Goal: Contribute content: Contribute content

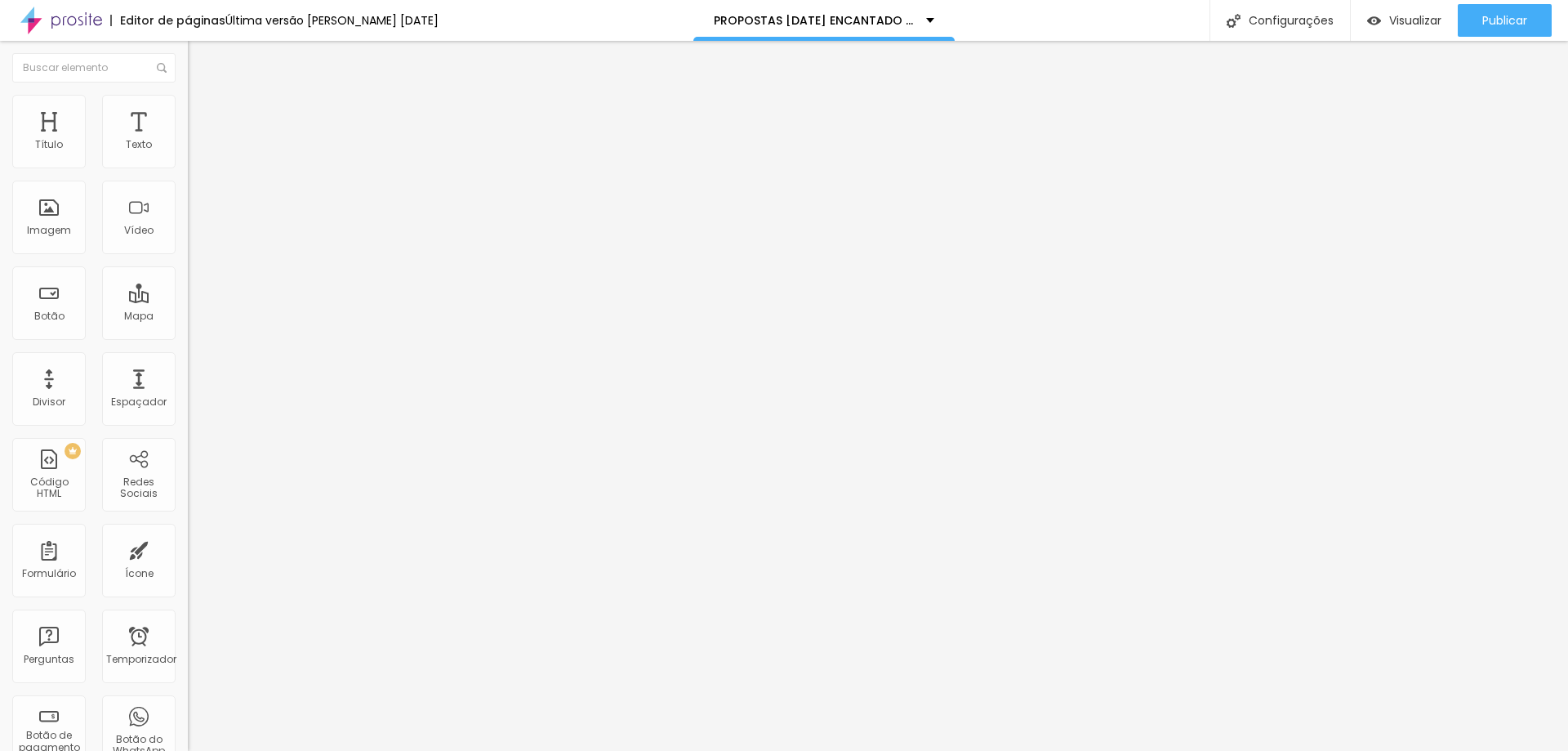
click at [198, 141] on font "Trocar imagem" at bounding box center [237, 133] width 79 height 14
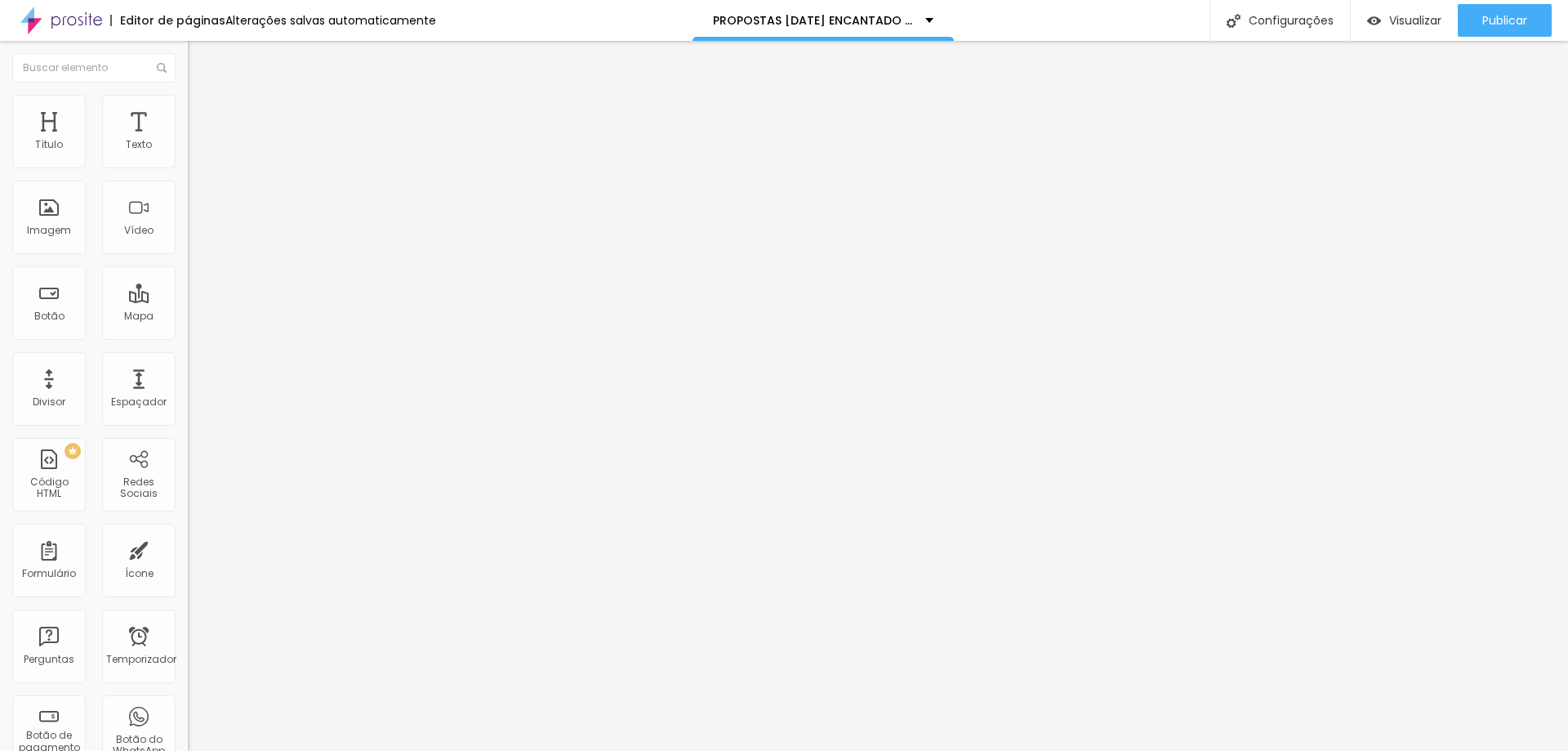
click at [198, 141] on font "Trocar imagem" at bounding box center [237, 133] width 79 height 14
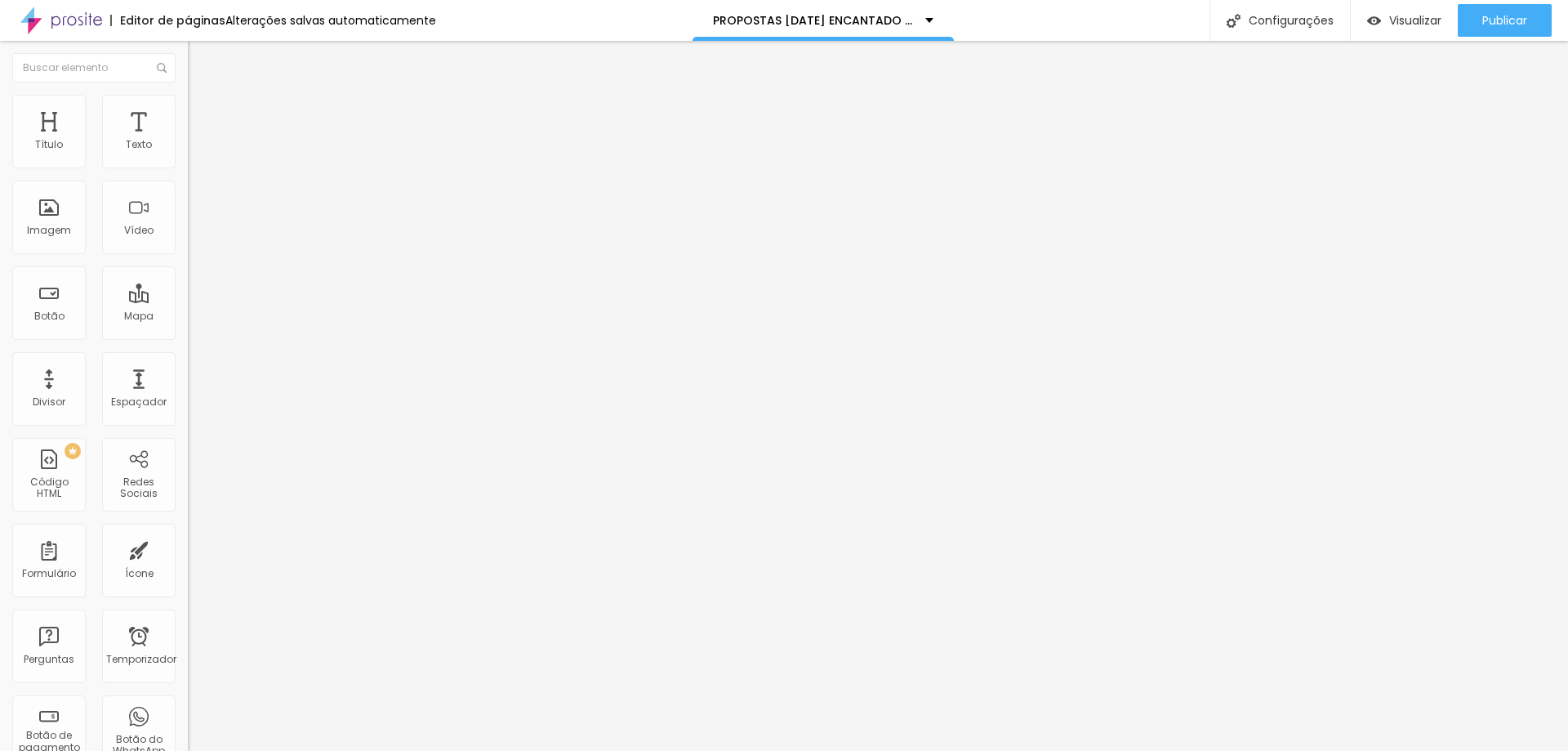
click at [1499, 22] on font "Publicar" at bounding box center [1504, 20] width 45 height 16
click at [198, 141] on font "Trocar imagem" at bounding box center [237, 133] width 79 height 14
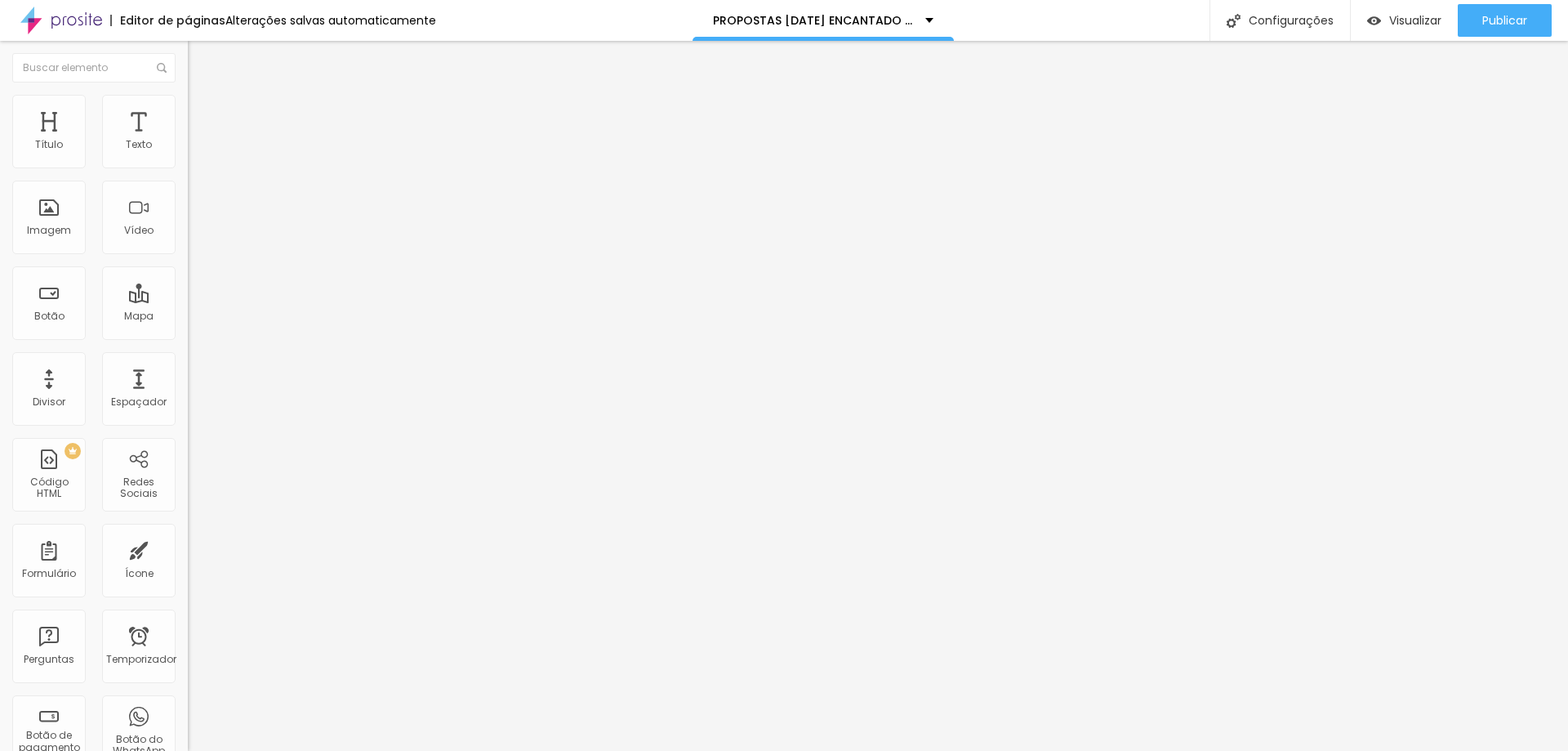
click at [188, 139] on div "Trocar imagem" at bounding box center [282, 133] width 188 height 11
click at [198, 141] on font "Trocar imagem" at bounding box center [237, 133] width 79 height 14
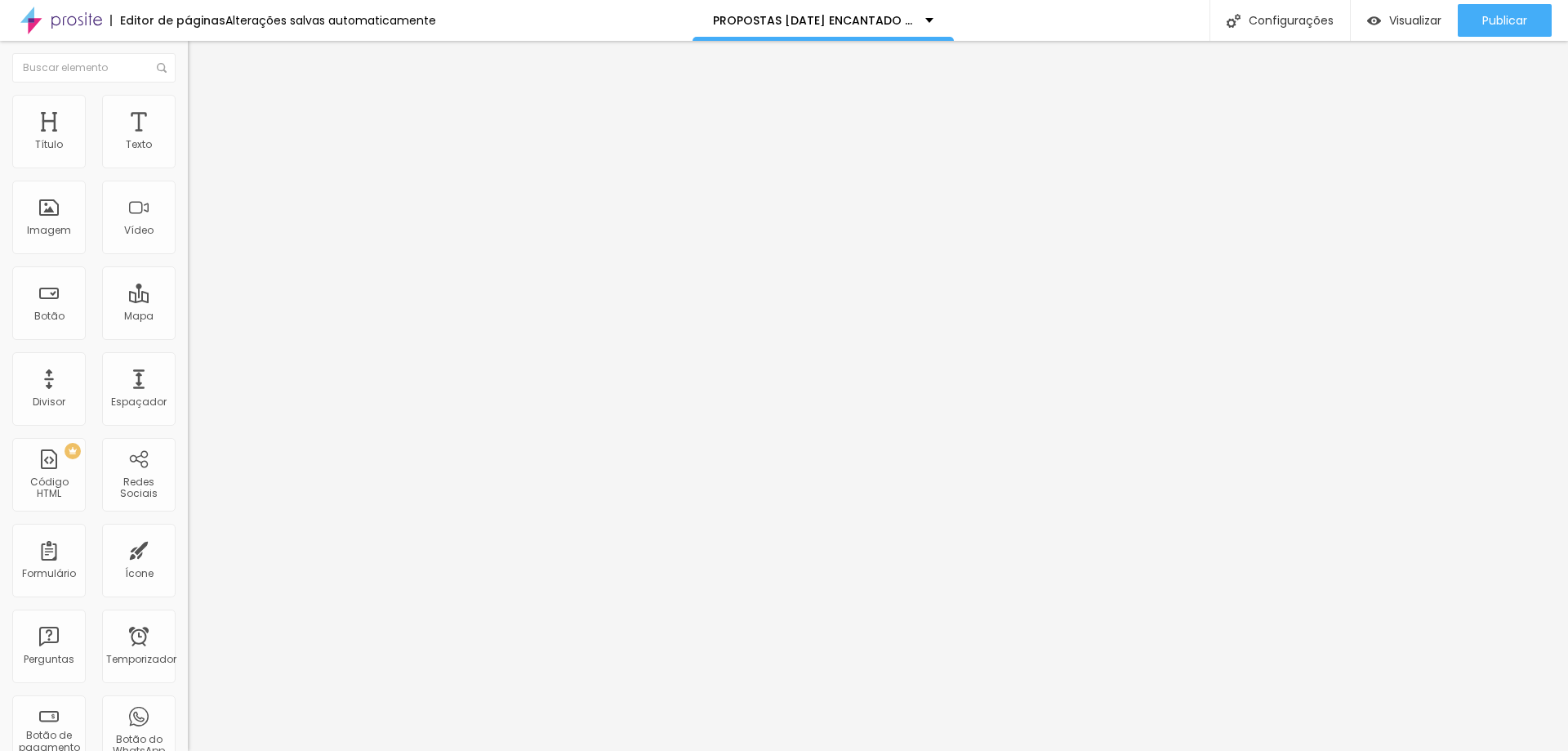
click at [198, 141] on font "Adicionar imagem" at bounding box center [245, 133] width 96 height 14
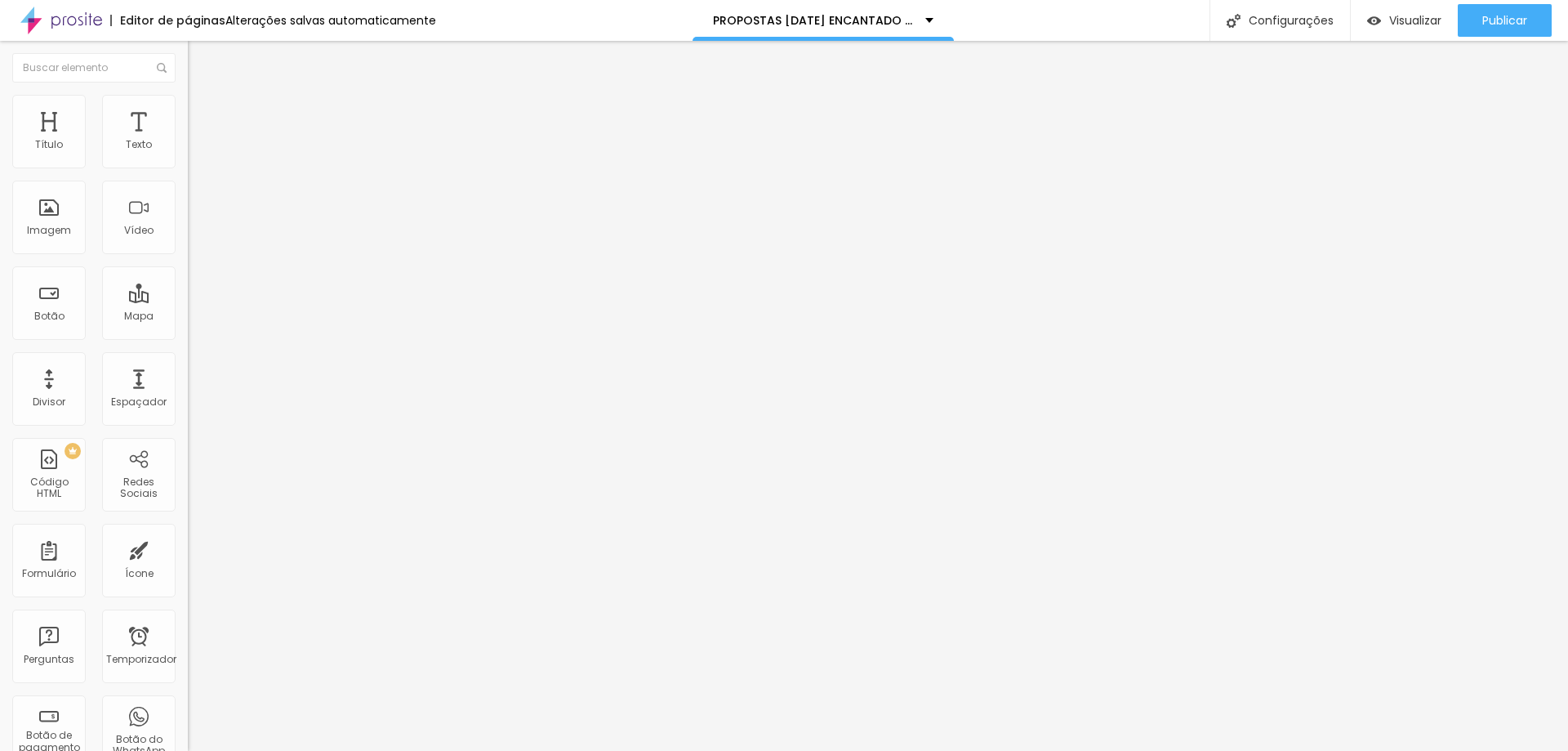
click at [188, 49] on button "Editar nulo" at bounding box center [282, 60] width 188 height 38
click at [198, 141] on font "Adicionar imagem" at bounding box center [245, 133] width 96 height 14
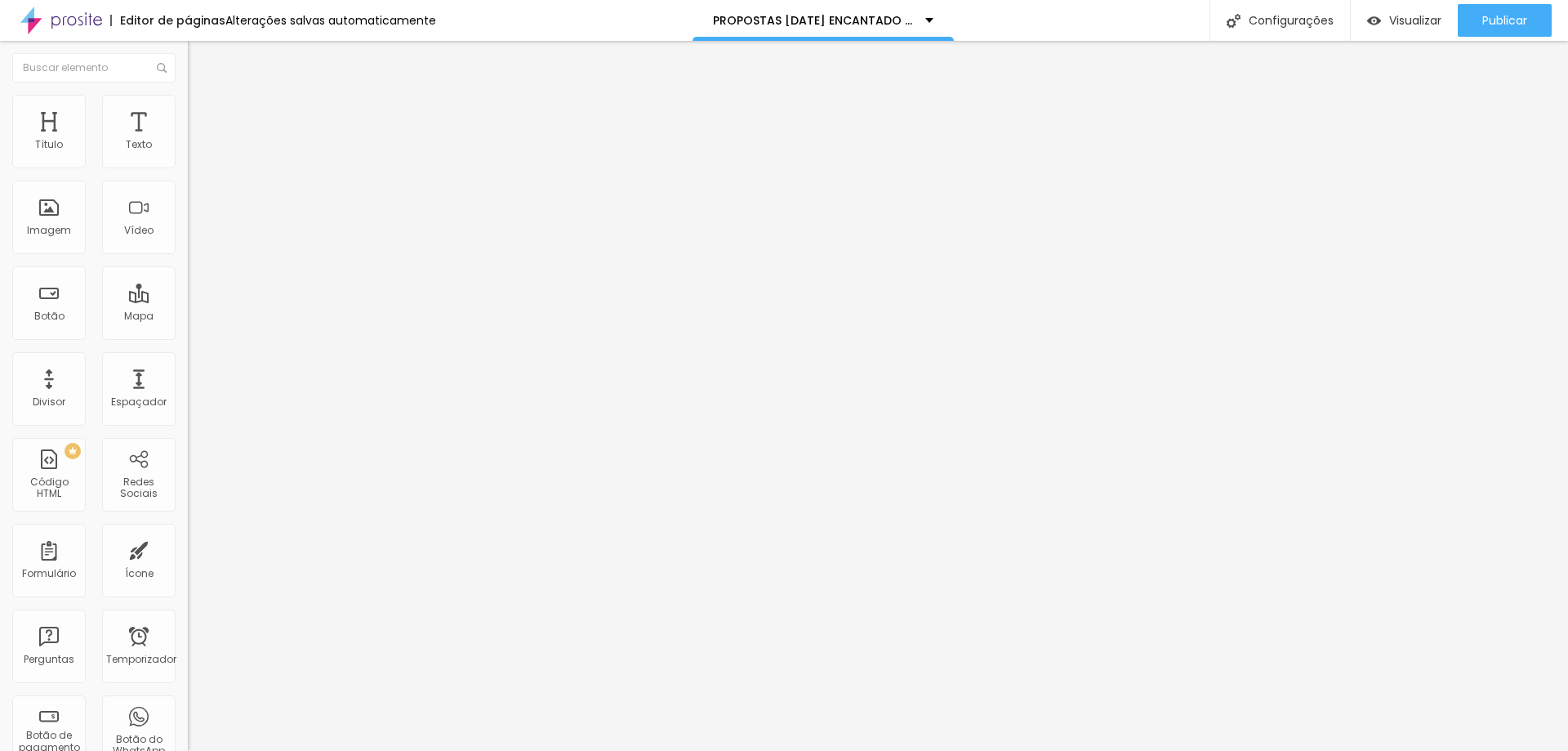
click at [188, 141] on span "Adicionar imagem" at bounding box center [240, 133] width 105 height 14
click at [188, 139] on div "Adicionar imagem" at bounding box center [282, 133] width 188 height 11
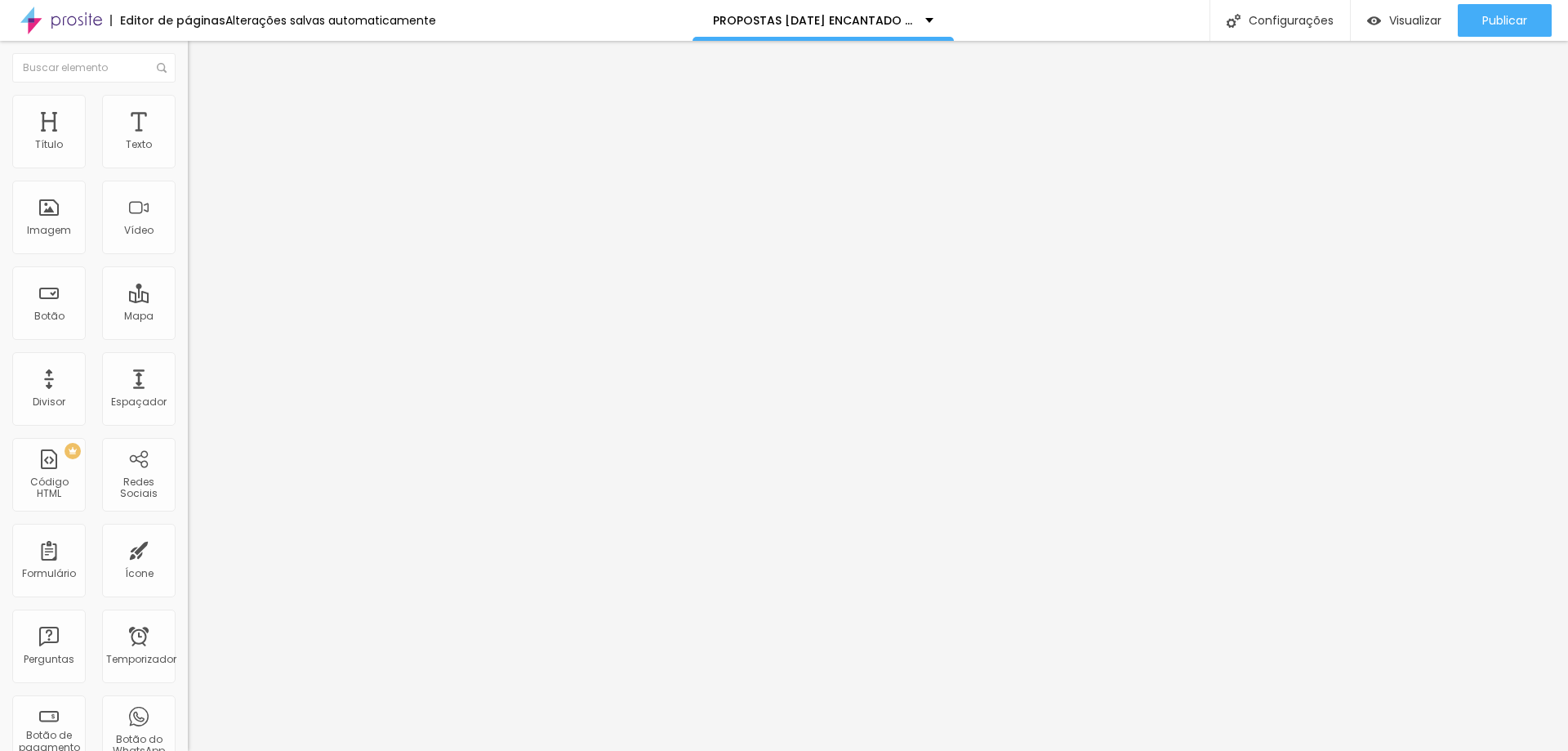
click at [188, 141] on span "Adicionar imagem" at bounding box center [240, 133] width 105 height 14
click at [198, 141] on font "Adicionar imagem" at bounding box center [245, 133] width 96 height 14
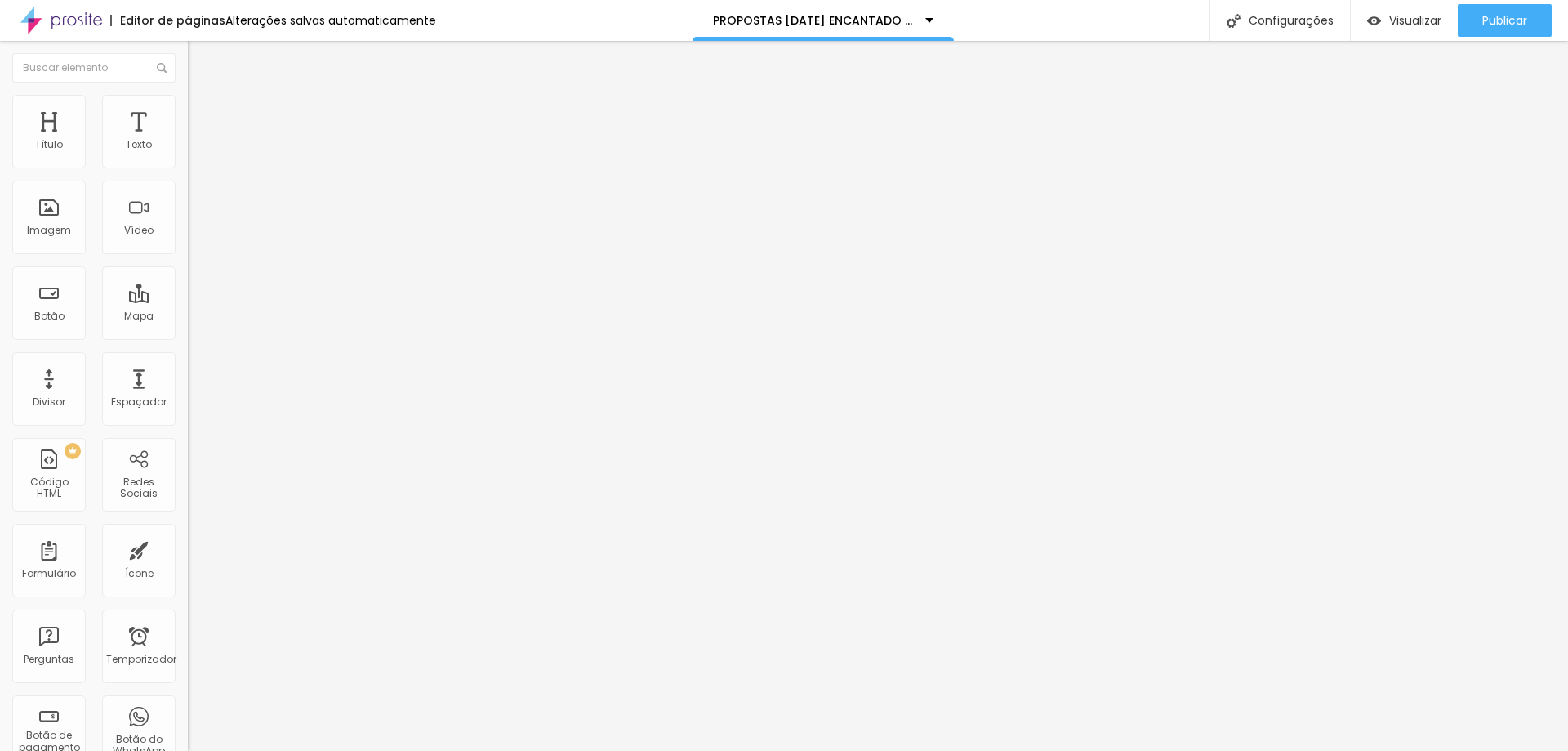
click at [198, 141] on font "Adicionar imagem" at bounding box center [245, 133] width 96 height 14
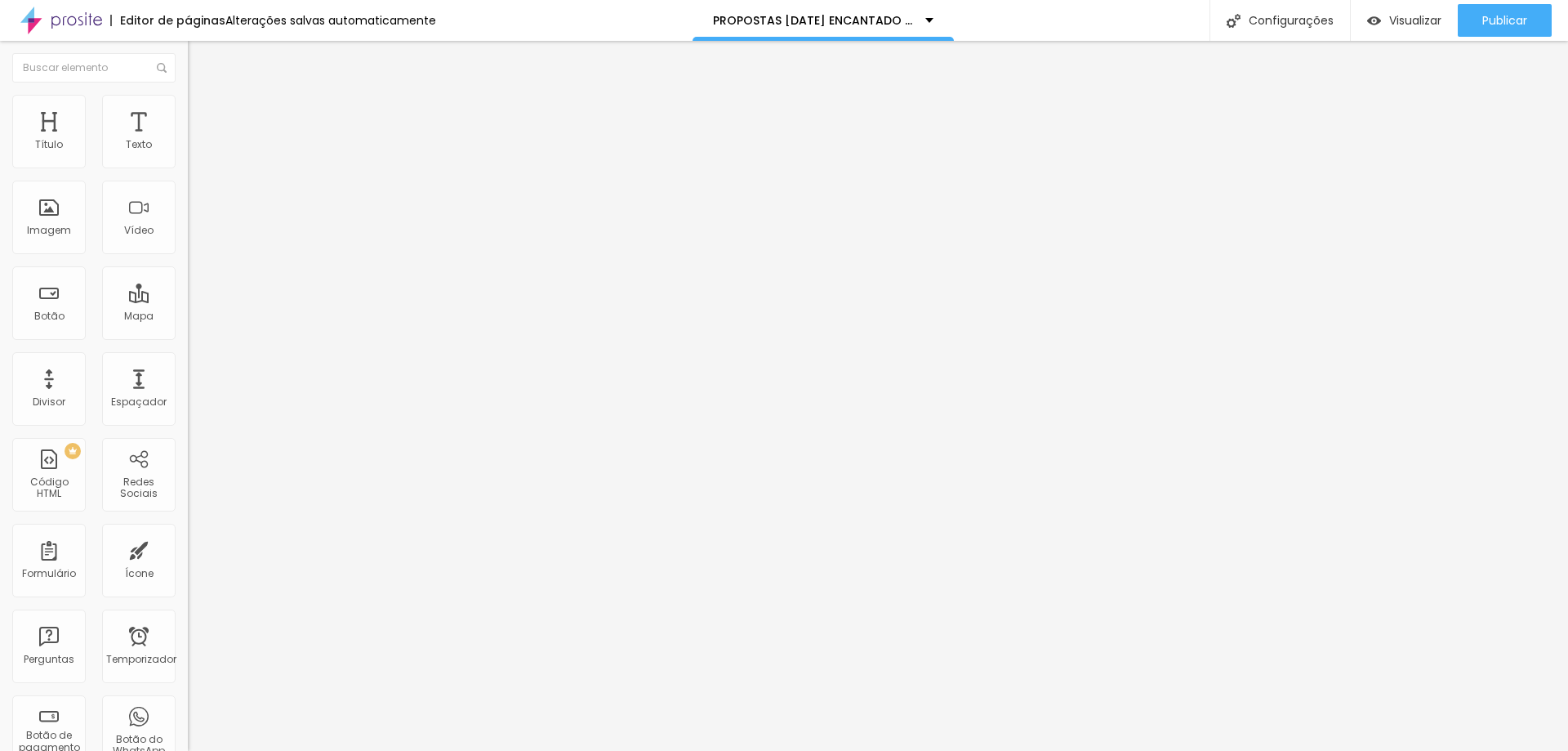
click at [198, 141] on font "Adicionar imagem" at bounding box center [245, 133] width 96 height 14
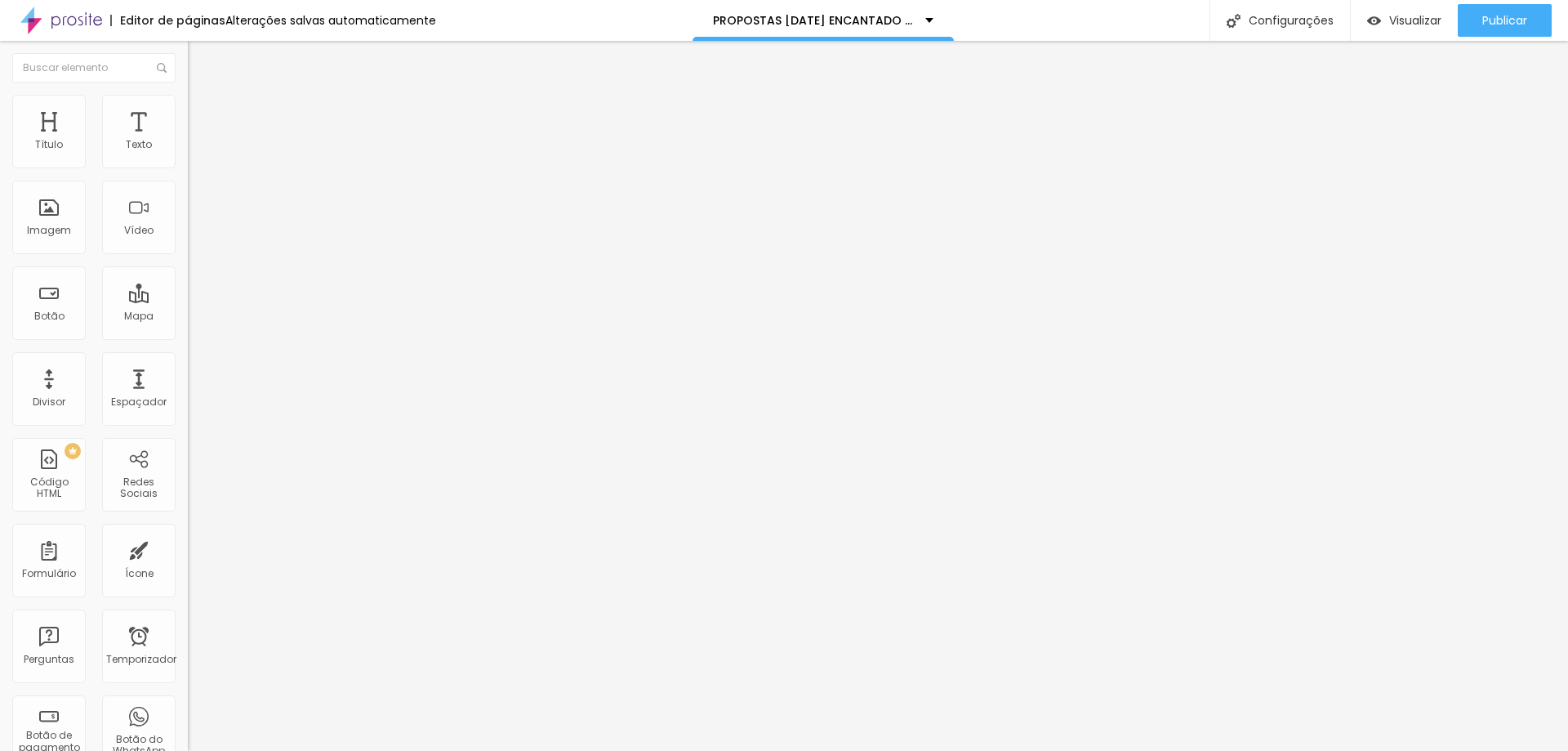
click at [198, 141] on font "Adicionar imagem" at bounding box center [245, 133] width 96 height 14
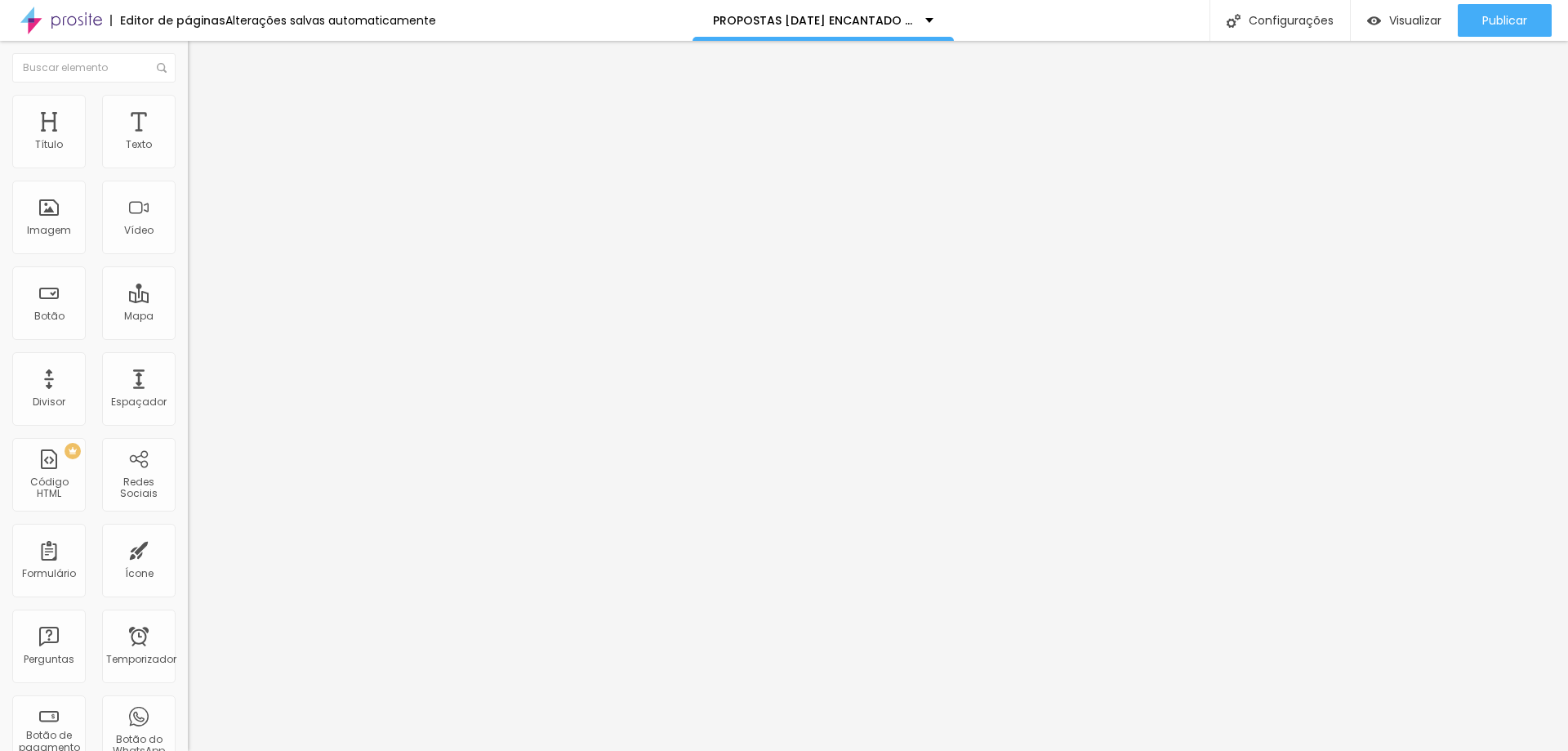
click at [198, 141] on font "Adicionar imagem" at bounding box center [245, 133] width 96 height 14
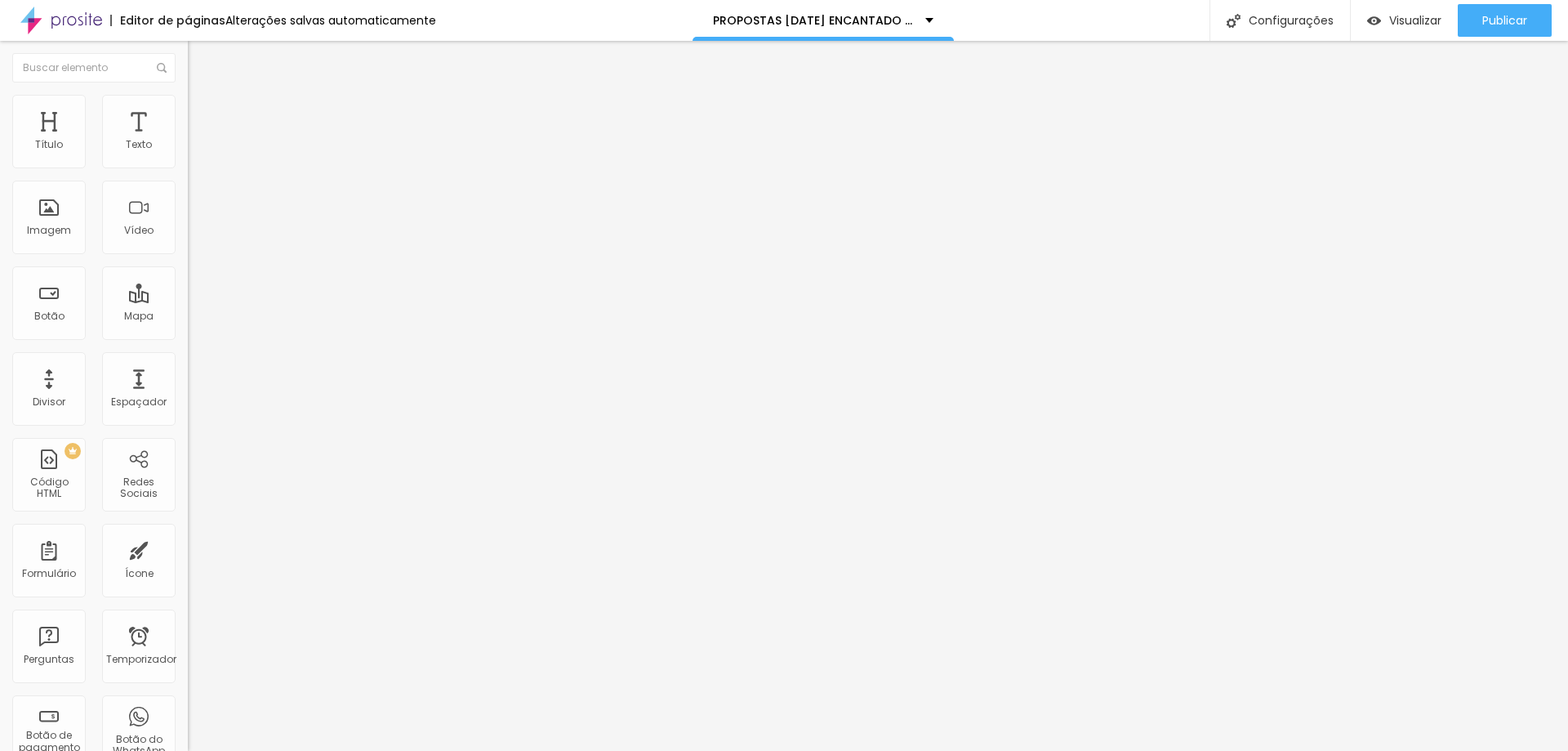
click at [74, 221] on div "Imagem" at bounding box center [49, 217] width 74 height 74
click at [198, 141] on font "Adicionar imagem" at bounding box center [245, 133] width 96 height 14
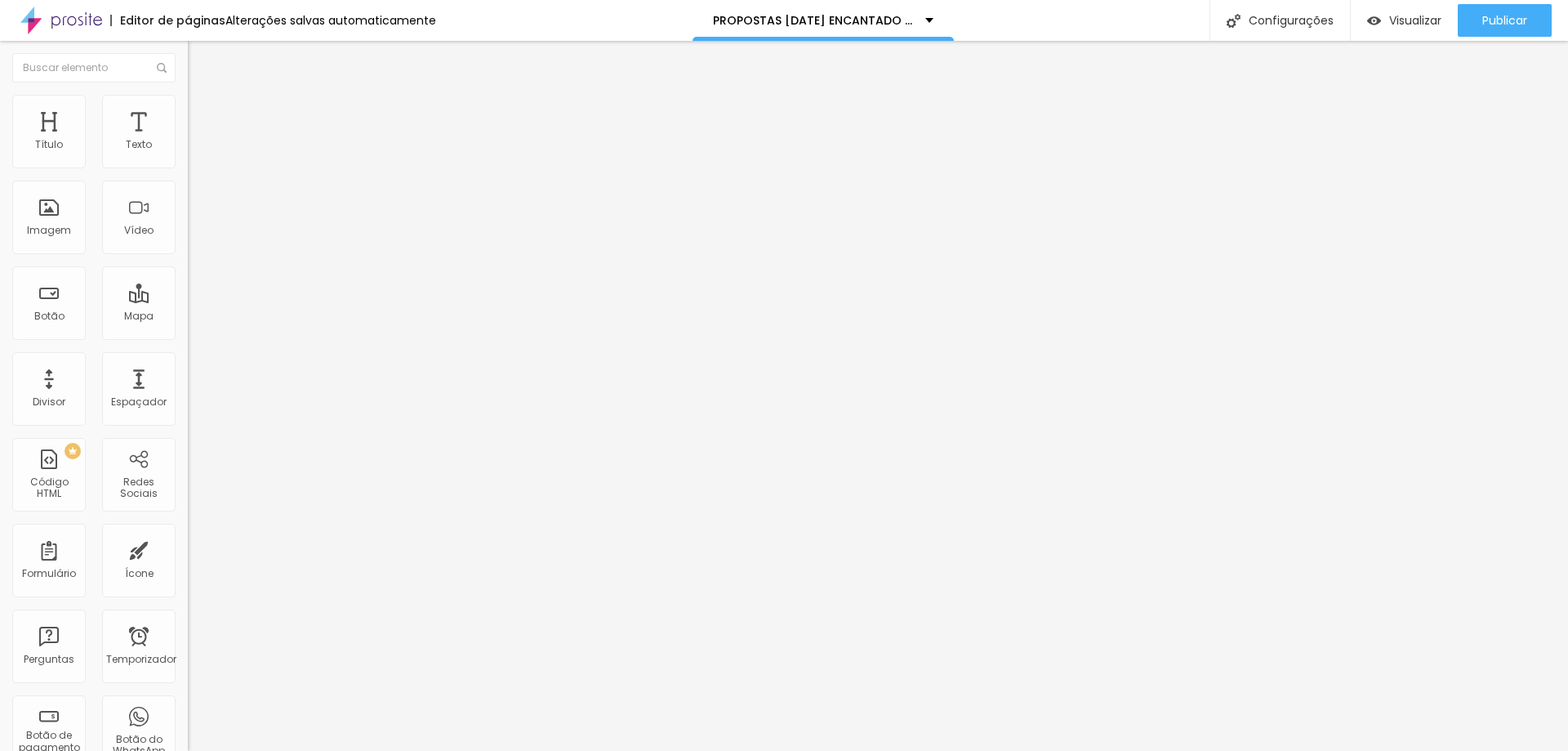
click at [198, 141] on font "Trocar imagem" at bounding box center [237, 133] width 79 height 14
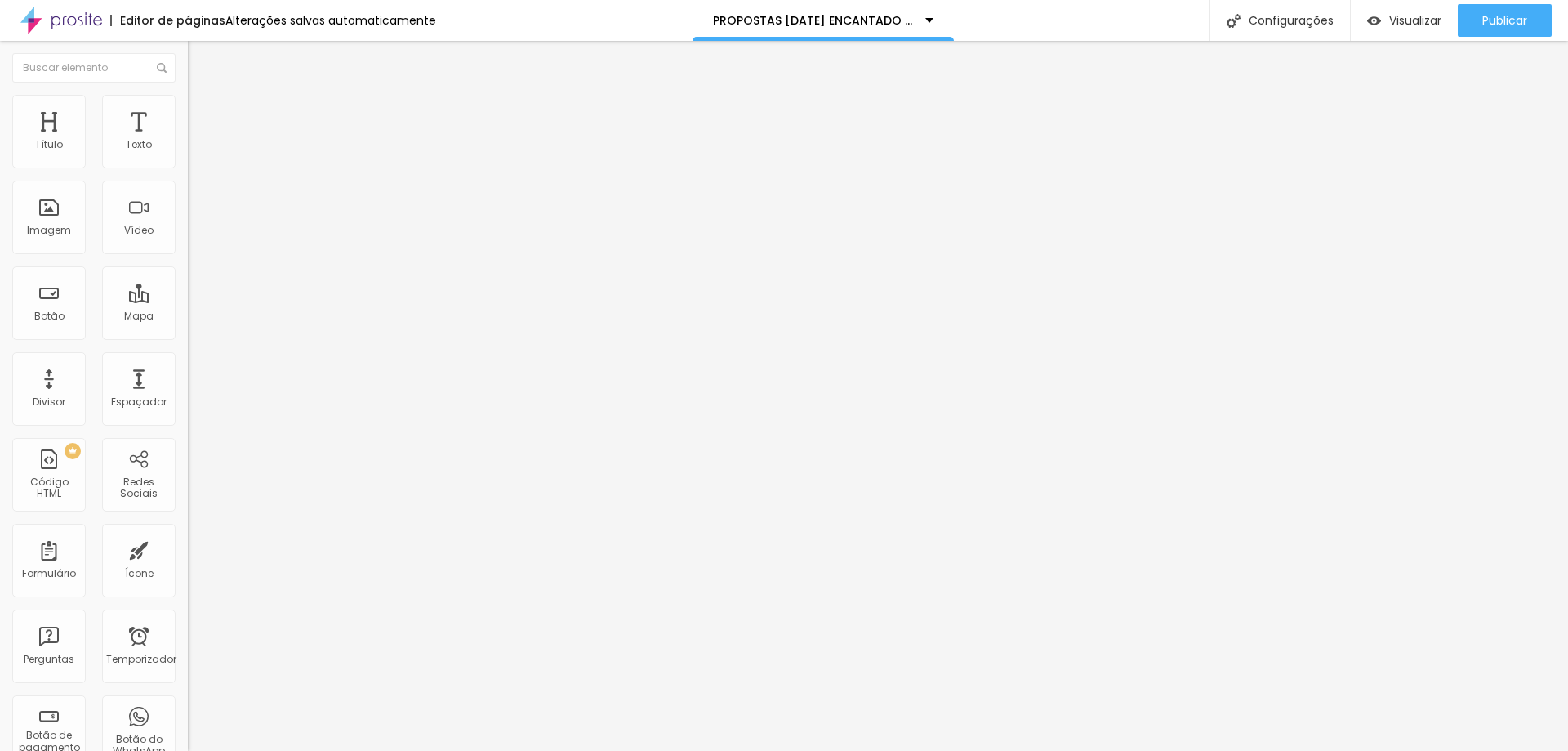
click at [198, 141] on font "Adicionar imagem" at bounding box center [245, 133] width 96 height 14
click at [200, 62] on img "button" at bounding box center [207, 60] width 13 height 13
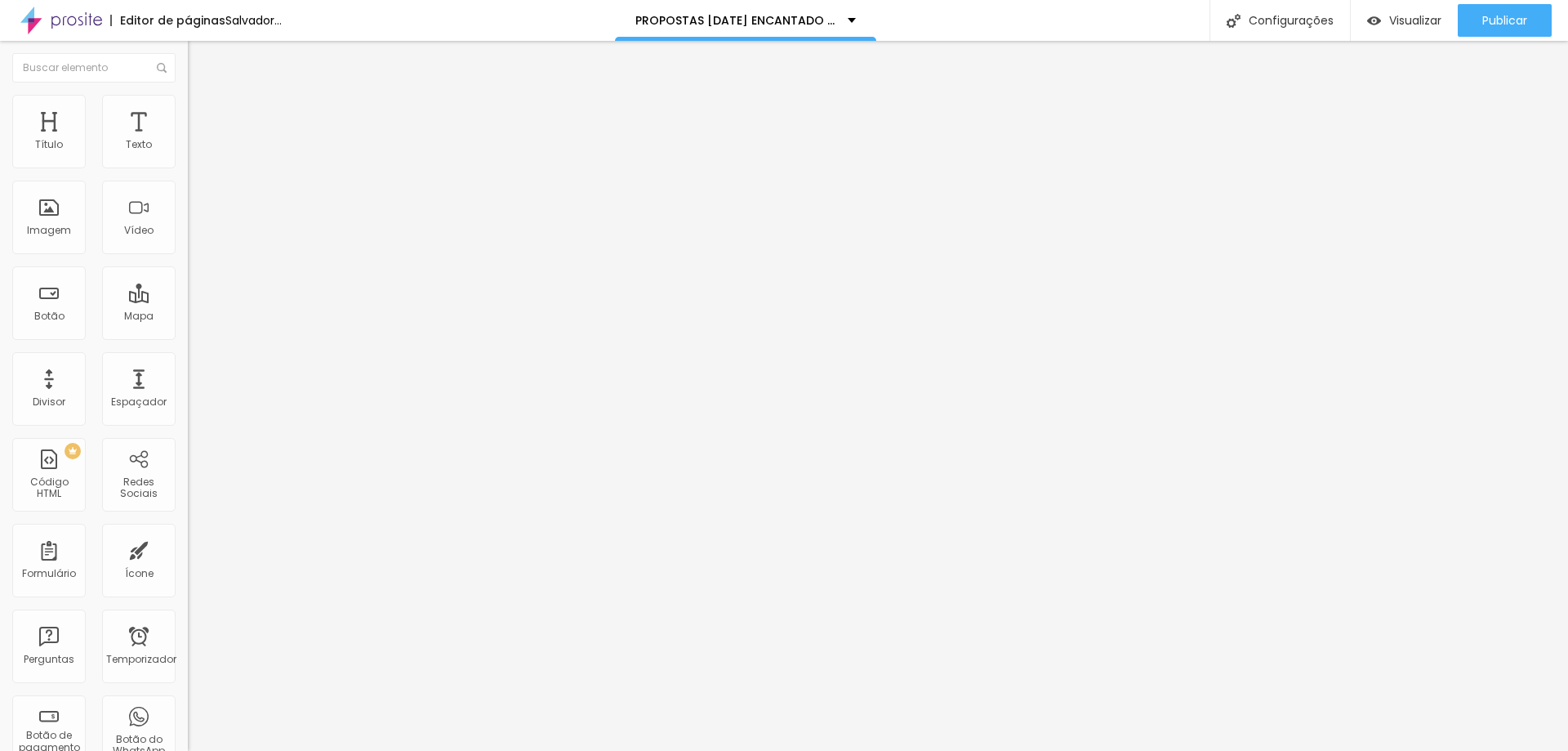
click at [198, 141] on font "Adicionar imagem" at bounding box center [245, 133] width 96 height 14
click at [200, 55] on img "button" at bounding box center [207, 60] width 13 height 13
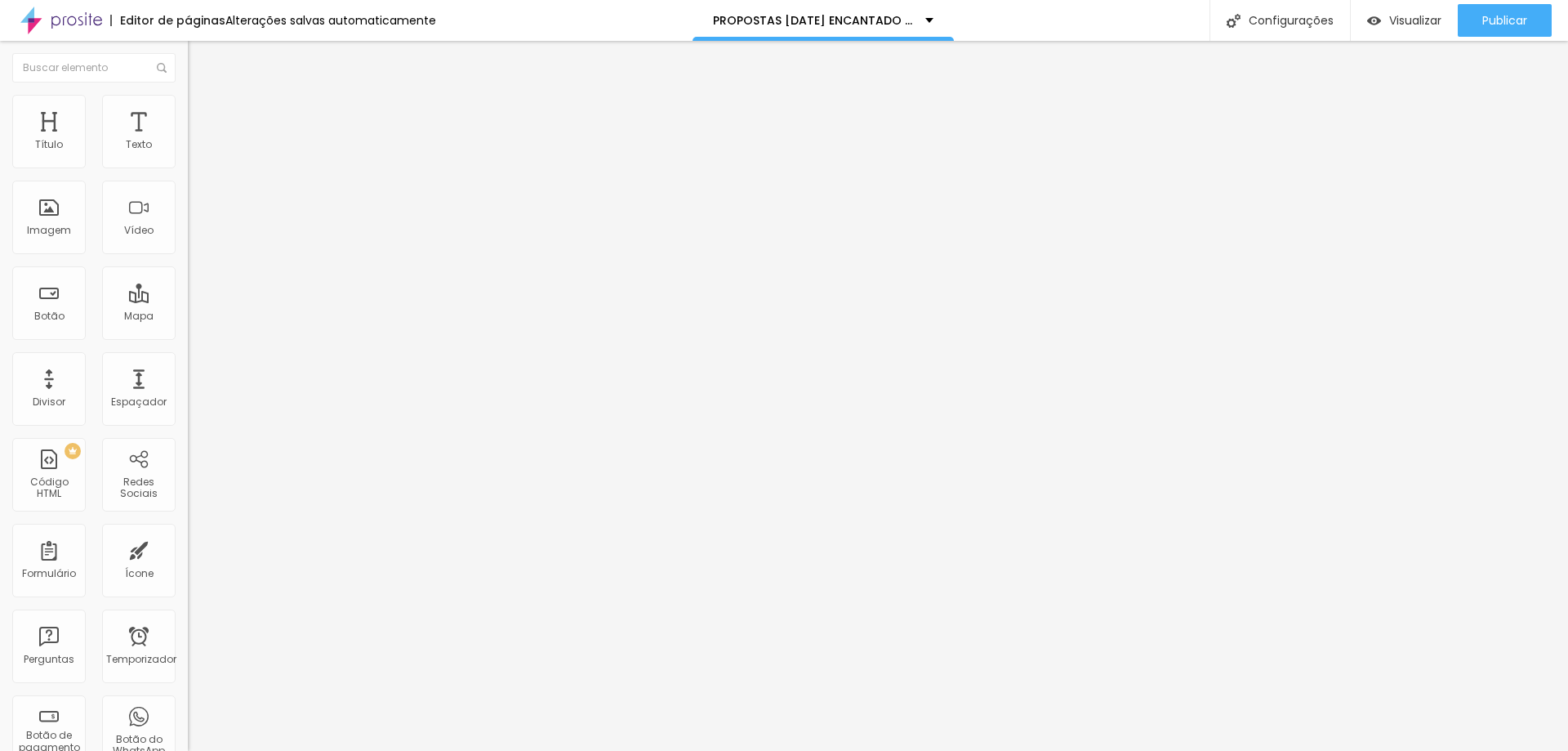
click at [188, 57] on button "Editar nulo" at bounding box center [282, 60] width 188 height 38
click at [188, 106] on li "Estilo" at bounding box center [282, 103] width 188 height 16
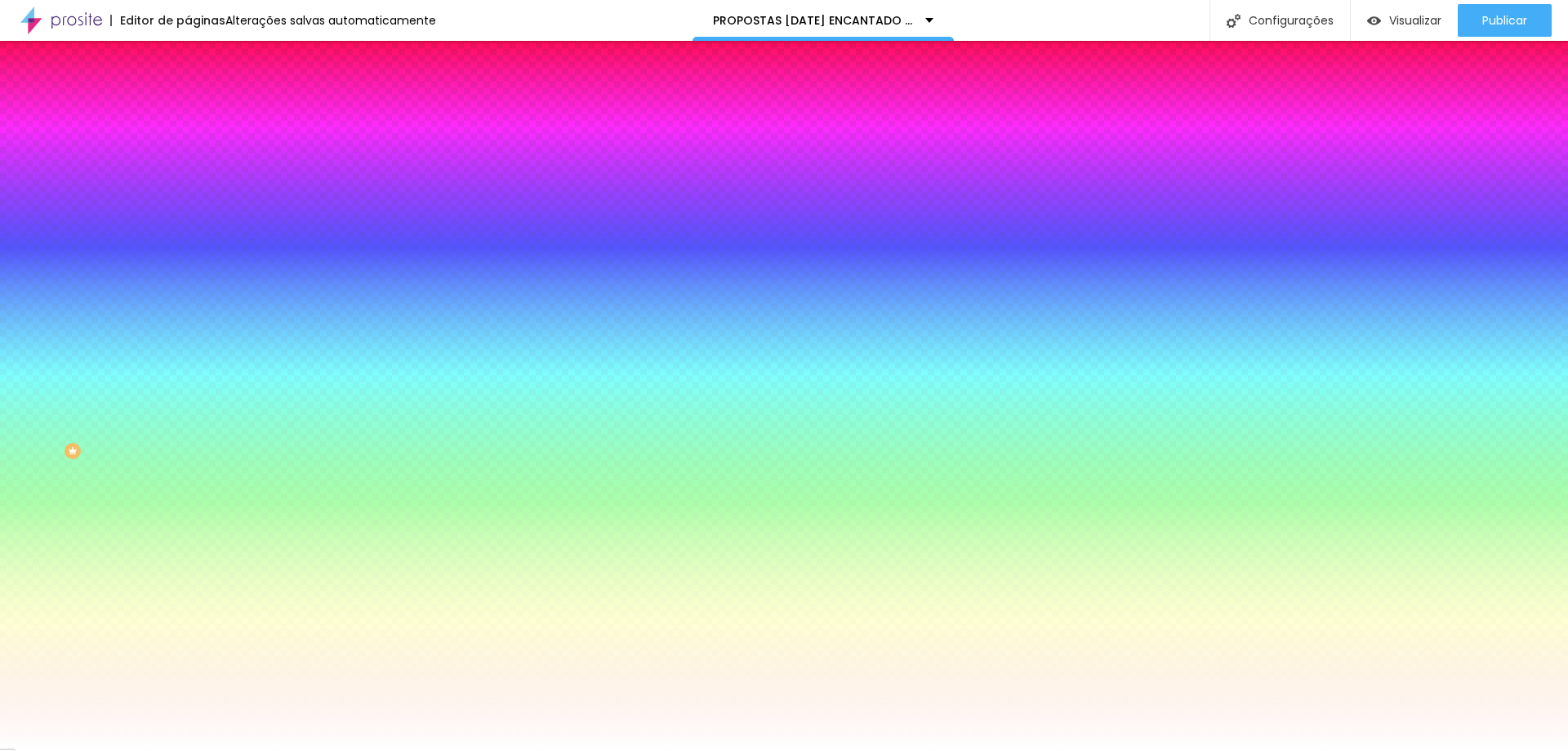
click at [203, 115] on font "Avançado" at bounding box center [229, 122] width 54 height 14
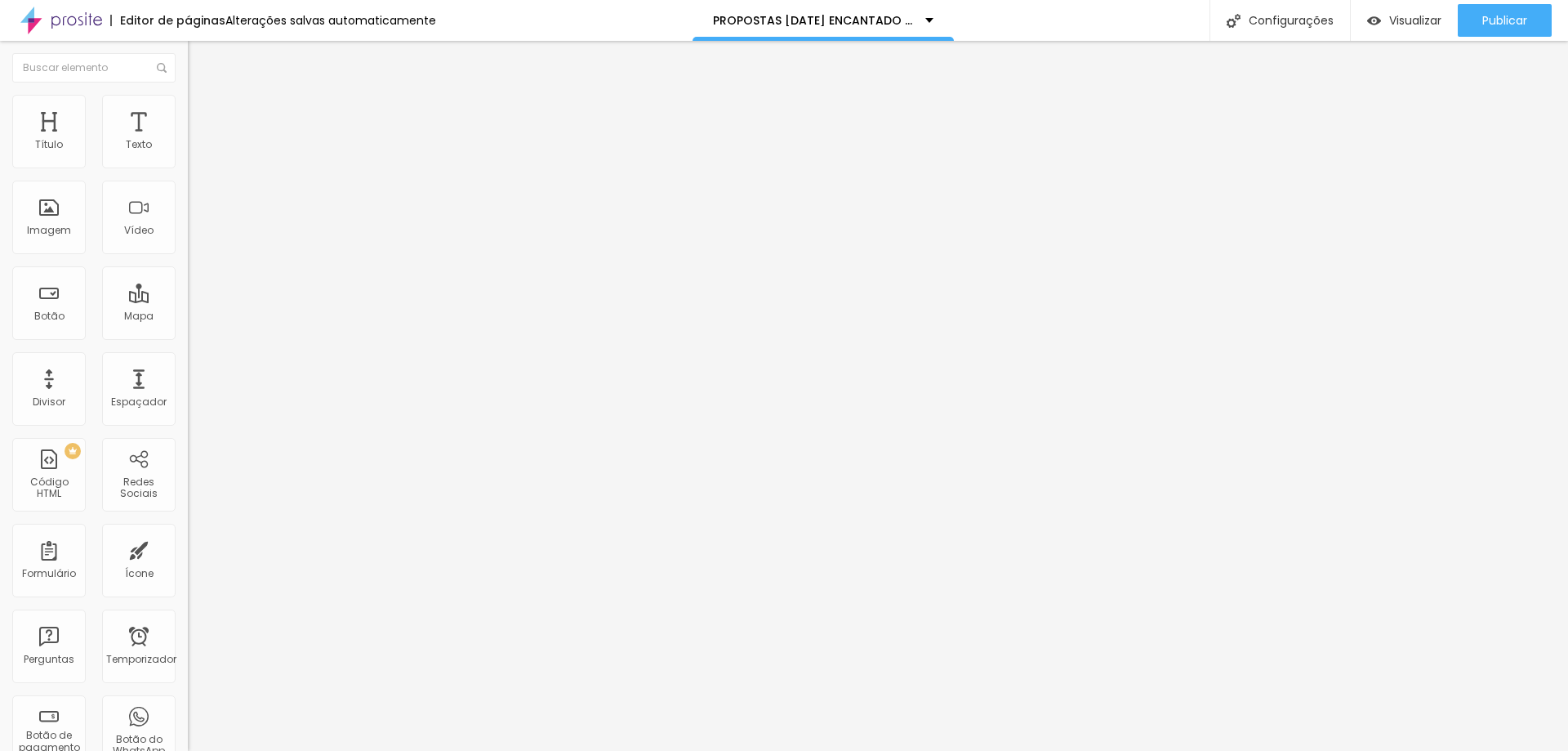
click at [188, 113] on ul "Conteúdo Estilo Avançado" at bounding box center [282, 103] width 188 height 49
click at [188, 108] on li "Estilo" at bounding box center [282, 103] width 188 height 16
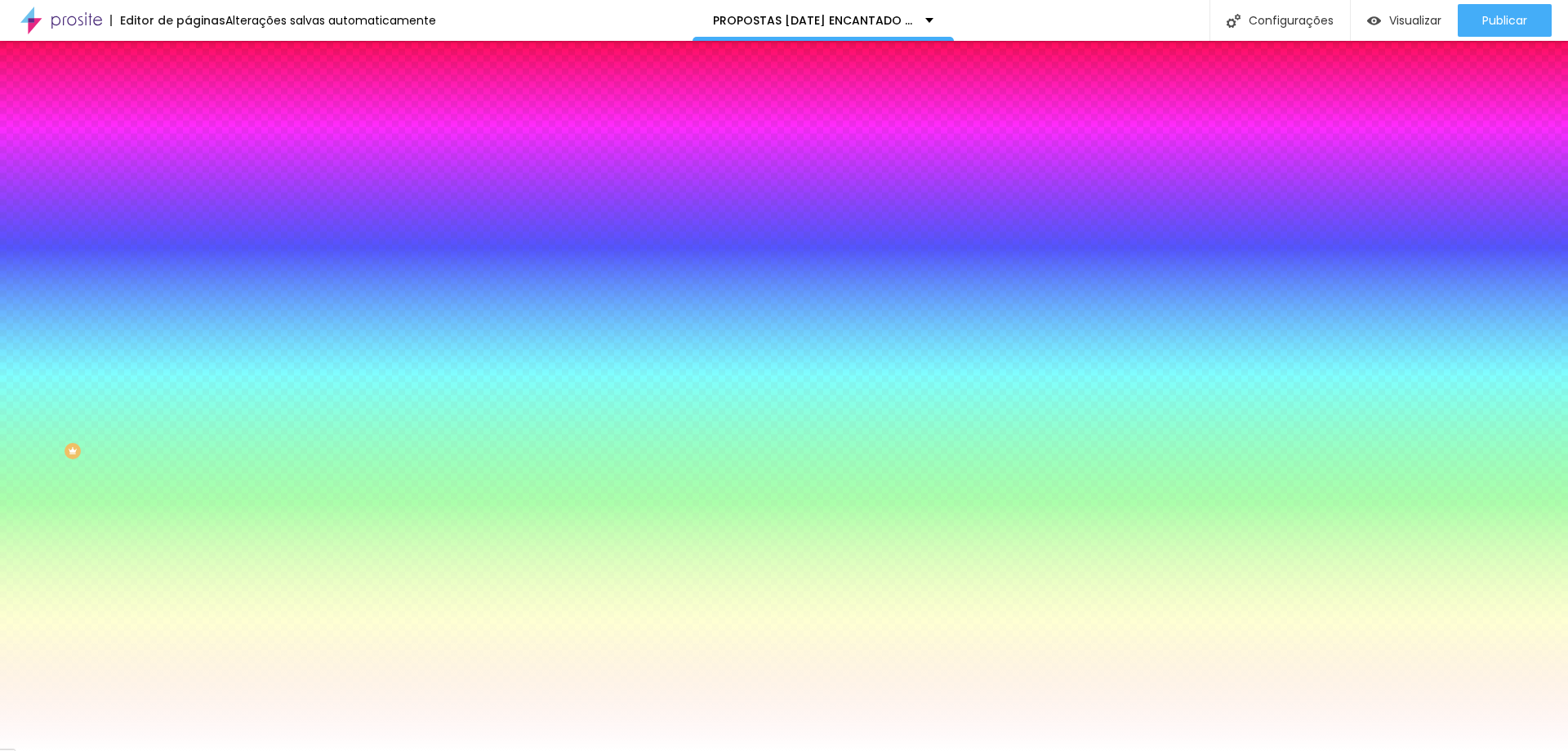
click at [188, 222] on div at bounding box center [282, 222] width 188 height 0
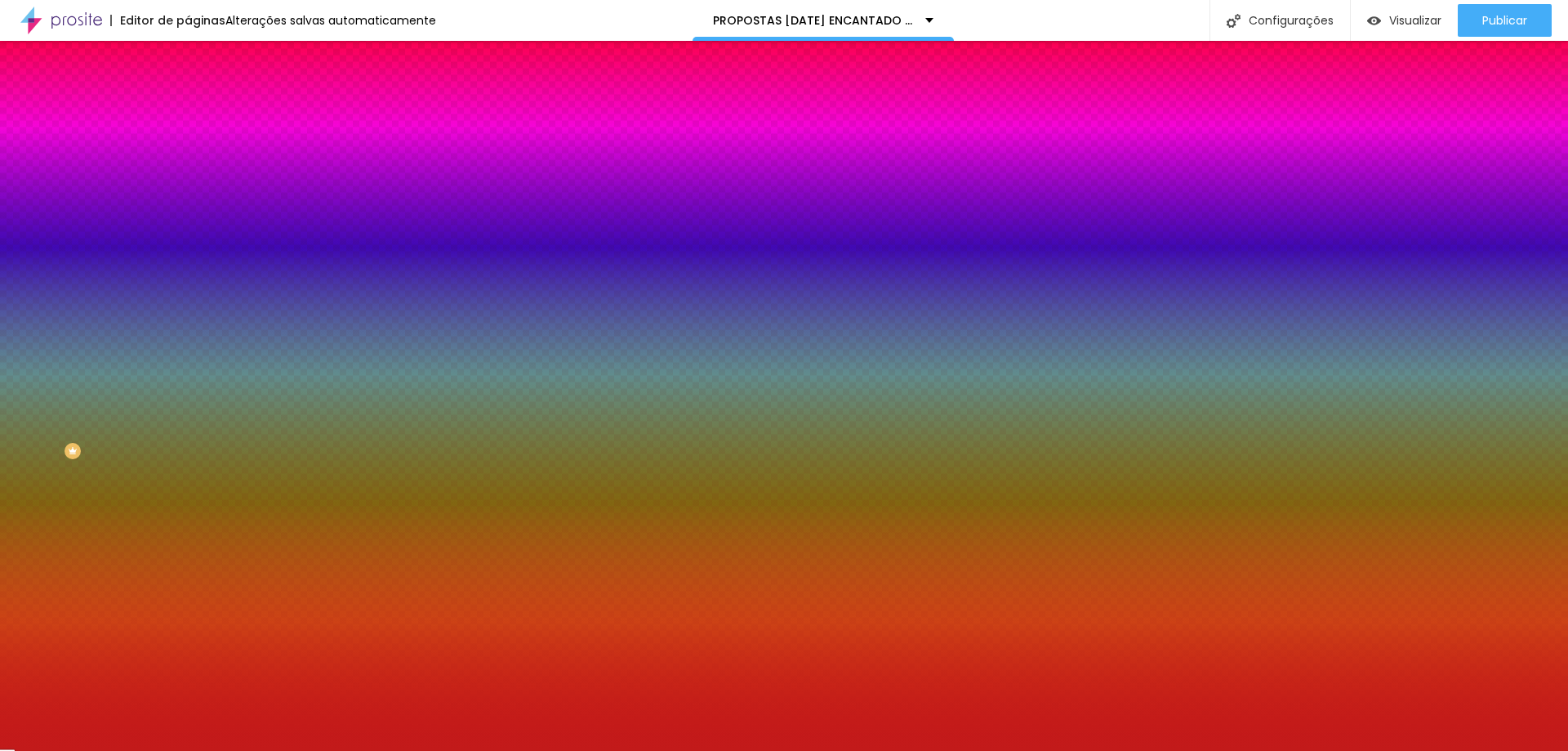
click at [118, 346] on div at bounding box center [784, 375] width 1568 height 751
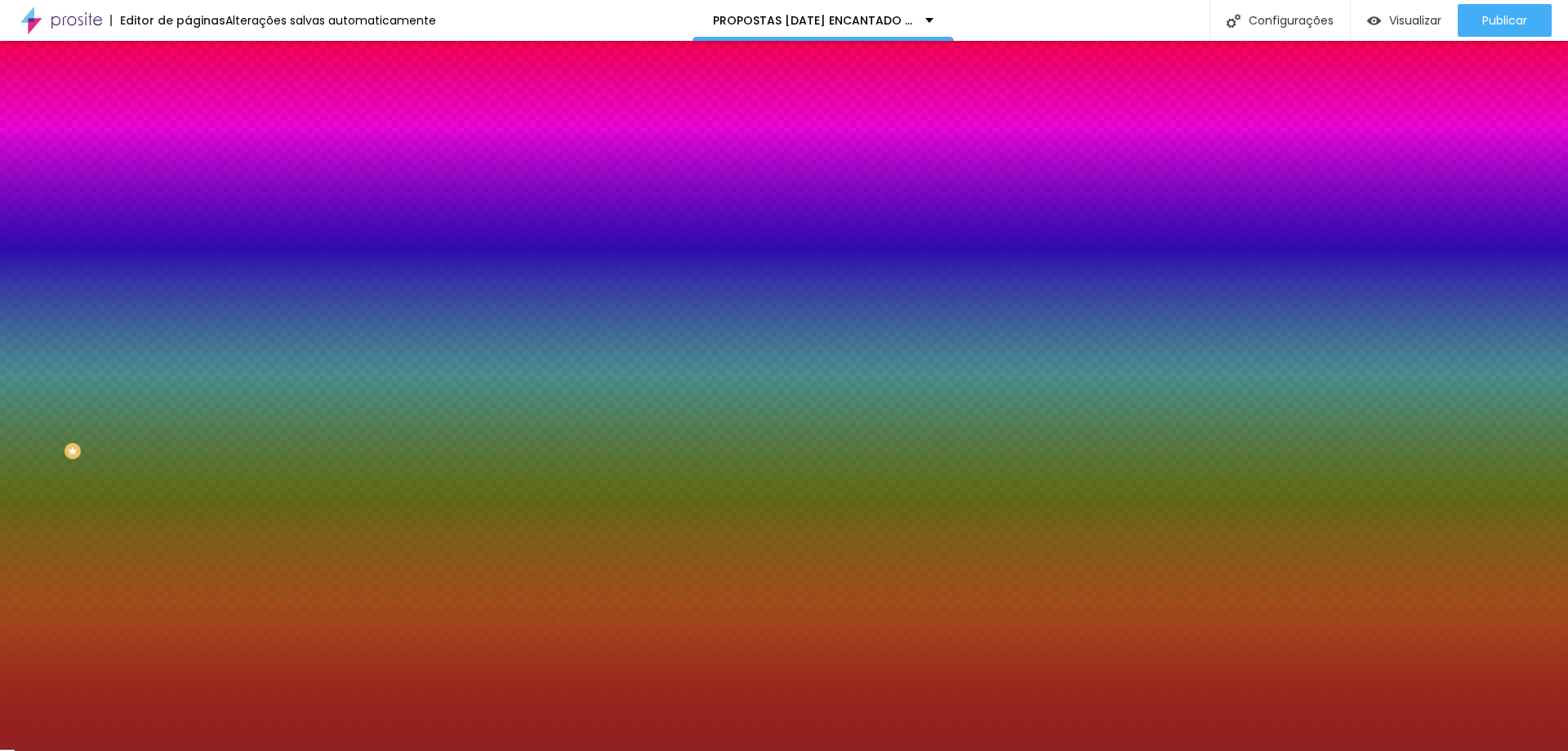
type input "#912323"
drag, startPoint x: 118, startPoint y: 346, endPoint x: 105, endPoint y: 369, distance: 26.4
click at [1169, 323] on div at bounding box center [1170, 321] width 3 height 3
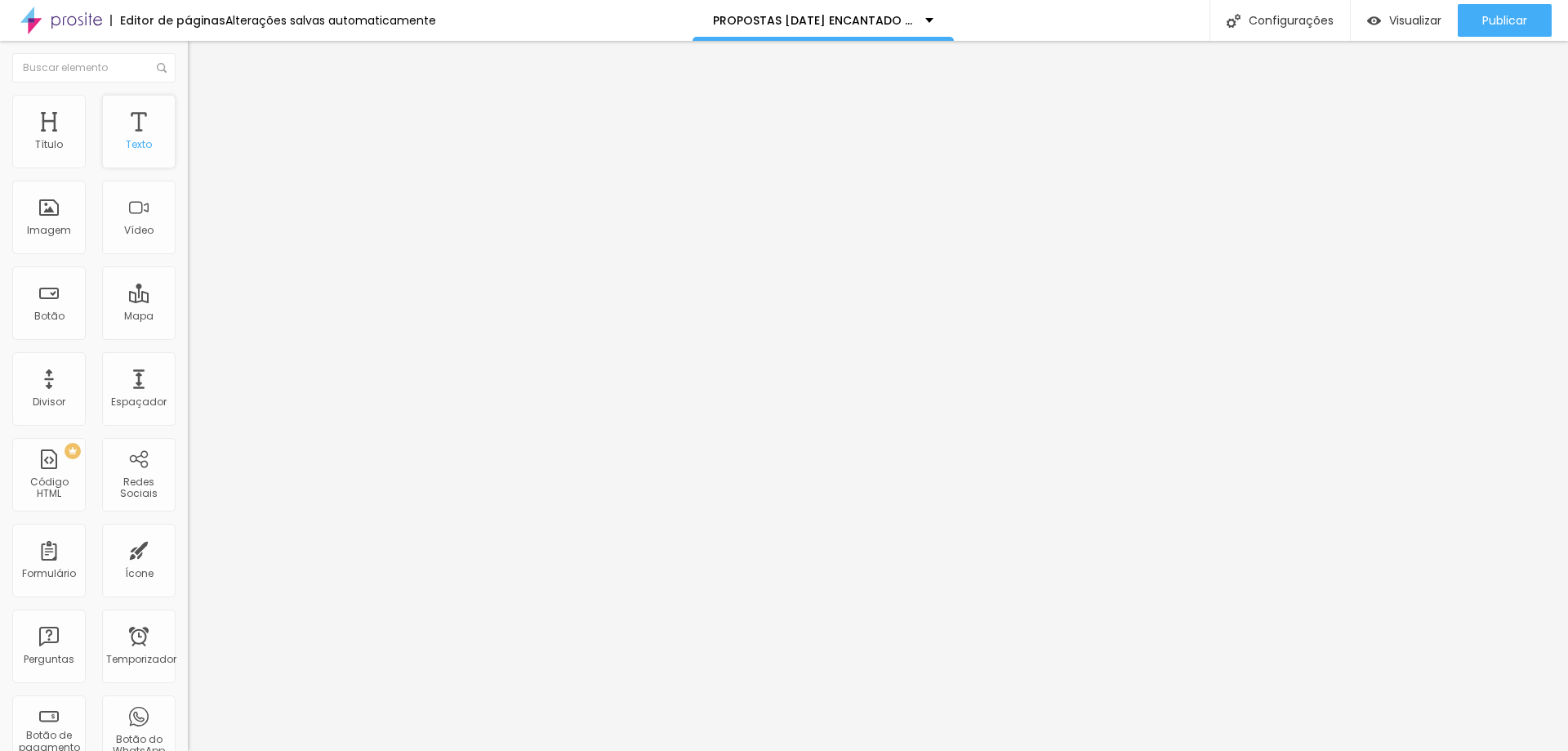
click at [135, 147] on font "Texto" at bounding box center [139, 144] width 26 height 14
click at [198, 141] on font "Adicionar imagem" at bounding box center [245, 133] width 96 height 14
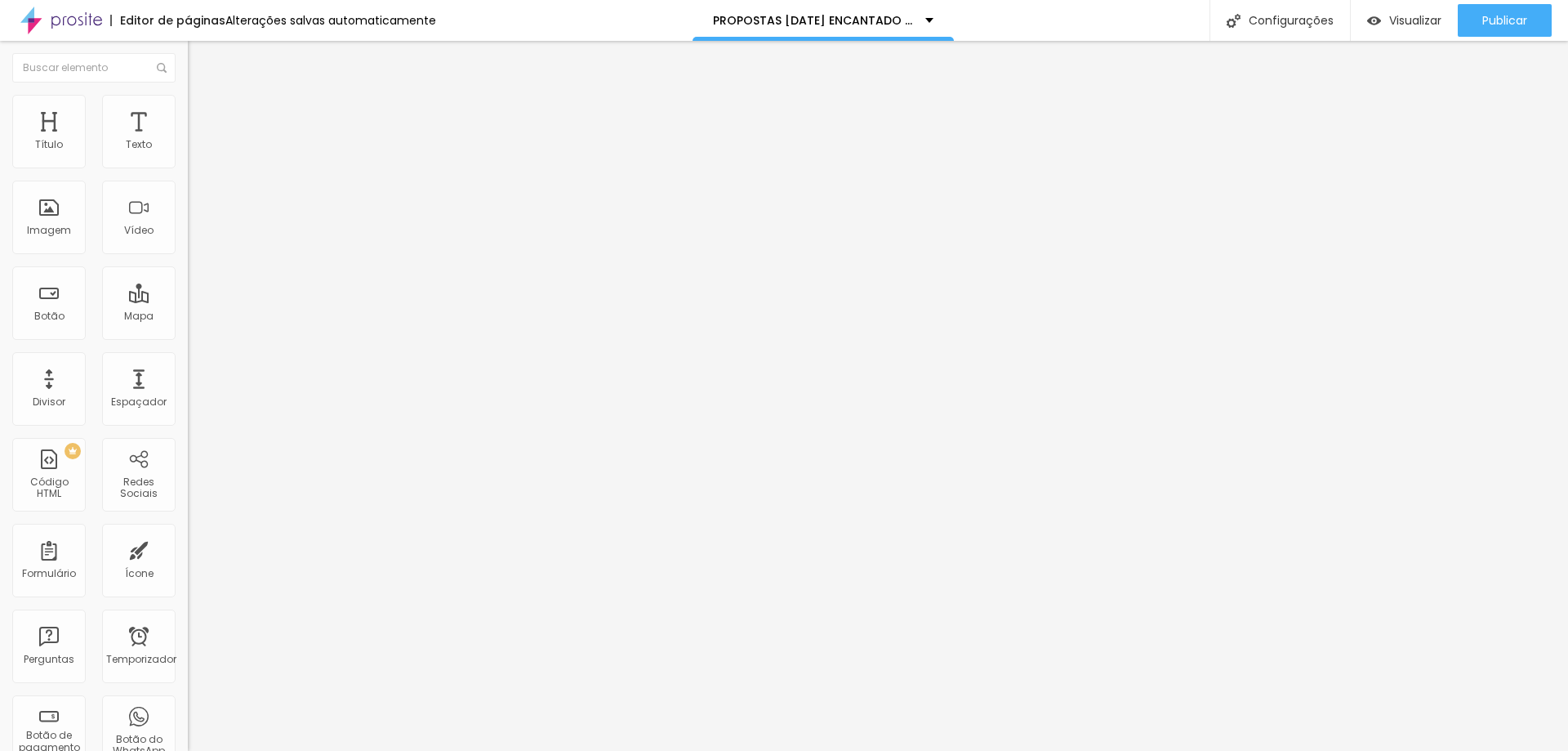
click at [198, 141] on font "Adicionar imagem" at bounding box center [245, 133] width 96 height 14
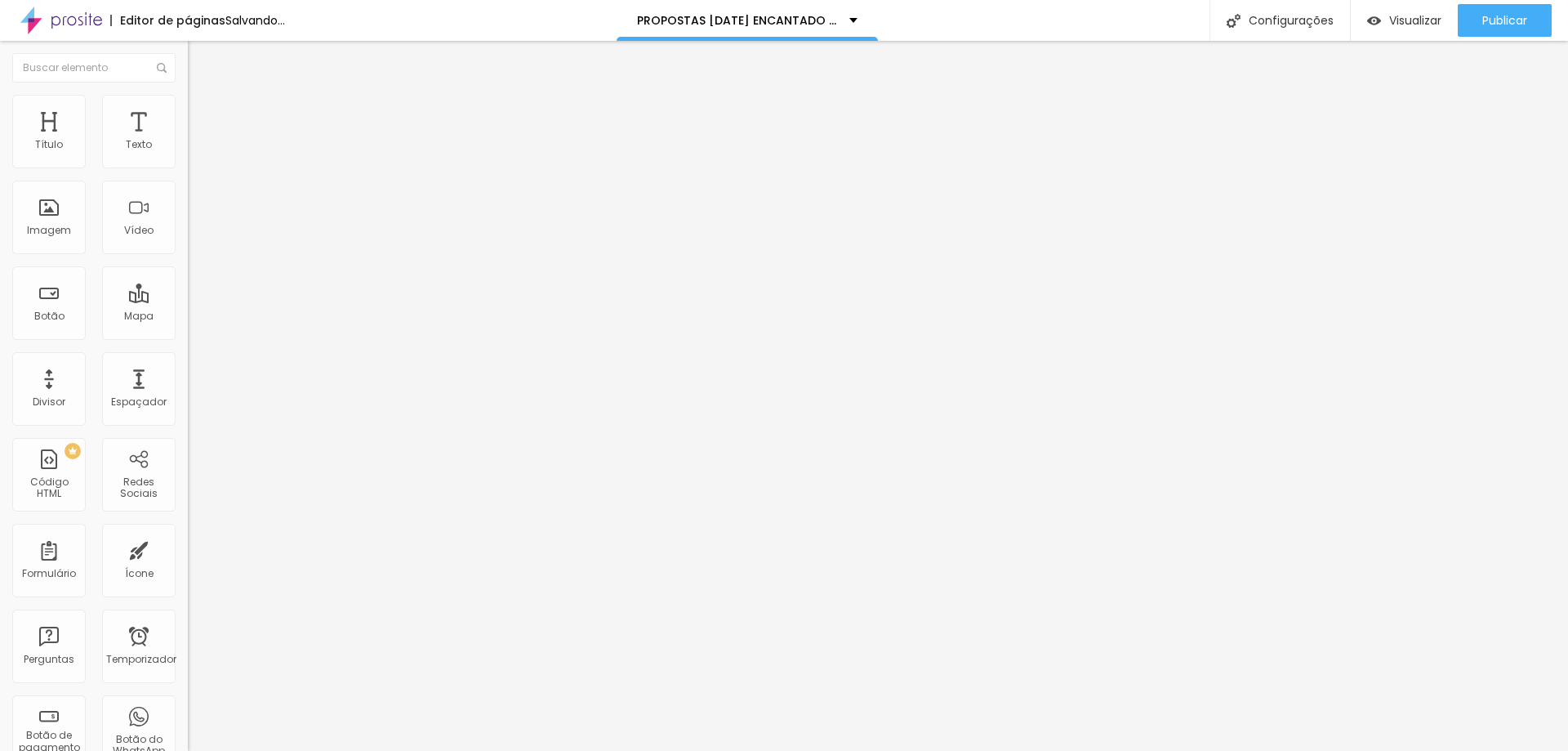
click at [198, 141] on font "Adicionar imagem" at bounding box center [245, 133] width 96 height 14
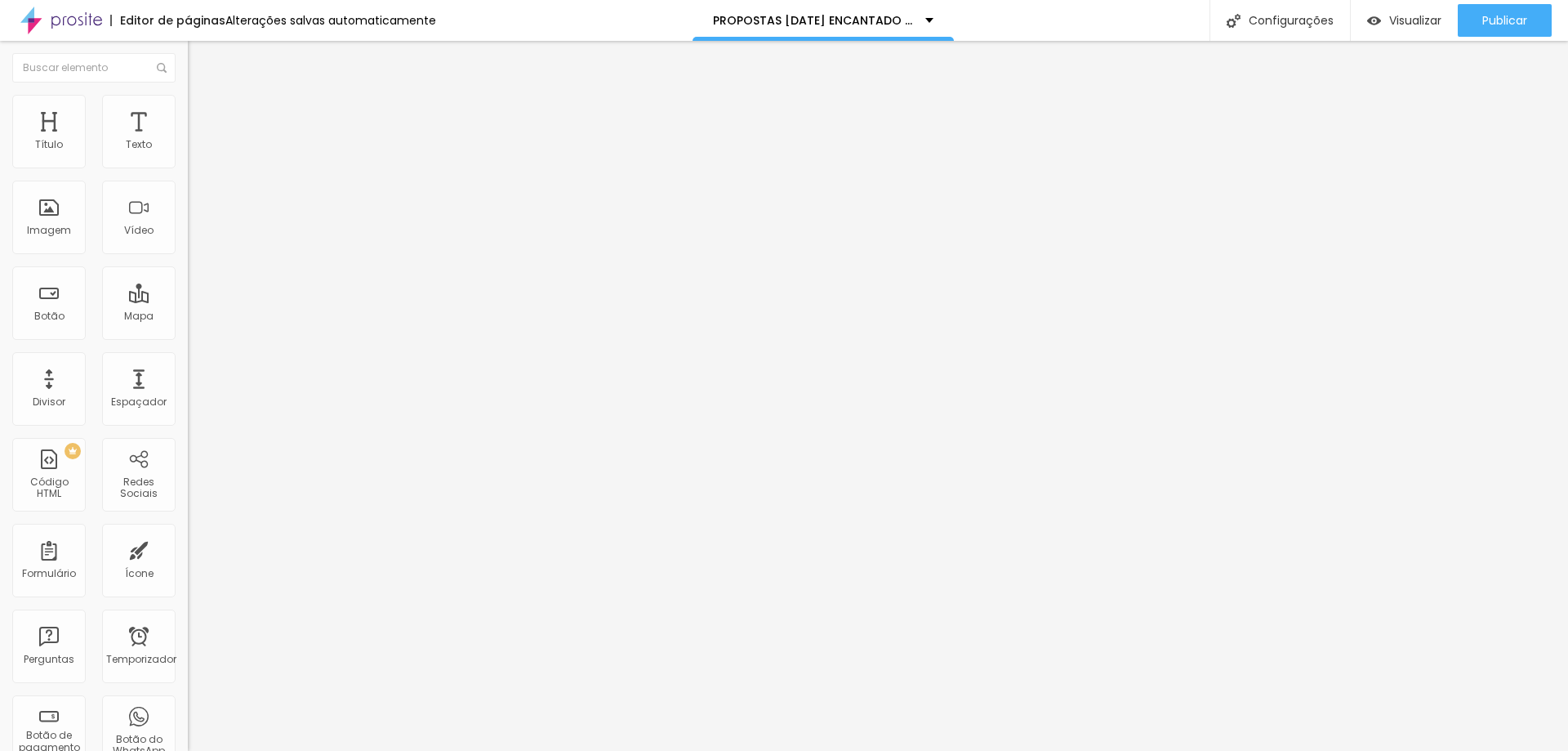
click at [188, 104] on img at bounding box center [195, 102] width 15 height 15
click at [188, 111] on li "Avançado" at bounding box center [282, 119] width 188 height 16
type input "18"
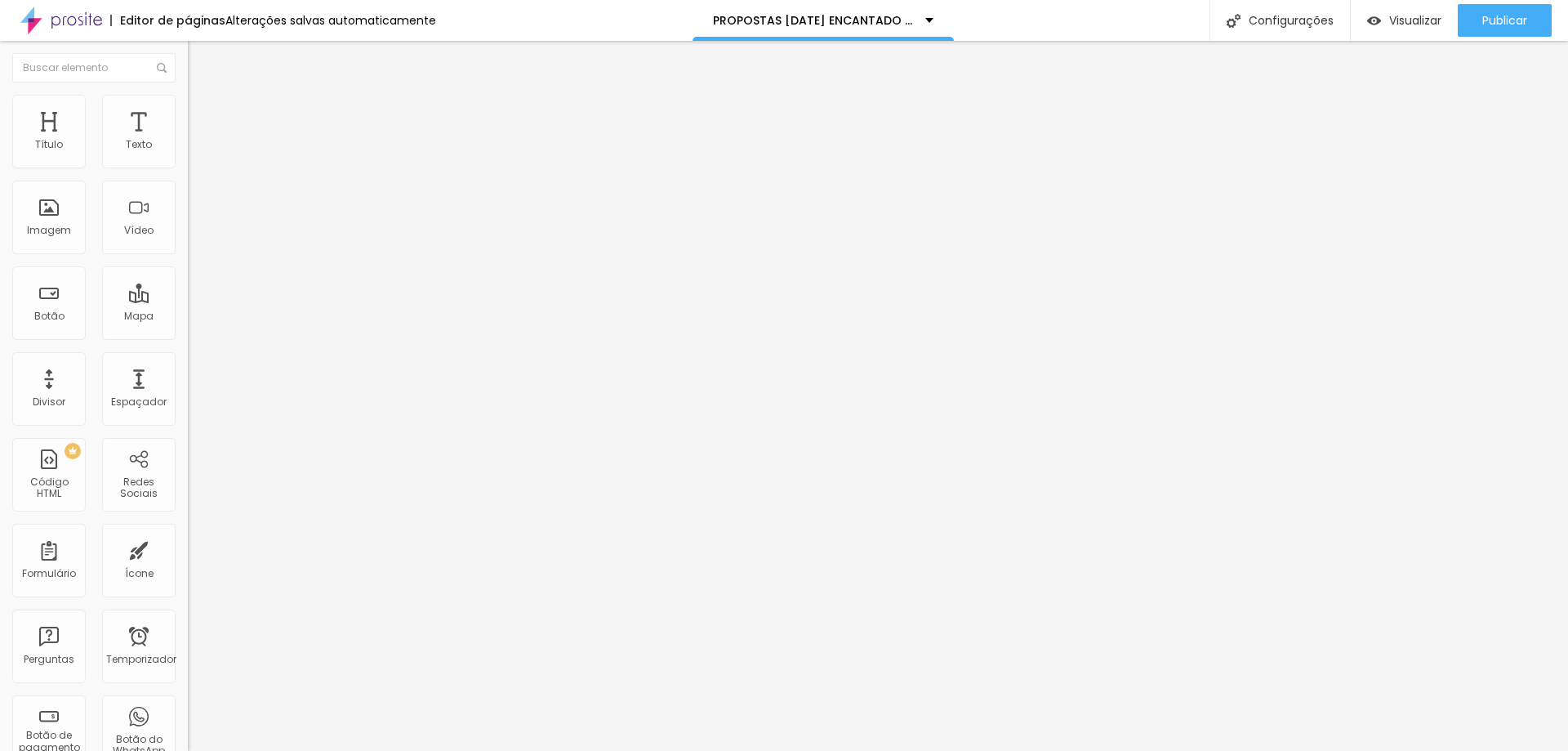
type input "18"
type input "20"
type input "26"
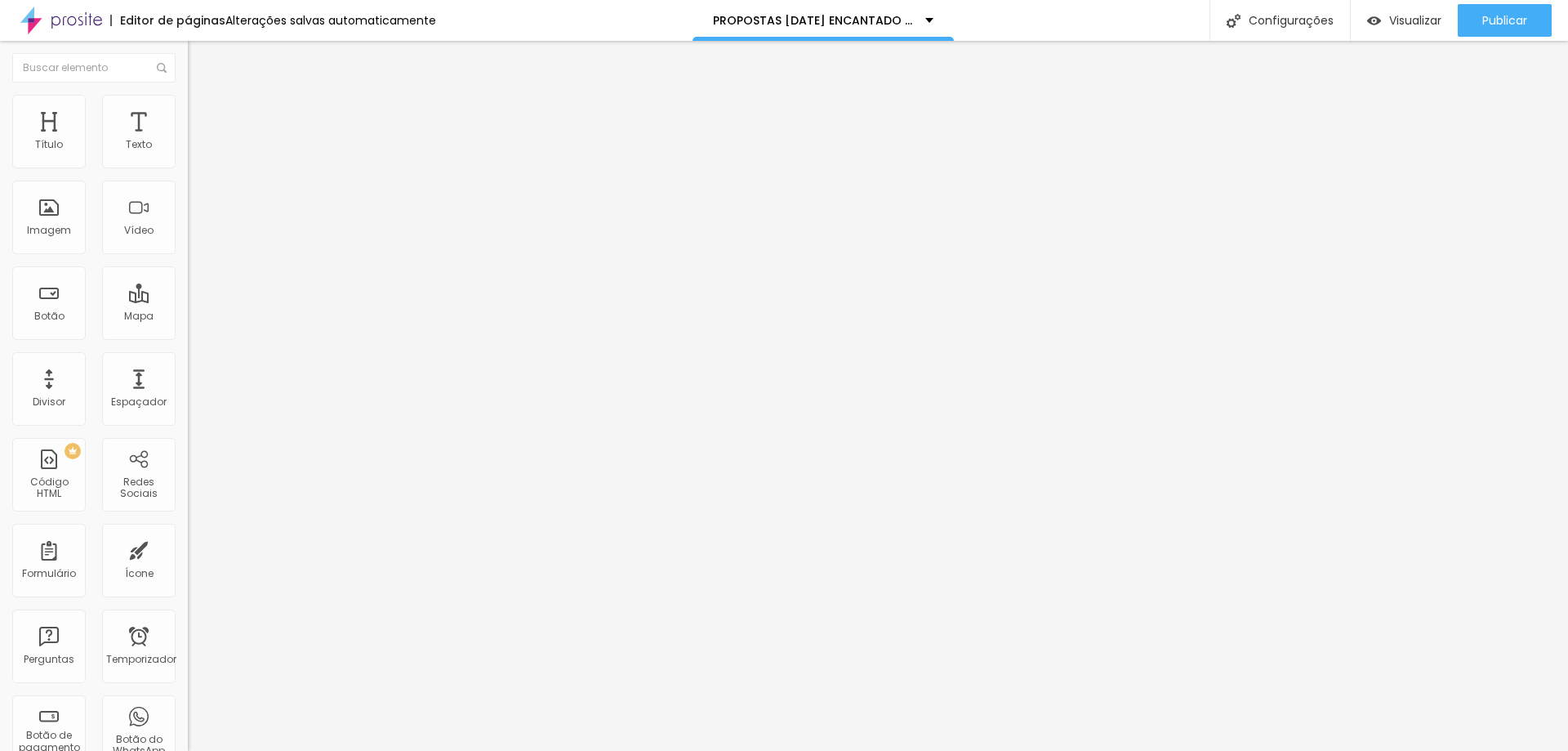
type input "14"
type input "7"
type input "0"
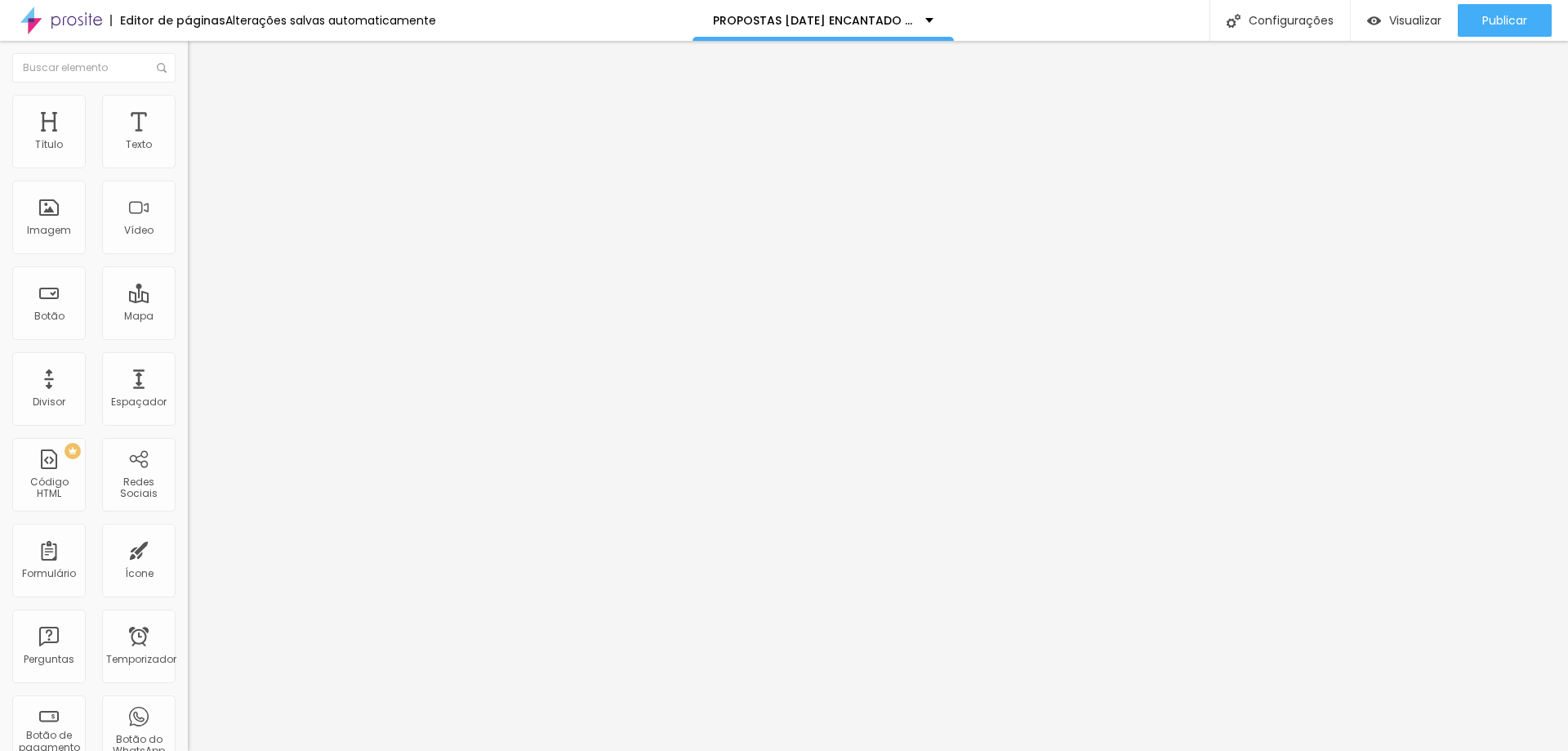
type input "0"
type input "1"
type input "2"
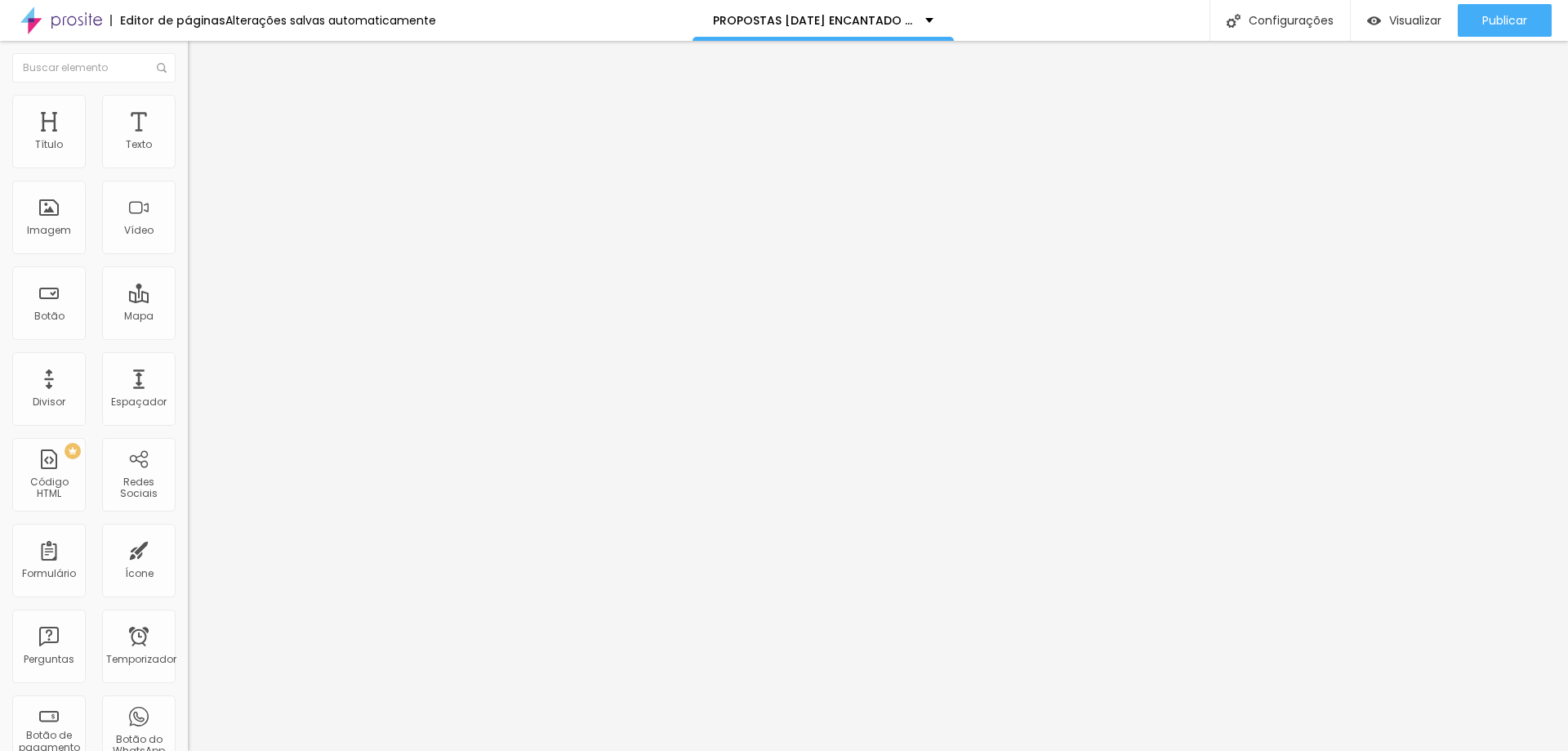
type input "3"
type input "5"
type input "7"
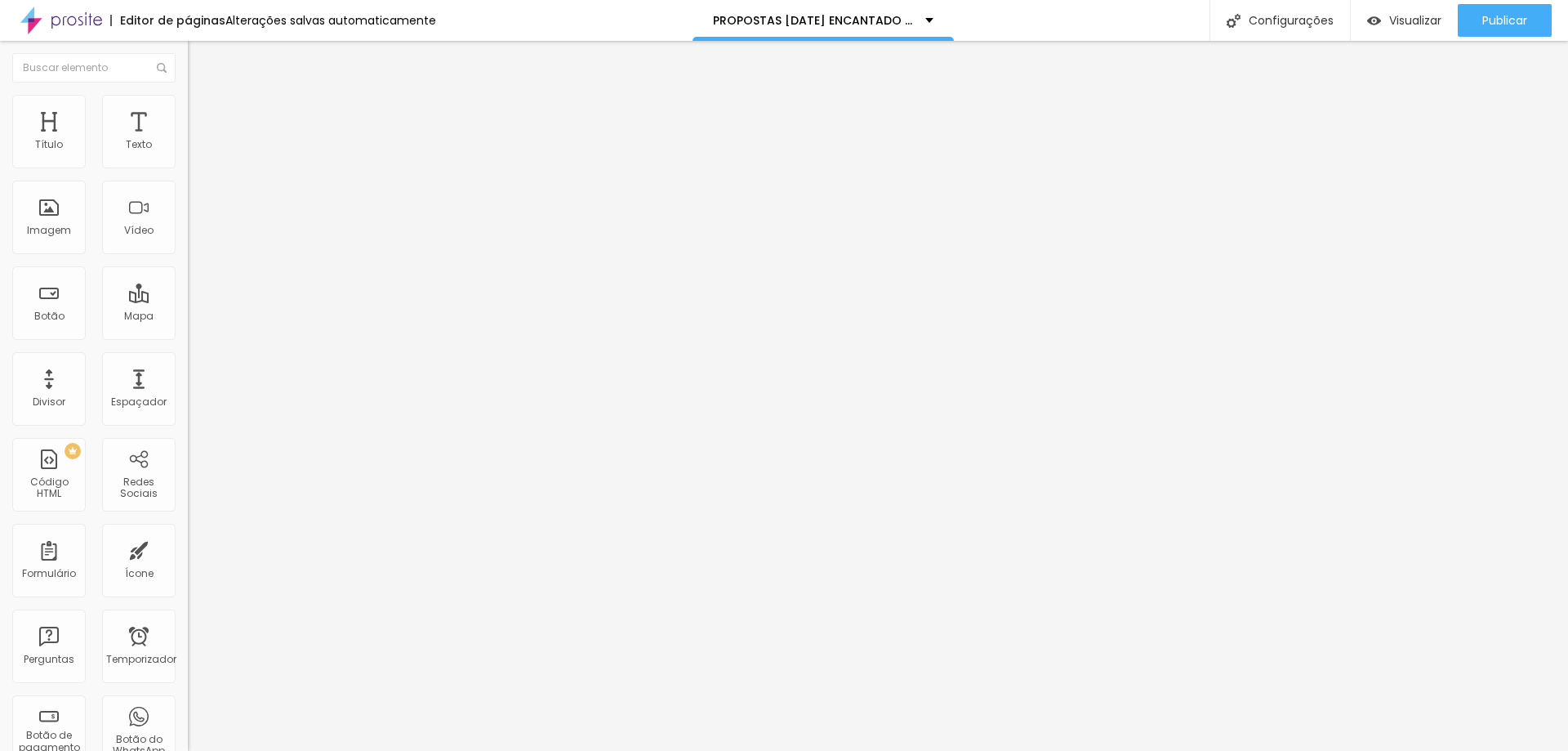
type input "7"
type input "8"
type input "10"
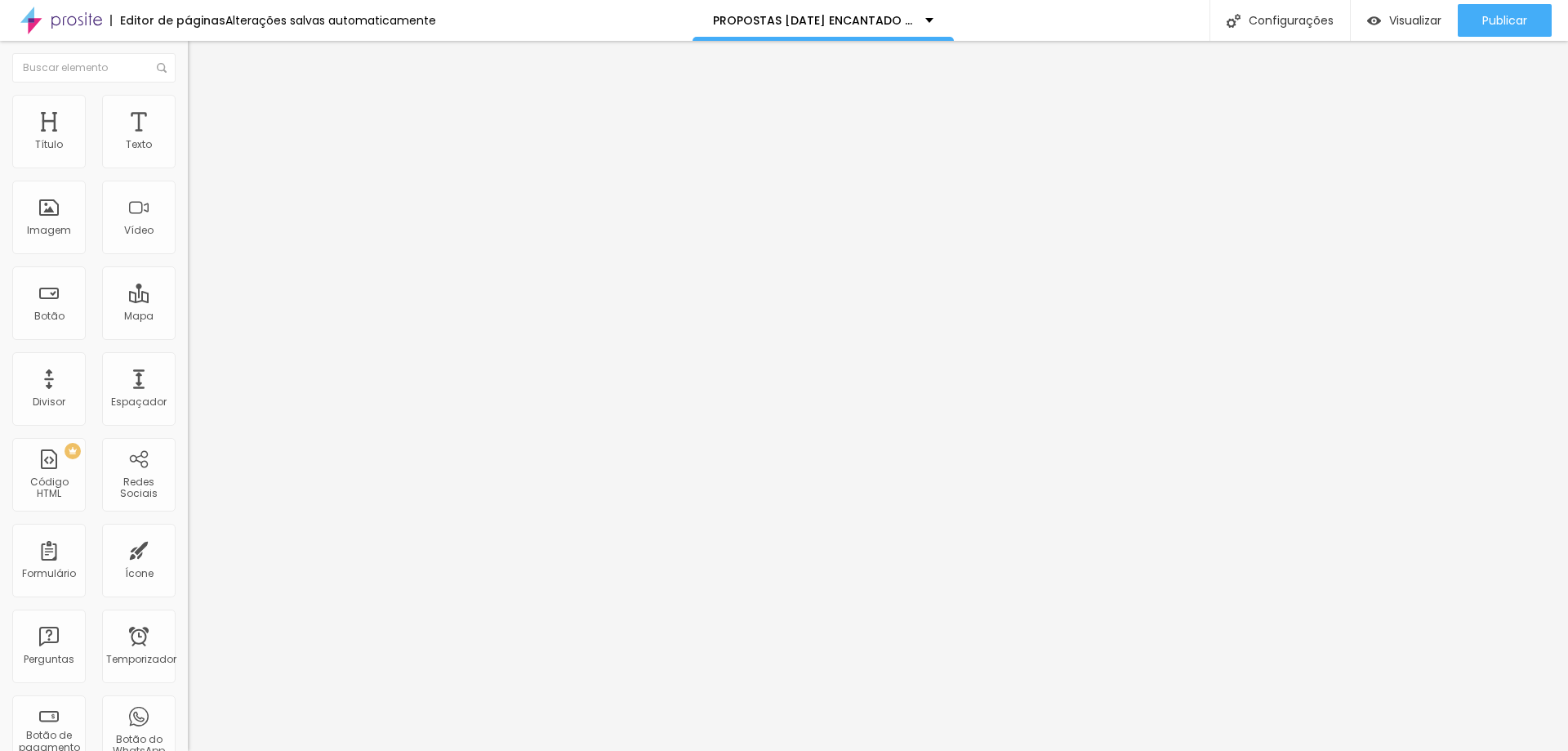
click at [188, 317] on input "range" at bounding box center [240, 324] width 105 height 13
click at [198, 141] on font "Adicionar imagem" at bounding box center [245, 133] width 96 height 14
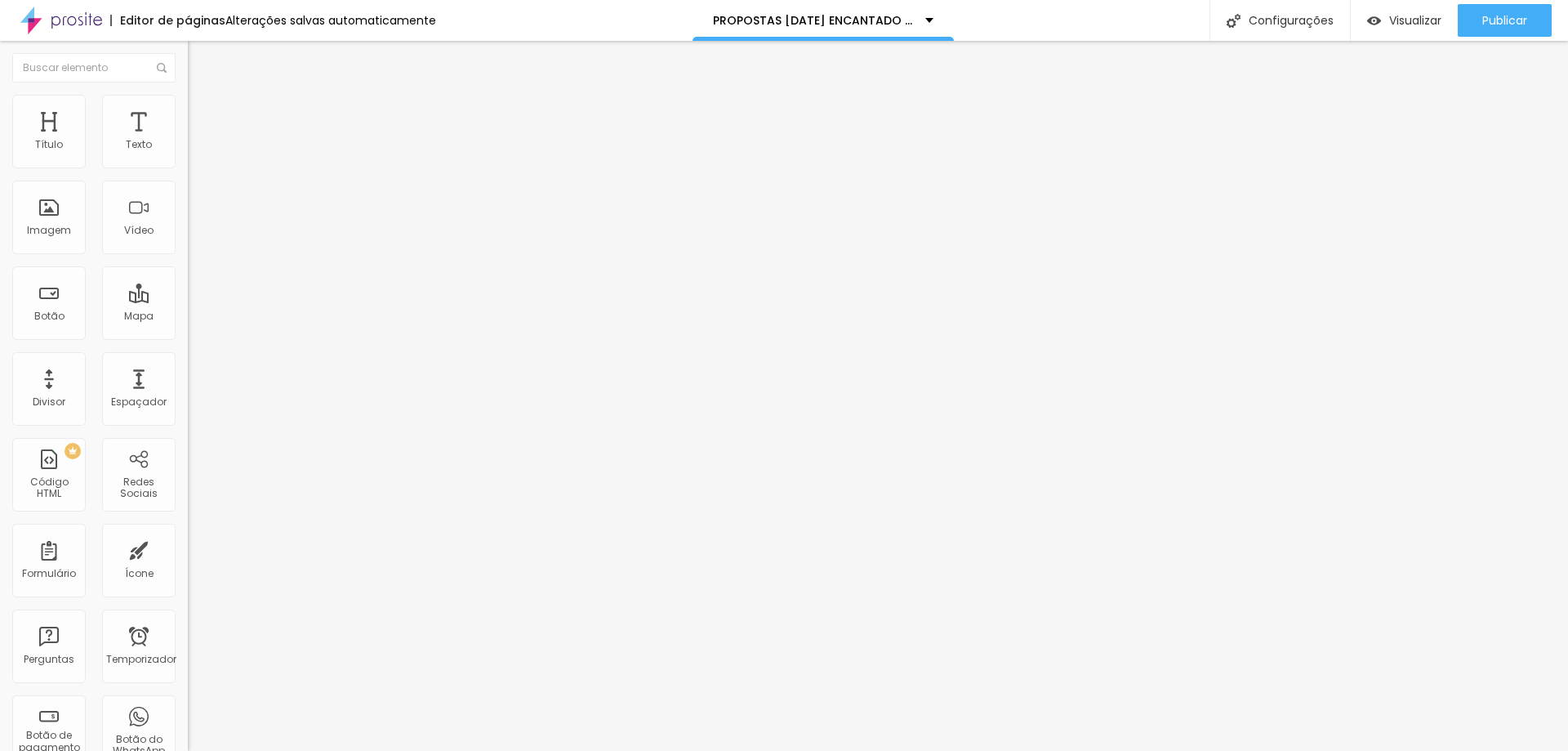
click at [198, 141] on font "Adicionar imagem" at bounding box center [245, 133] width 96 height 14
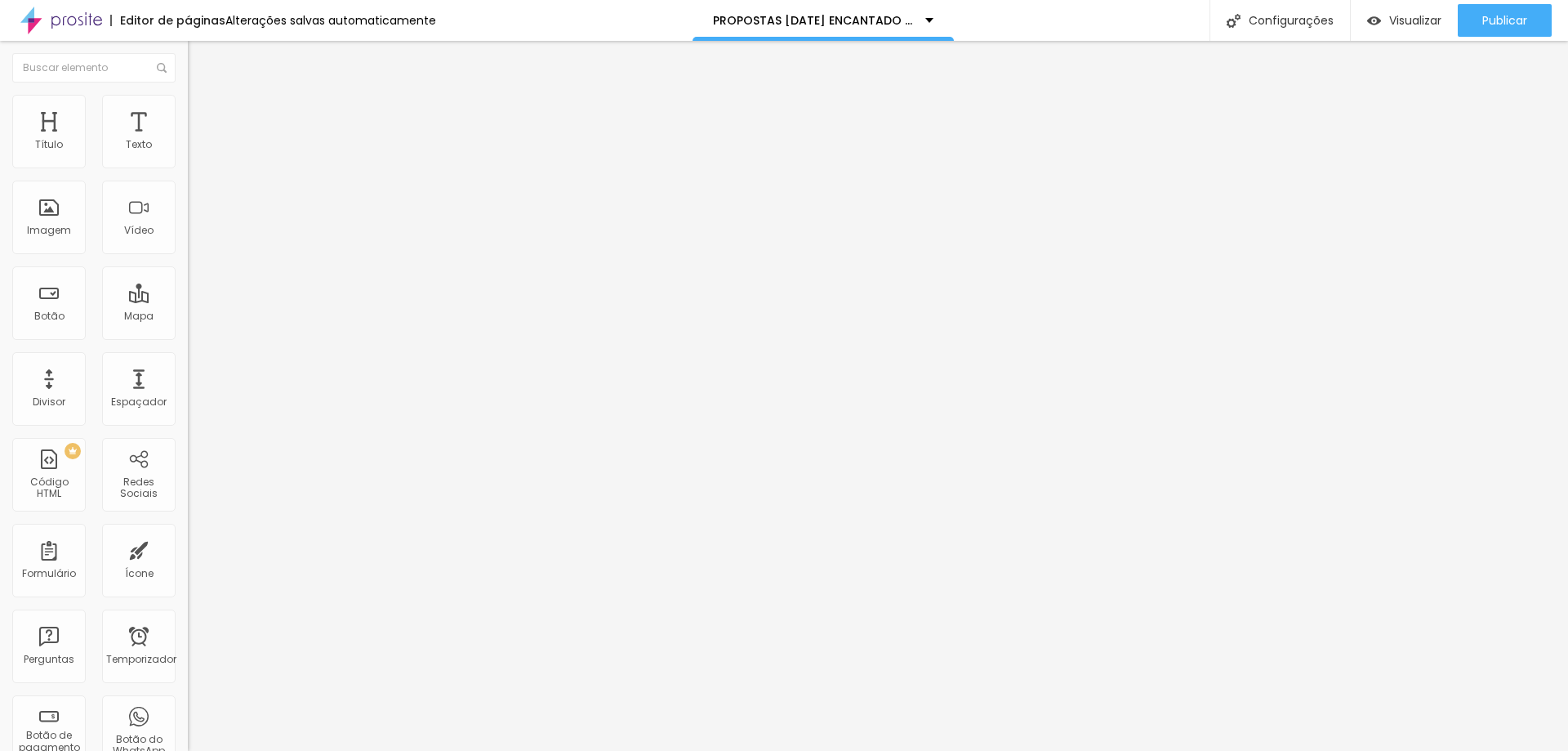
scroll to position [484, 0]
click at [348, 750] on div at bounding box center [784, 761] width 1568 height 0
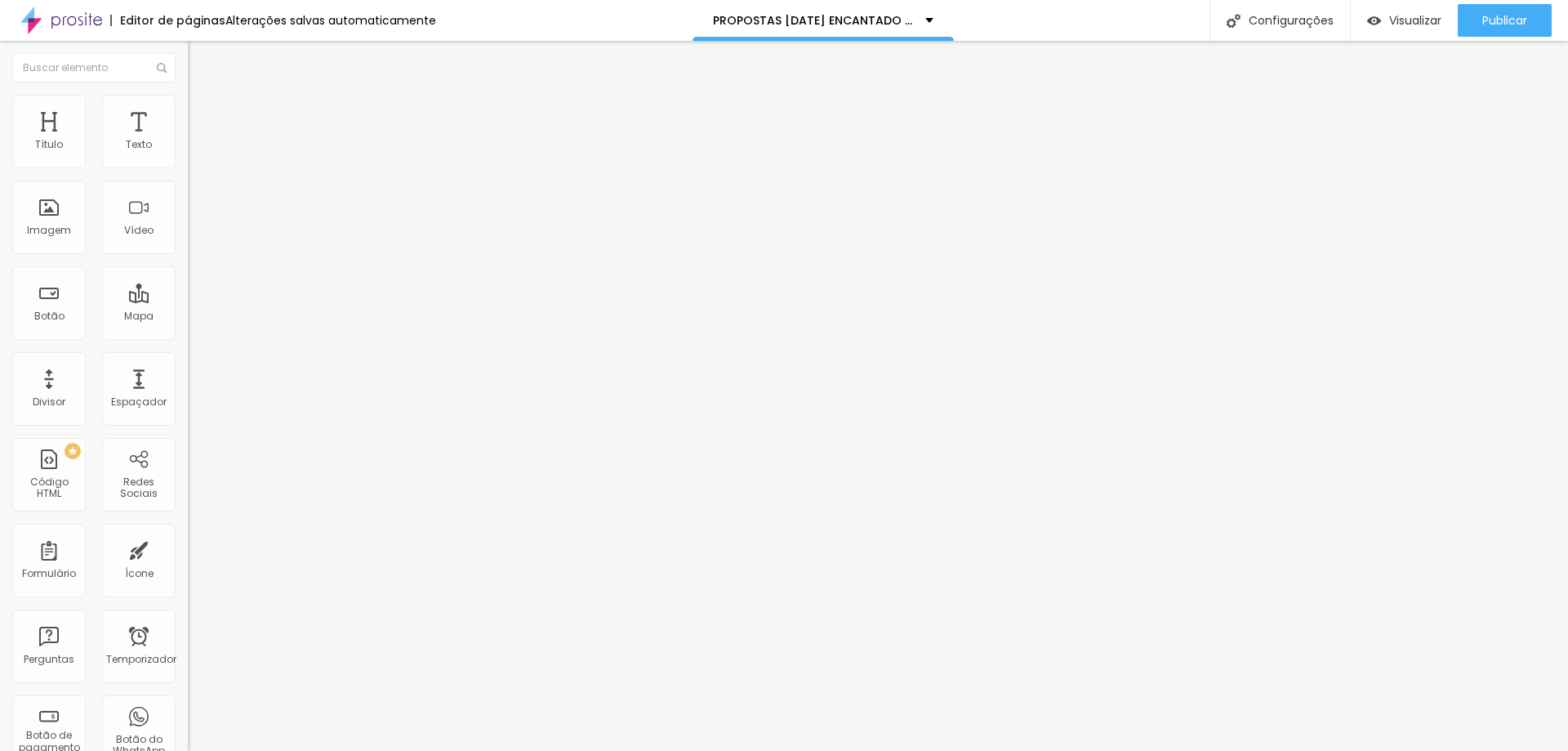
scroll to position [741, 0]
click at [347, 750] on div "Subindo 0/0 arquivos" at bounding box center [784, 756] width 1568 height 10
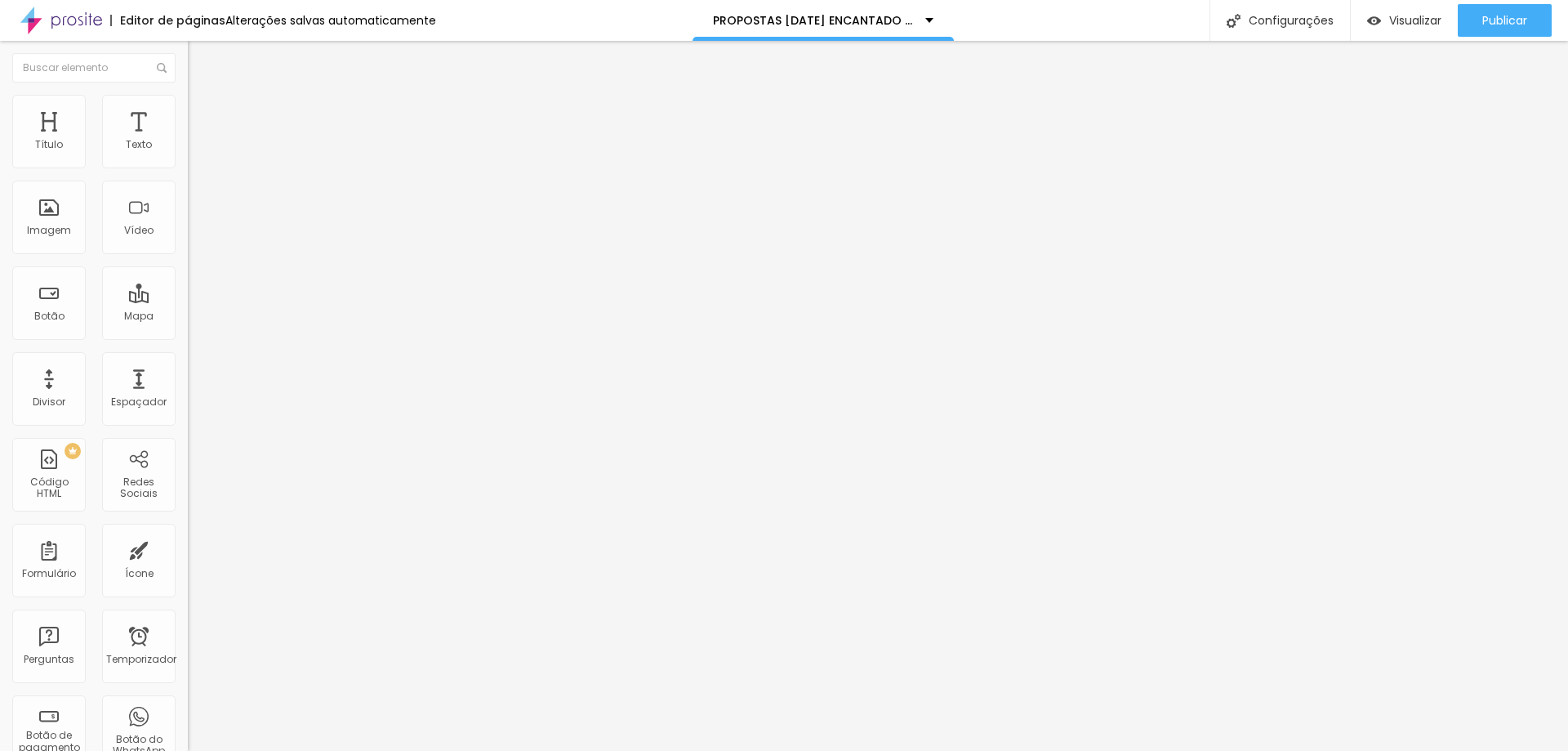
click at [285, 750] on div at bounding box center [784, 761] width 1568 height 0
click at [200, 60] on img "button" at bounding box center [207, 60] width 13 height 13
click at [188, 139] on div "Adicionar imagem" at bounding box center [282, 133] width 188 height 11
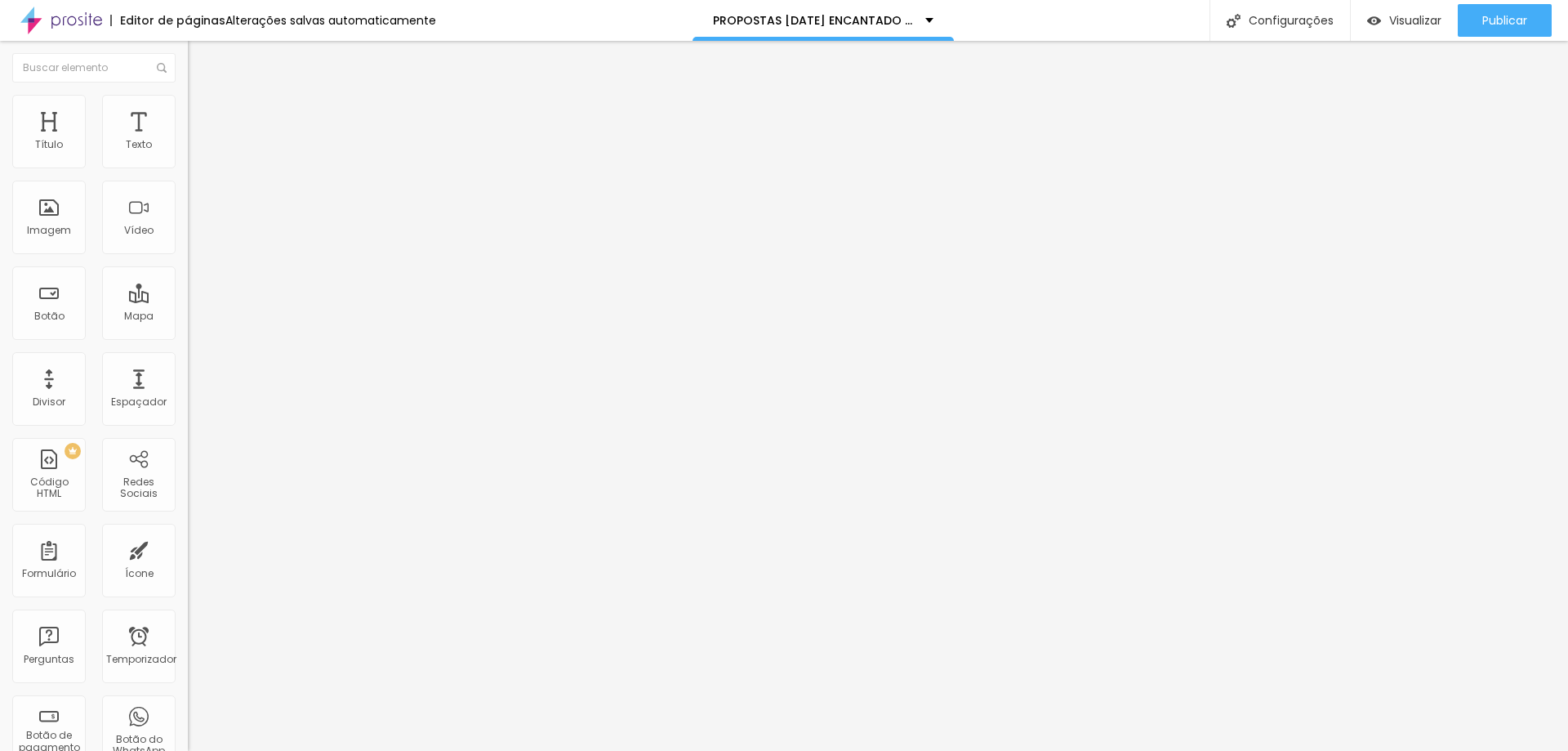
click at [188, 141] on span "Adicionar imagem" at bounding box center [240, 133] width 105 height 14
click at [263, 750] on div "Subindo 0/0 arquivos" at bounding box center [784, 756] width 1568 height 10
click at [1490, 25] on font "Publicar" at bounding box center [1504, 20] width 45 height 16
click at [198, 141] on font "Adicionar imagem" at bounding box center [245, 133] width 96 height 14
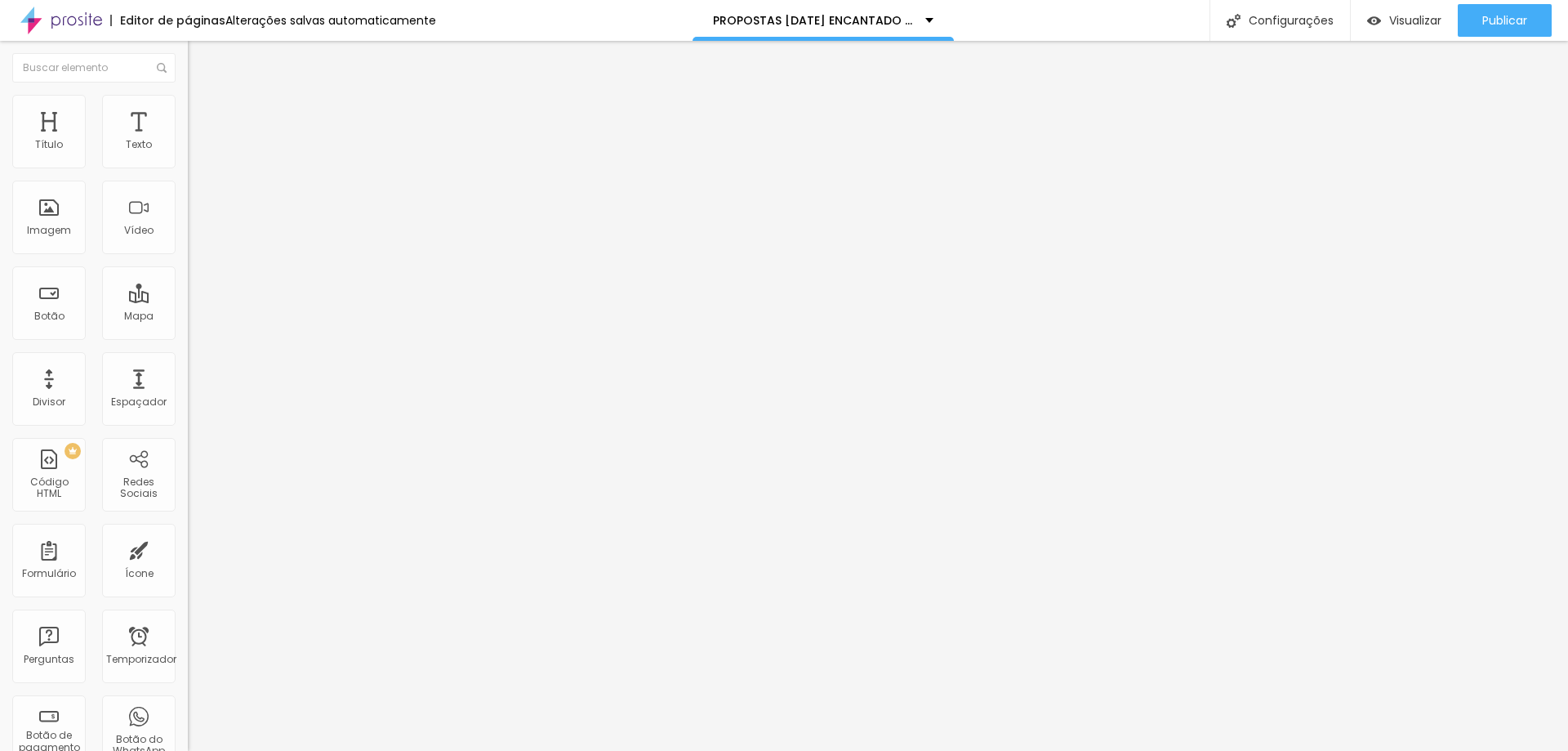
click at [198, 141] on font "Adicionar imagem" at bounding box center [245, 133] width 96 height 14
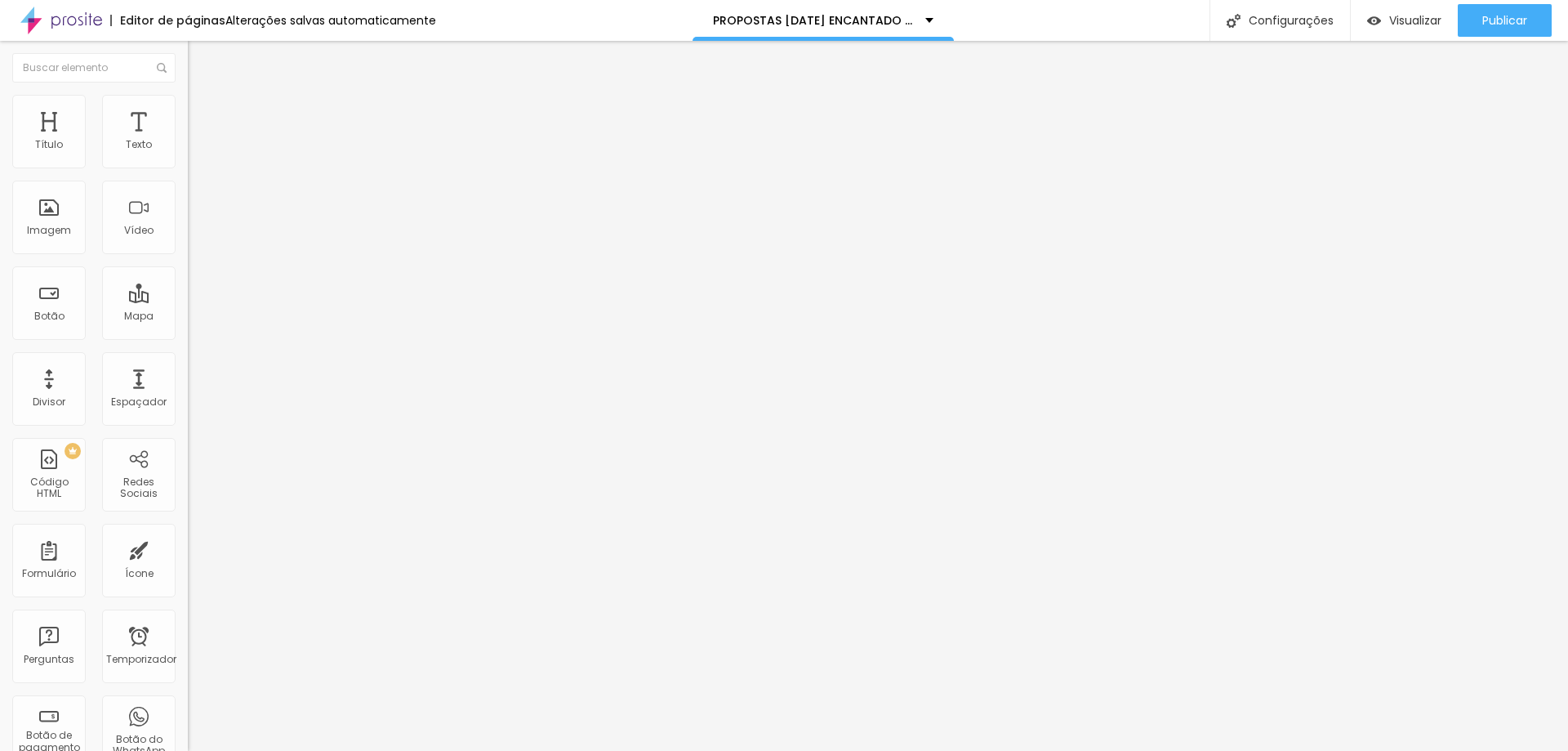
click at [198, 141] on font "Adicionar imagem" at bounding box center [245, 133] width 96 height 14
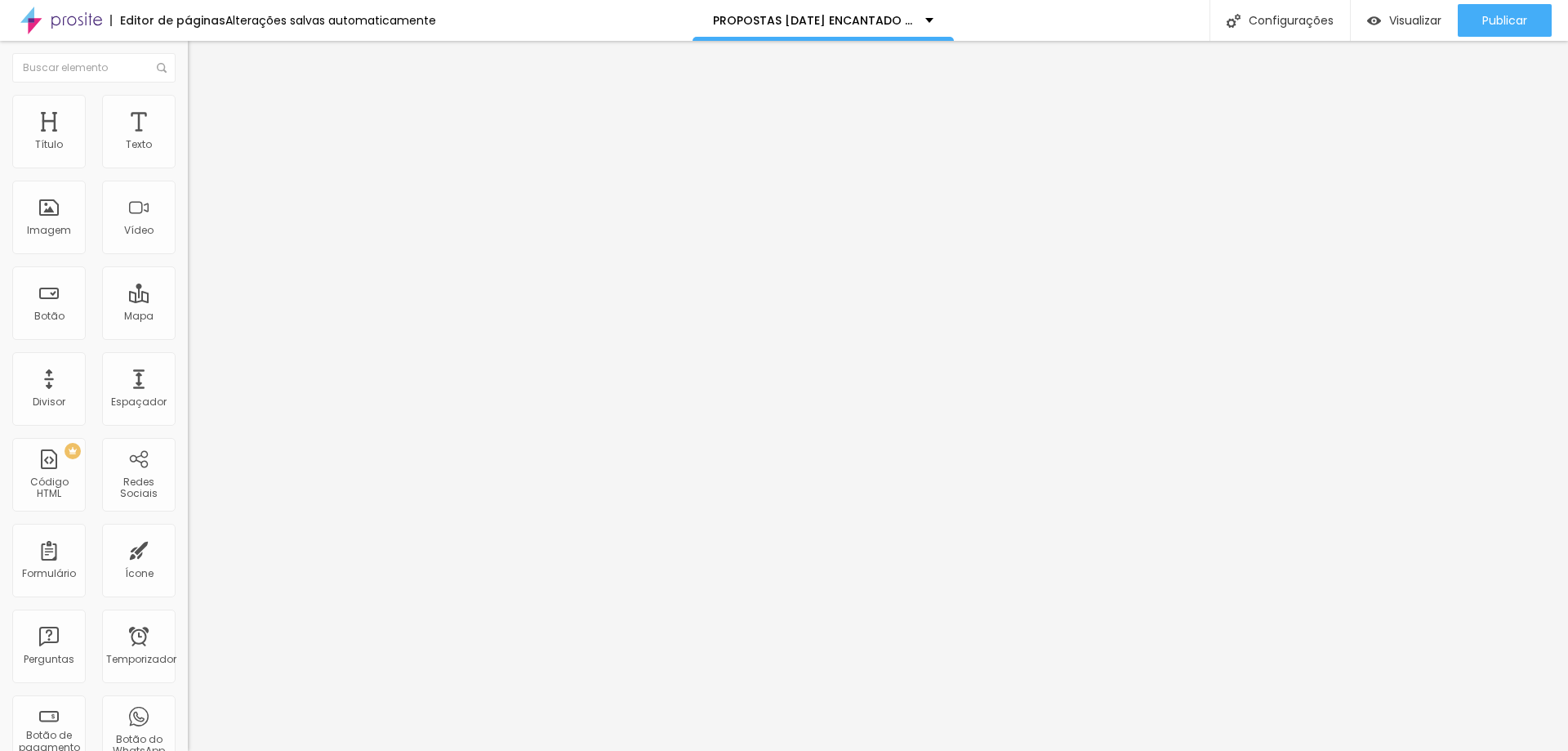
click at [198, 141] on font "Adicionar imagem" at bounding box center [245, 133] width 96 height 14
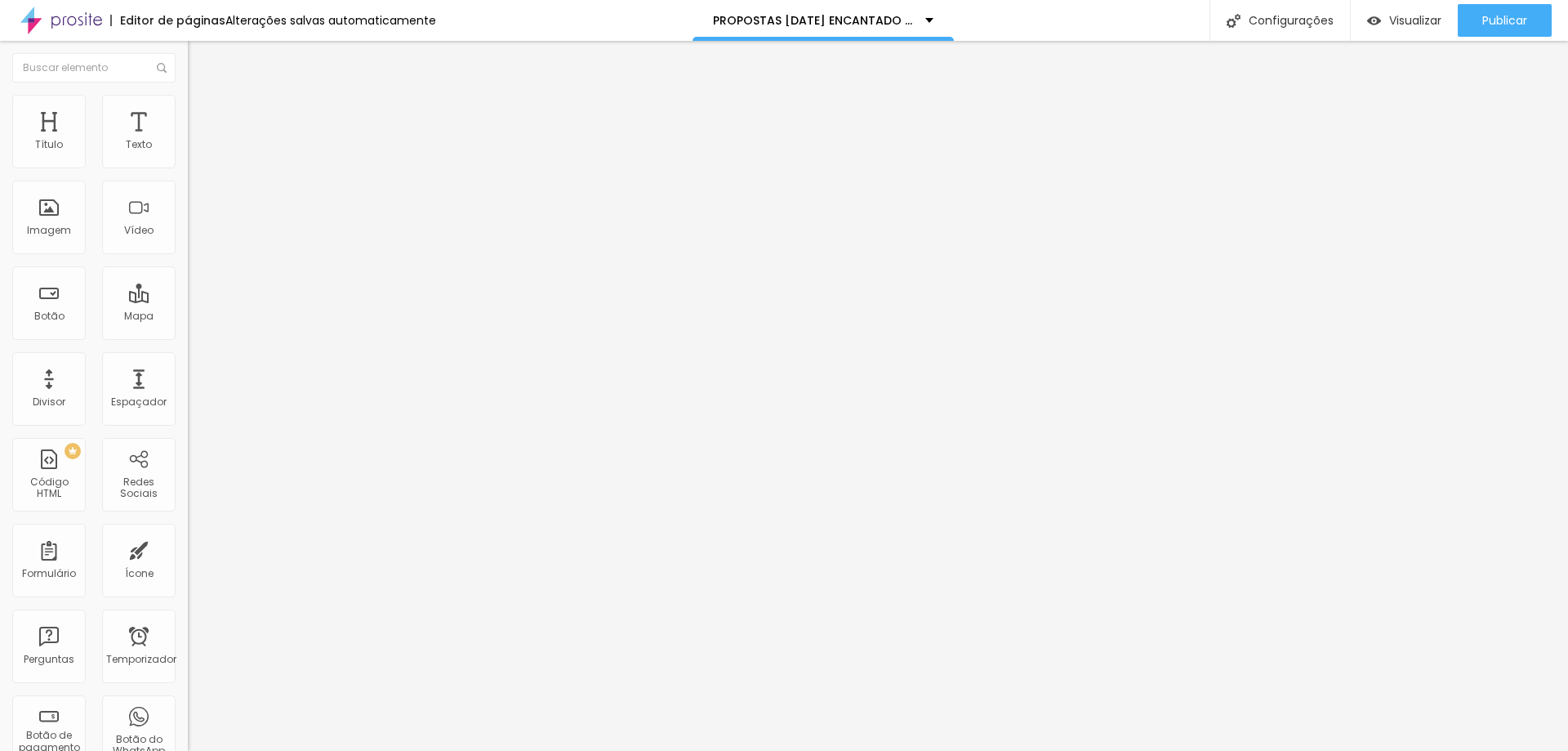
click at [198, 141] on font "Adicionar imagem" at bounding box center [245, 133] width 96 height 14
click at [188, 139] on div "Adicionar imagem" at bounding box center [282, 133] width 188 height 11
click at [198, 141] on font "Adicionar imagem" at bounding box center [245, 133] width 96 height 14
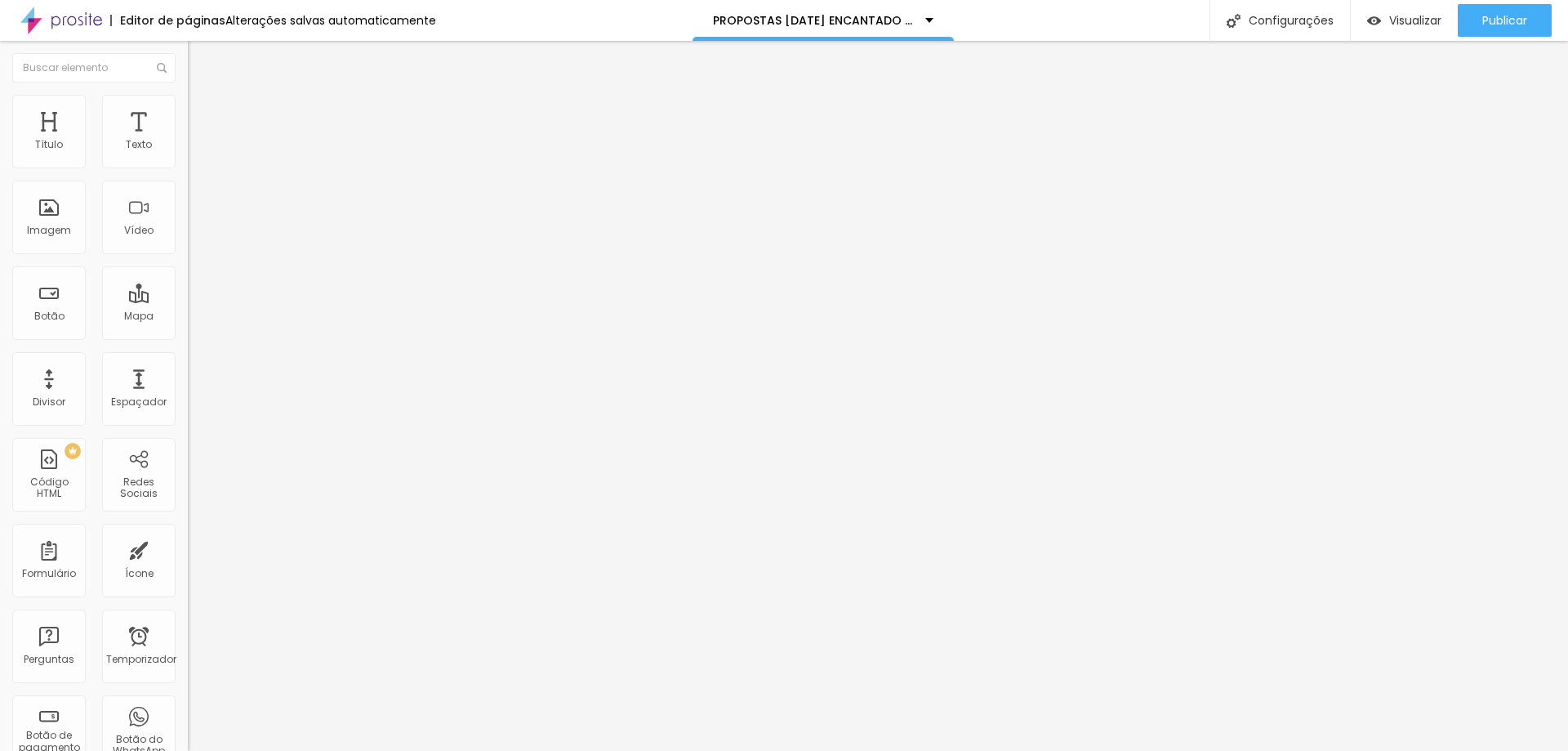
click at [200, 56] on img "button" at bounding box center [207, 60] width 13 height 13
click at [188, 157] on button "button" at bounding box center [199, 148] width 23 height 17
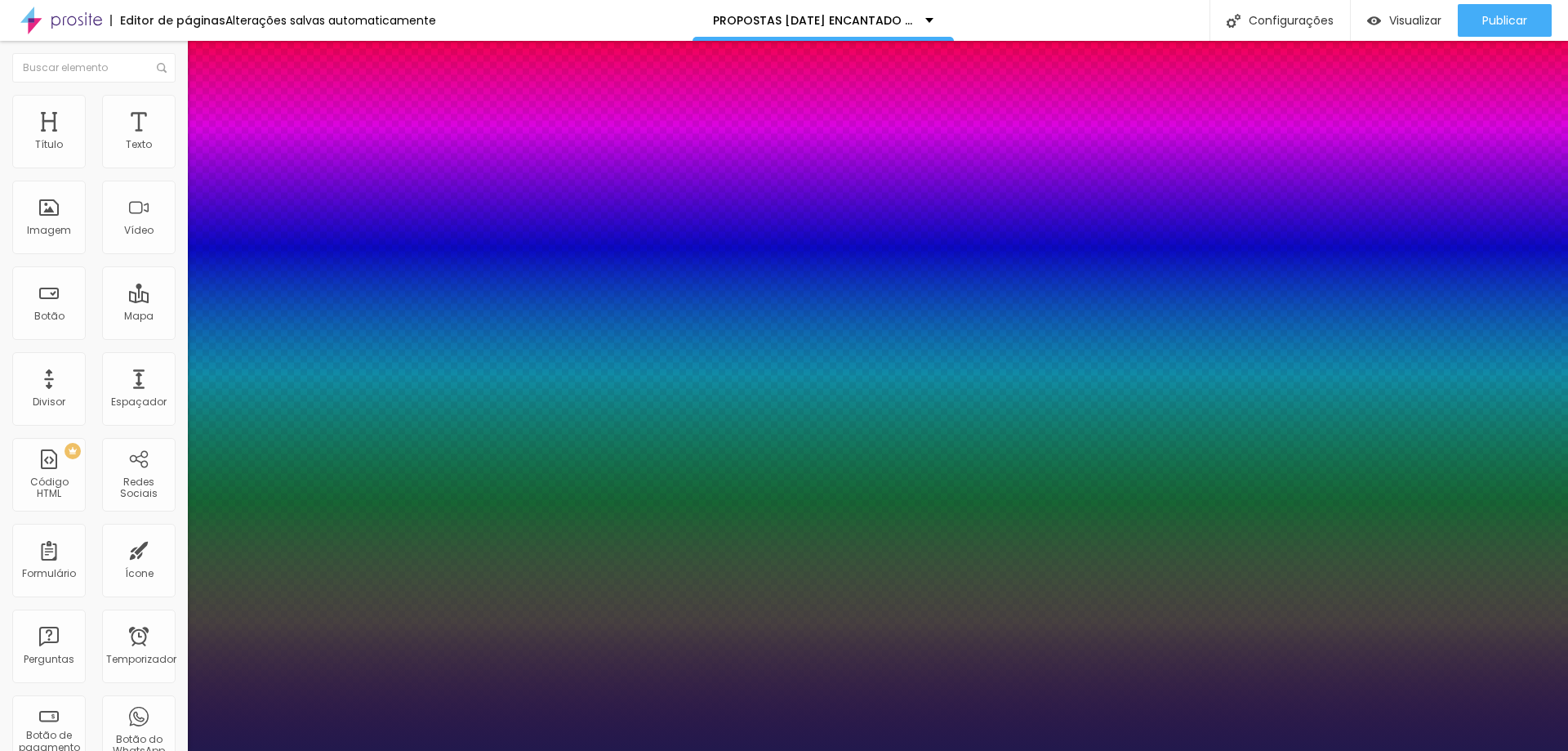
type input "1"
type input "22"
type input "1"
type input "23"
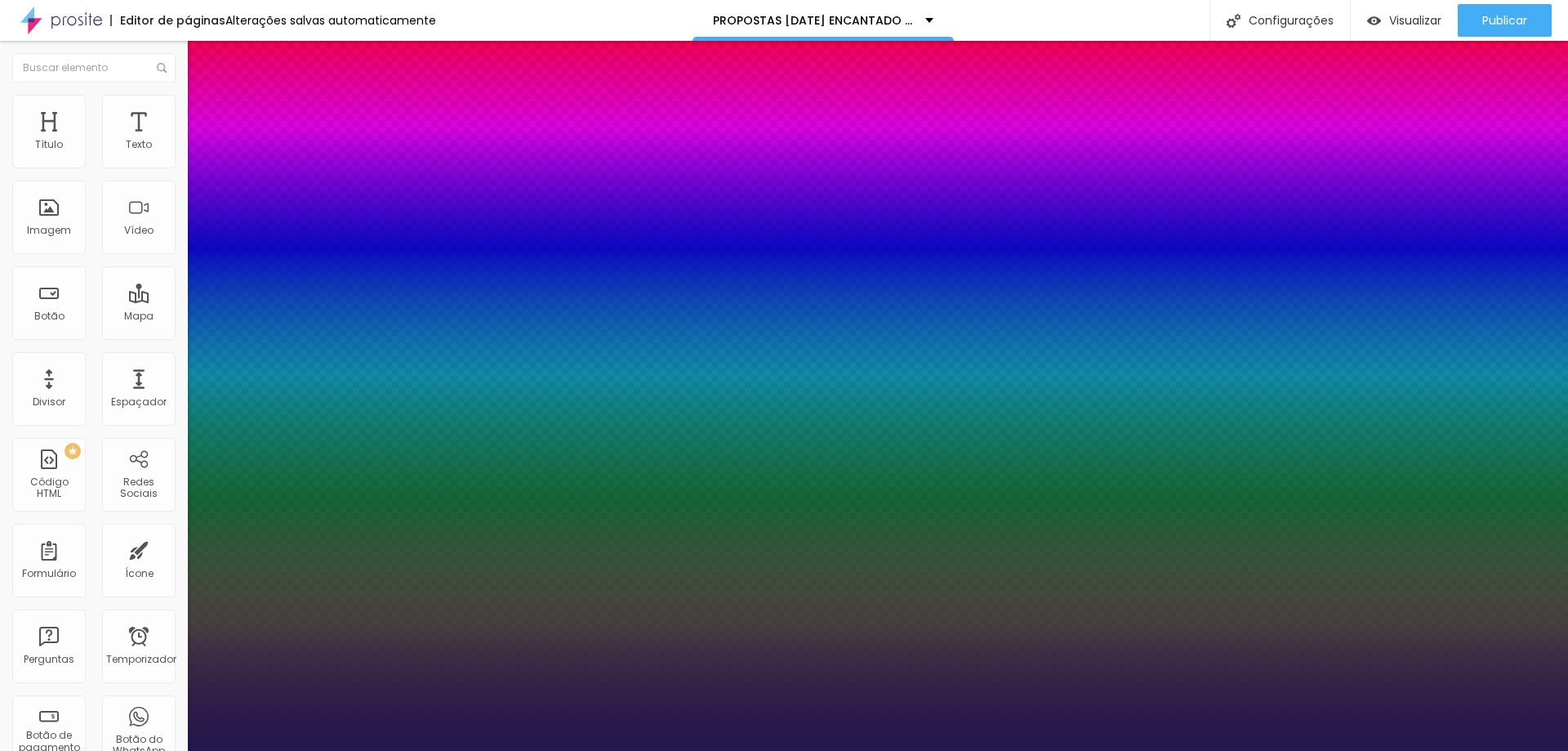
type input "23"
type input "1"
type input "24"
type input "1"
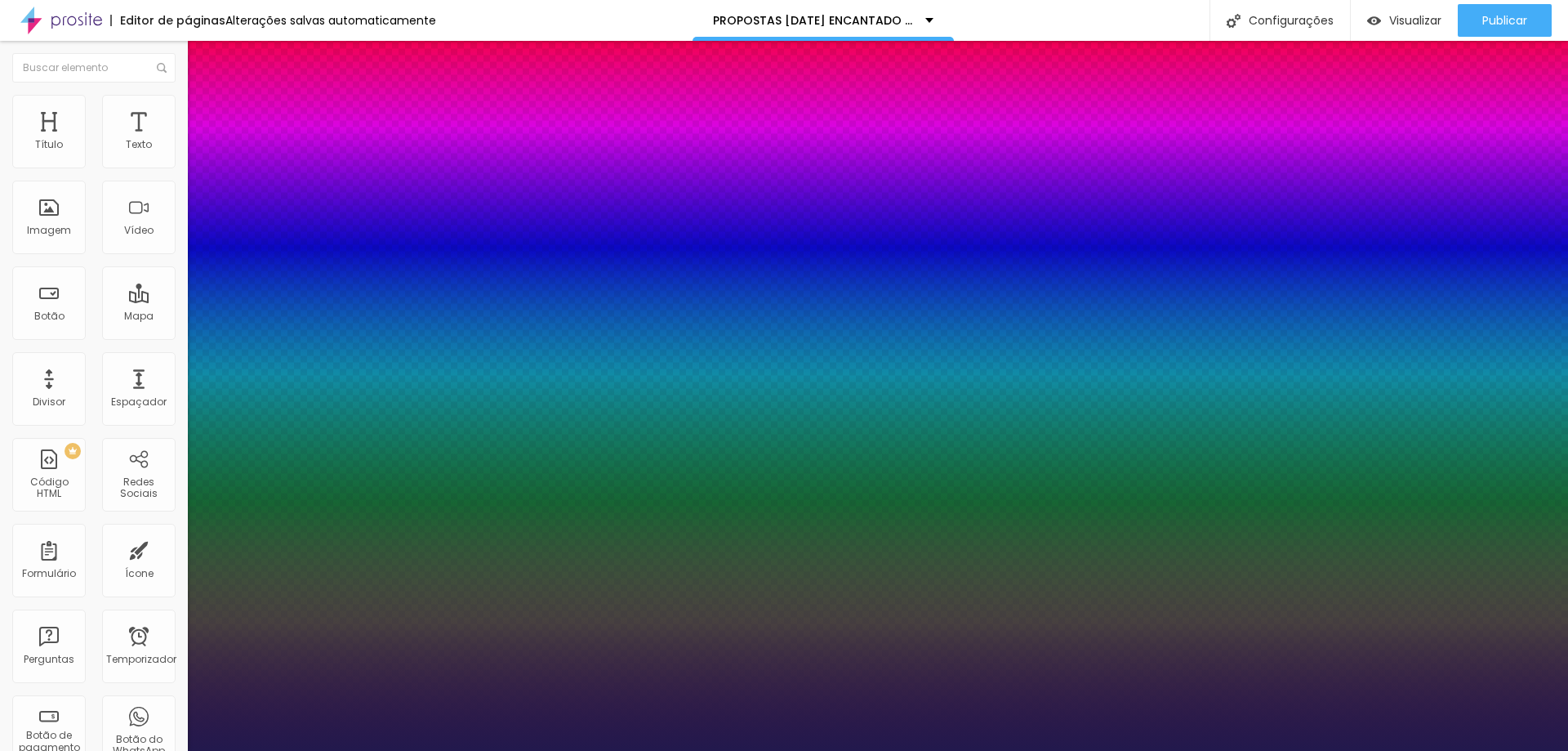
drag, startPoint x: 222, startPoint y: 279, endPoint x: 230, endPoint y: 280, distance: 8.1
type input "24"
type input "1"
drag, startPoint x: 1564, startPoint y: 400, endPoint x: 1560, endPoint y: 336, distance: 64.1
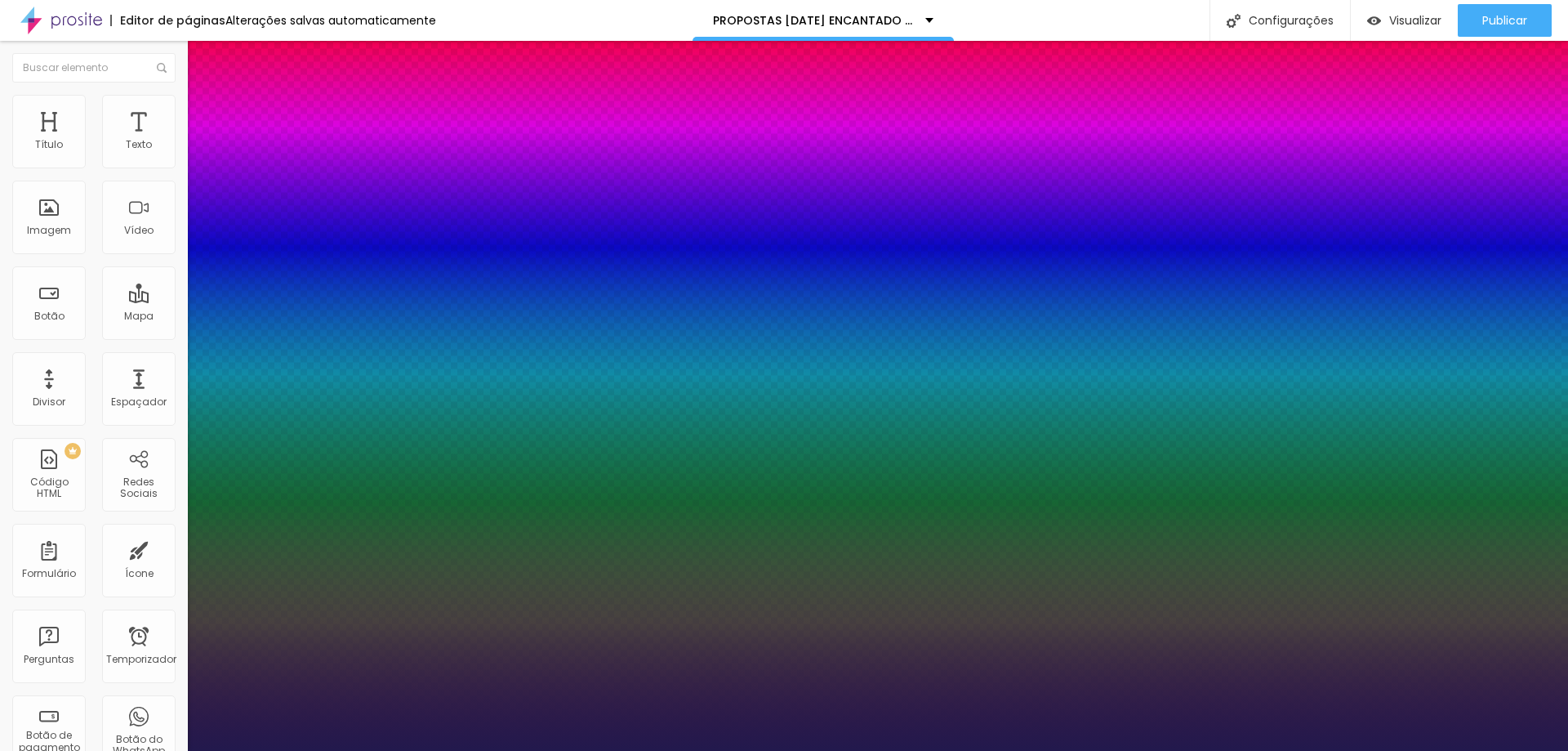
click at [1560, 750] on div at bounding box center [784, 751] width 1568 height 0
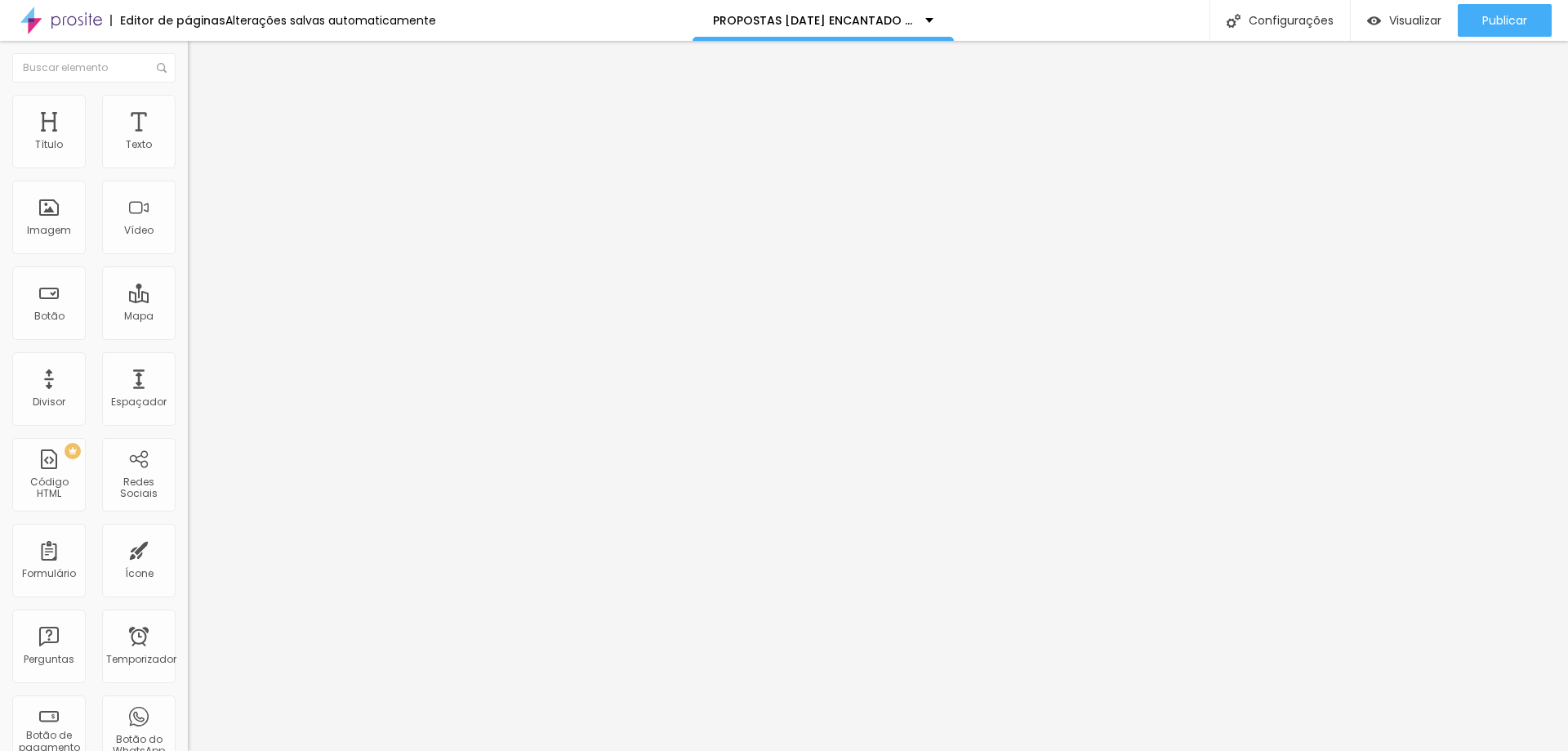
click at [188, 157] on button "button" at bounding box center [199, 148] width 23 height 17
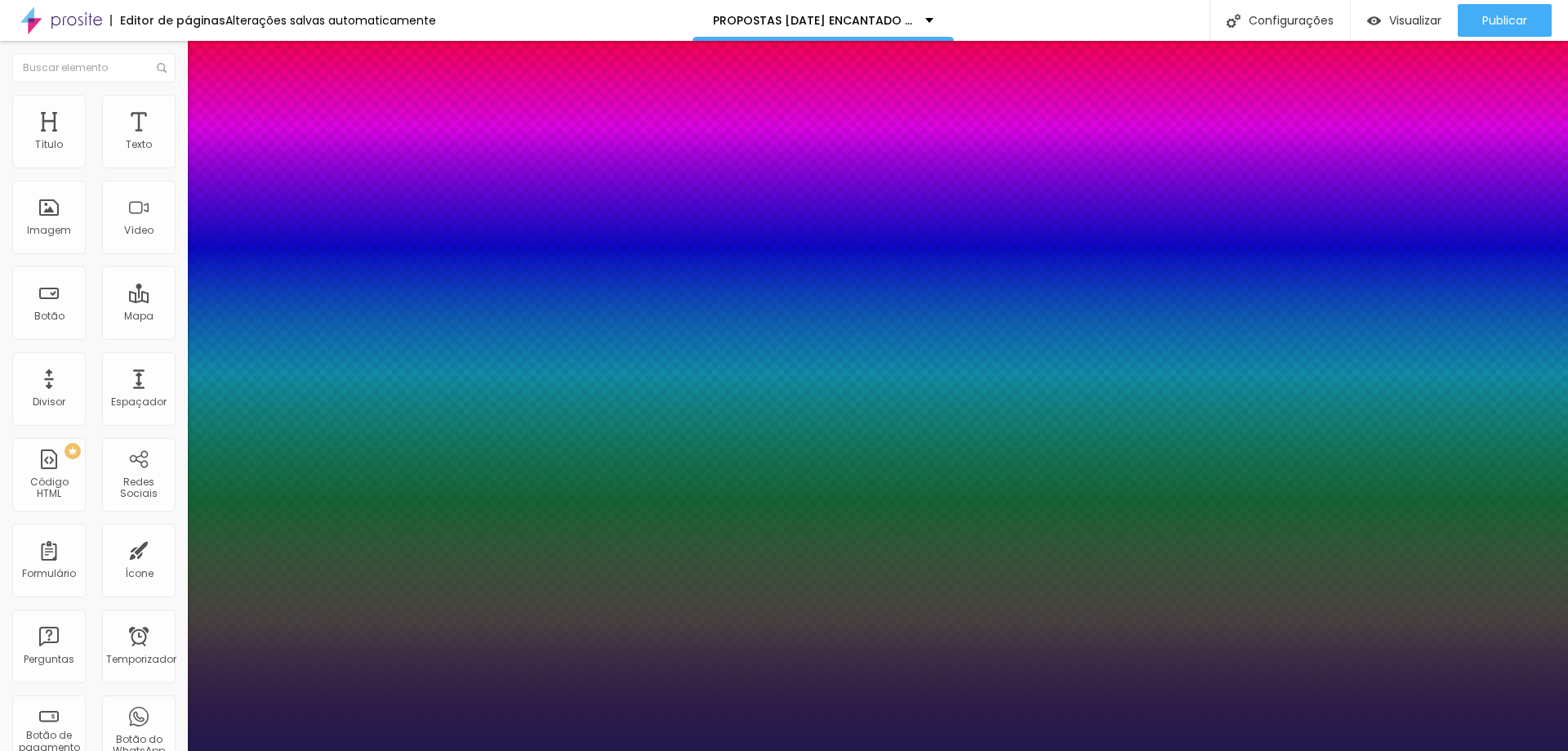
type input "1"
type input "17"
type input "1"
type input "18"
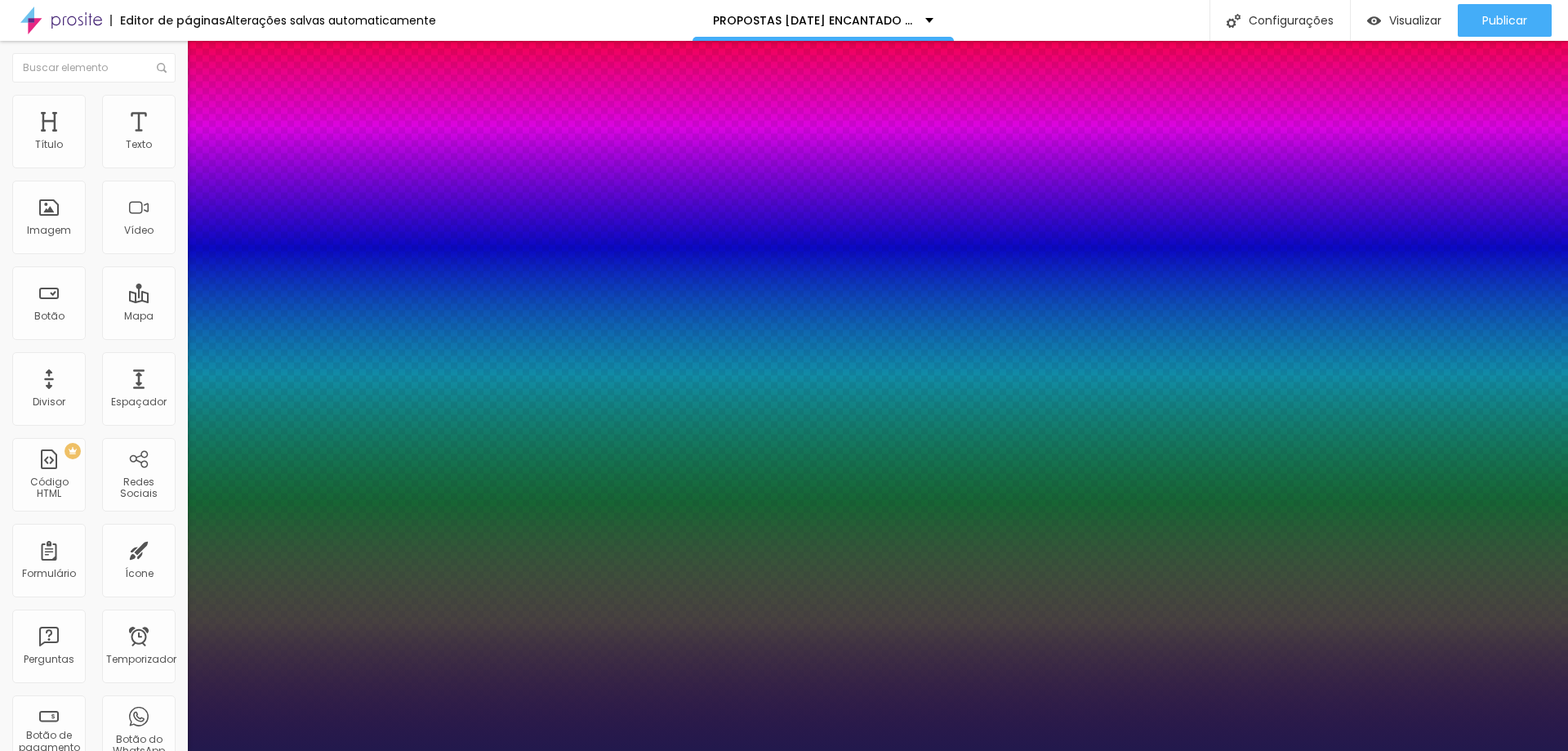
type input "18"
type input "1"
type input "21"
type input "1"
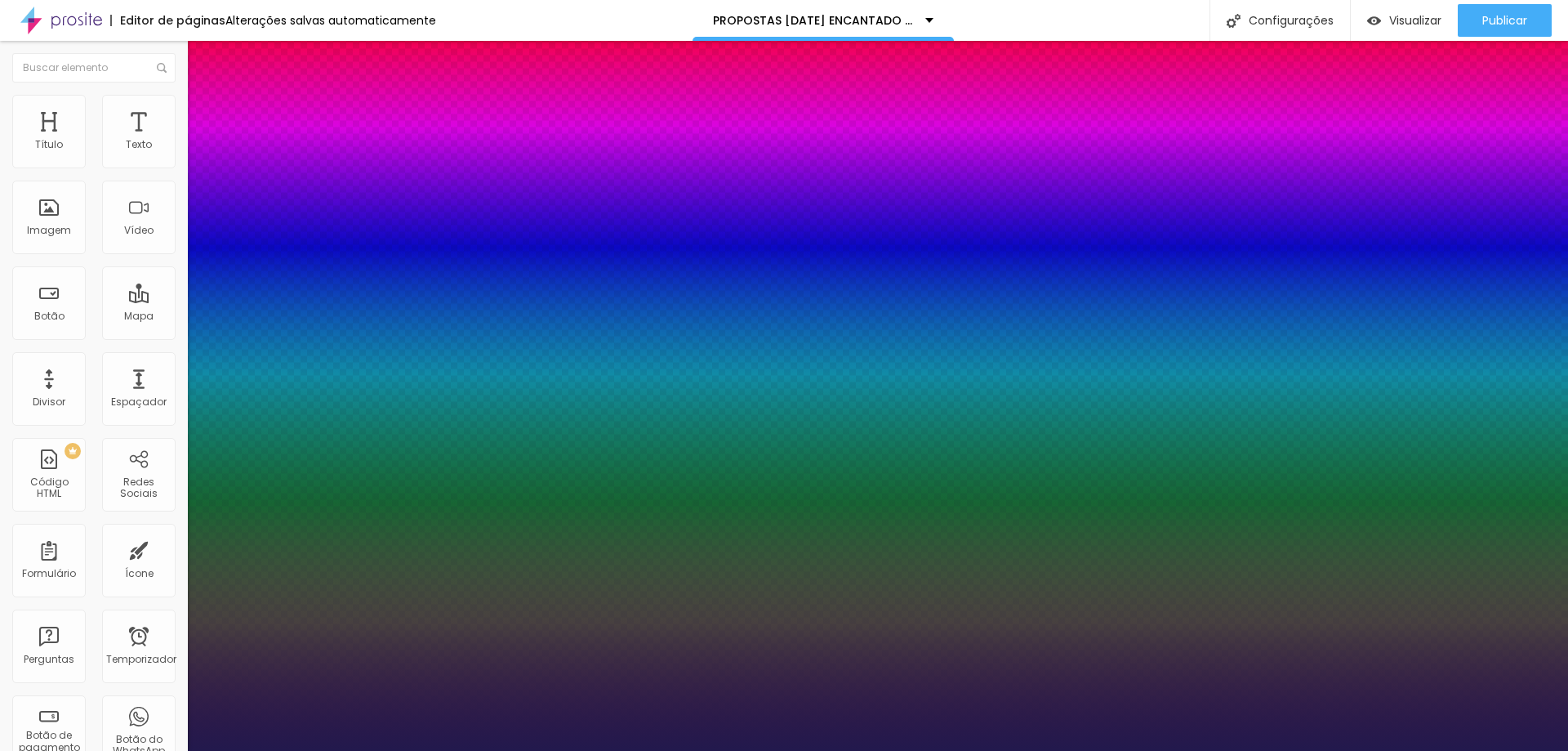
drag, startPoint x: 218, startPoint y: 278, endPoint x: 227, endPoint y: 278, distance: 9.0
type input "21"
type input "1"
click at [1429, 750] on div at bounding box center [784, 751] width 1568 height 0
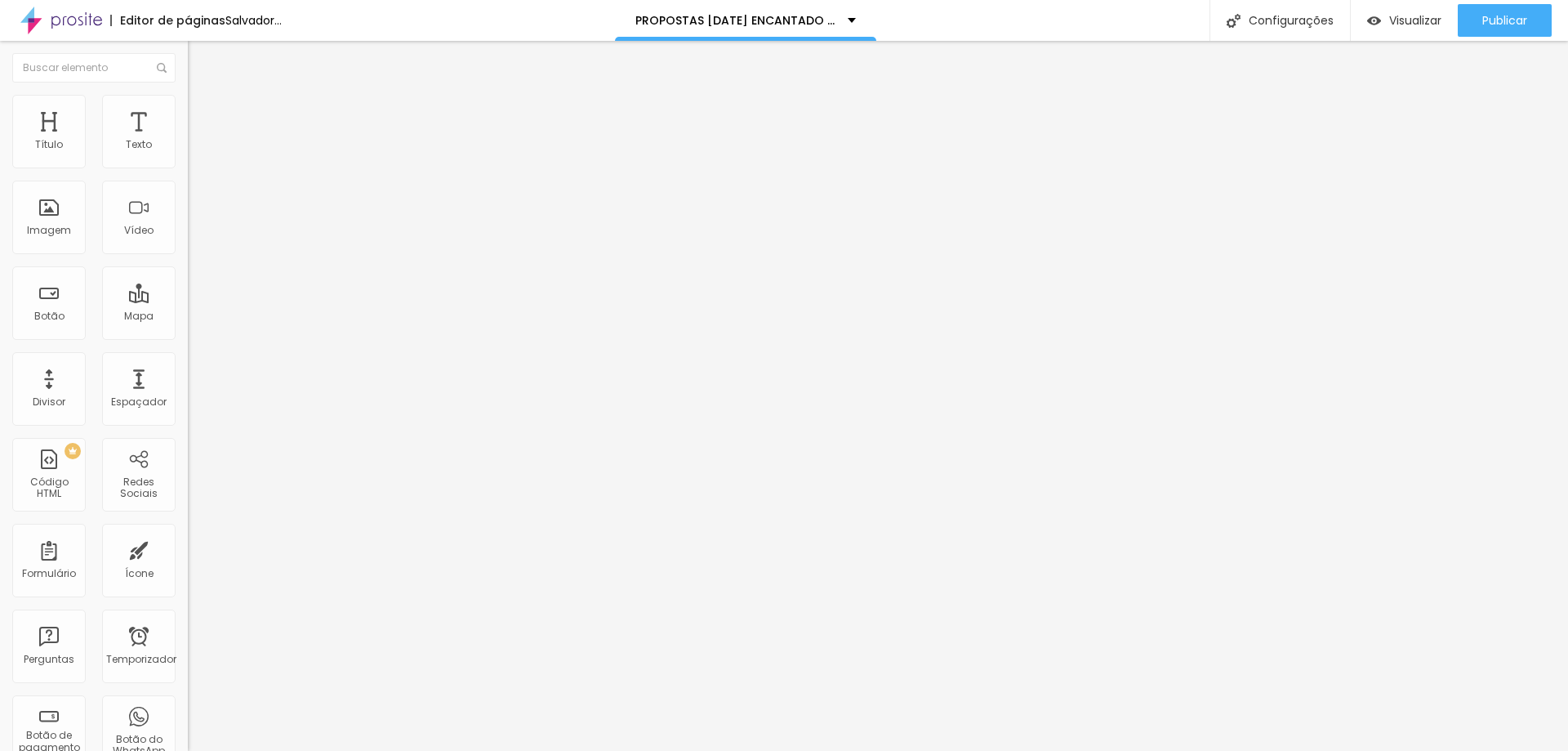
click at [203, 112] on font "Avançado" at bounding box center [229, 105] width 54 height 14
click at [188, 95] on li "Estilo" at bounding box center [282, 87] width 188 height 16
click at [188, 242] on button "button" at bounding box center [199, 233] width 23 height 17
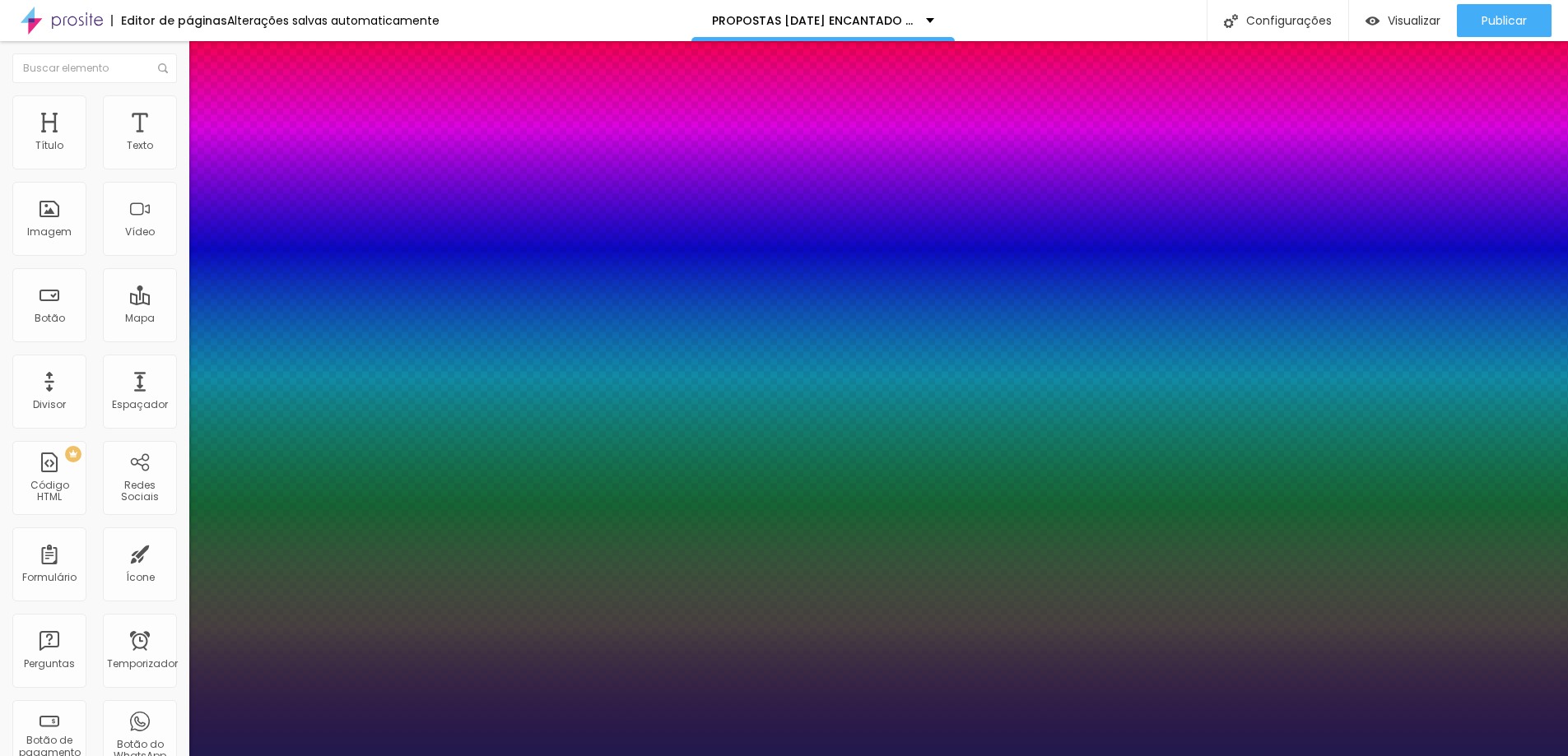
type input "1"
type input "20"
type input "1"
type input "20"
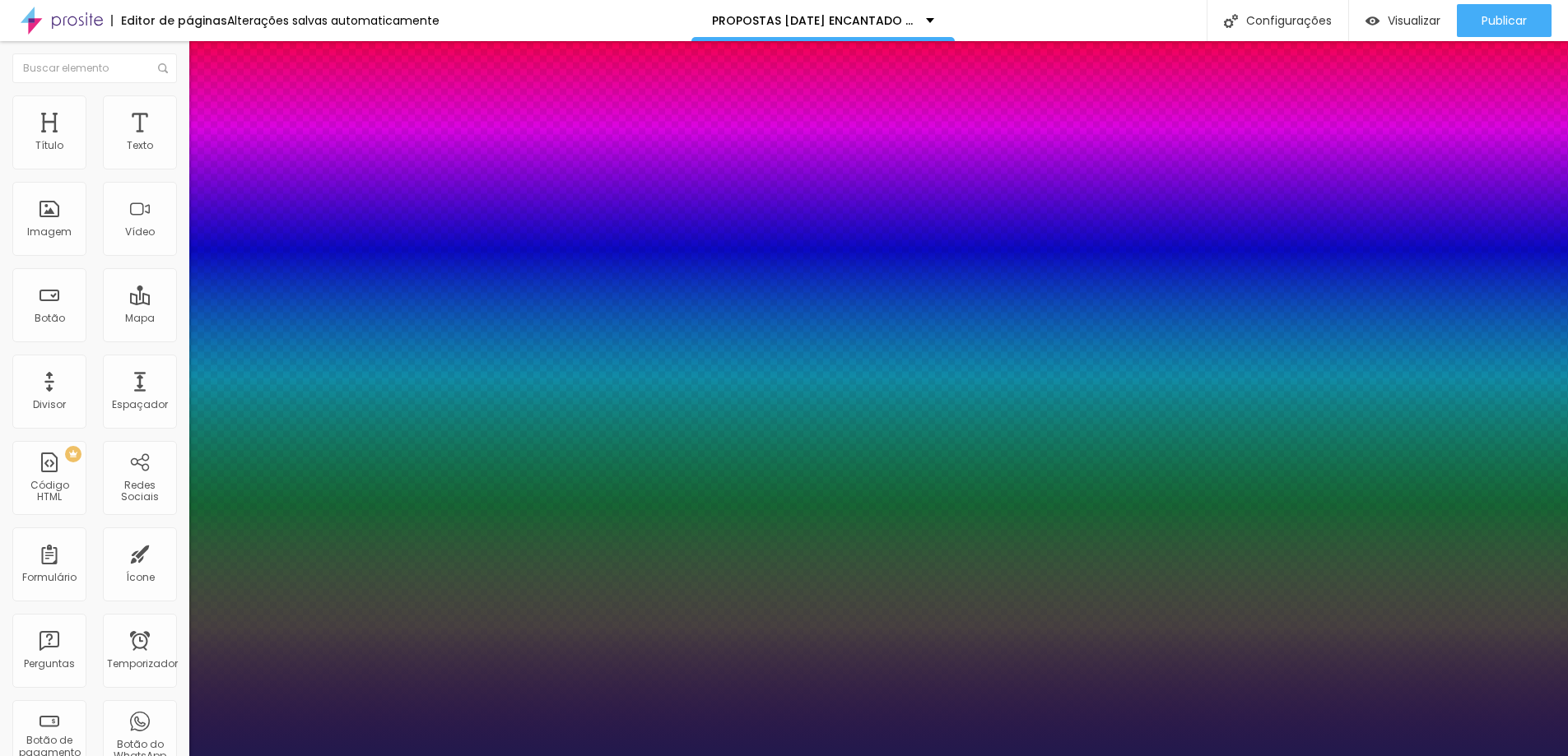
click at [1463, 755] on div at bounding box center [784, 756] width 1568 height 0
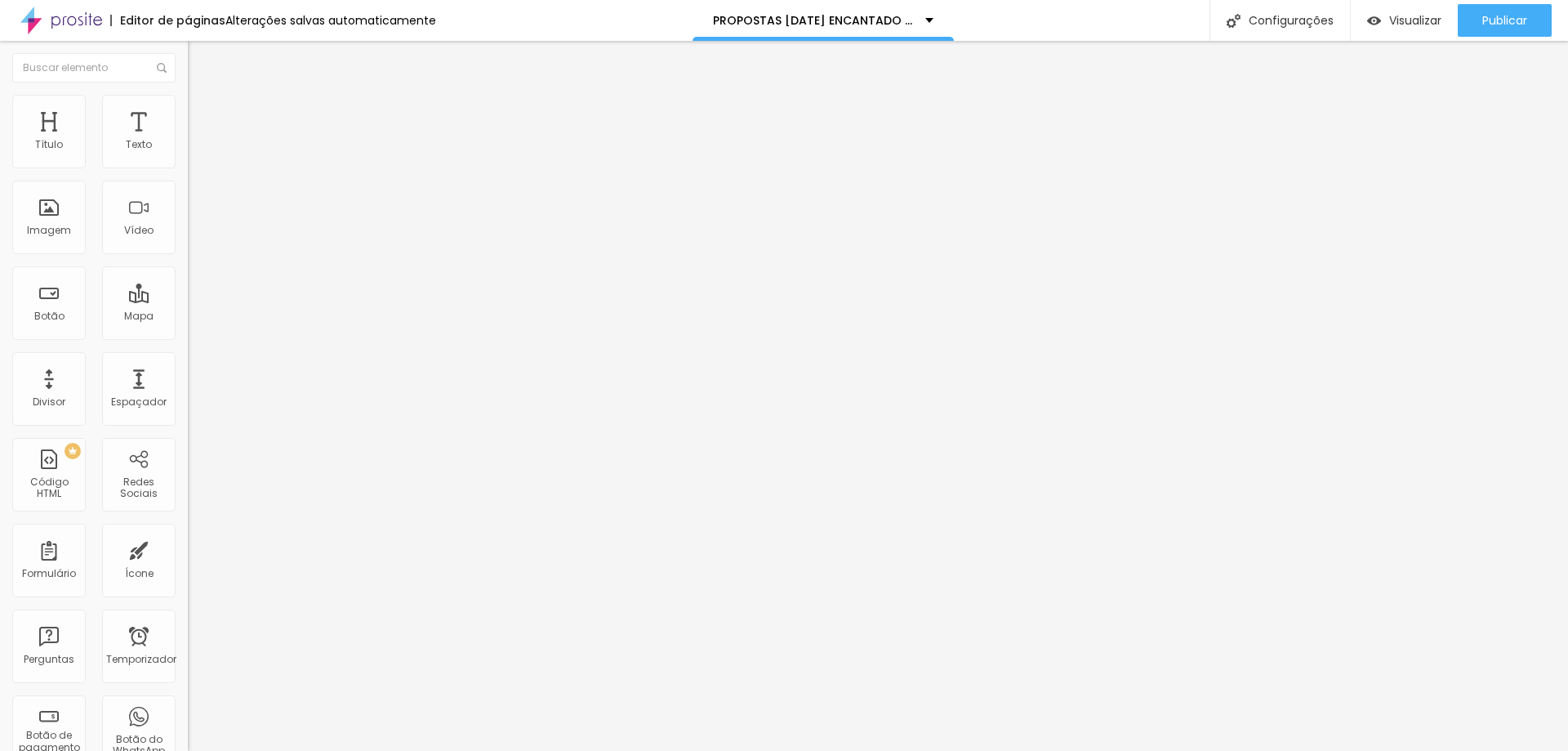
click at [188, 157] on button "button" at bounding box center [199, 148] width 23 height 17
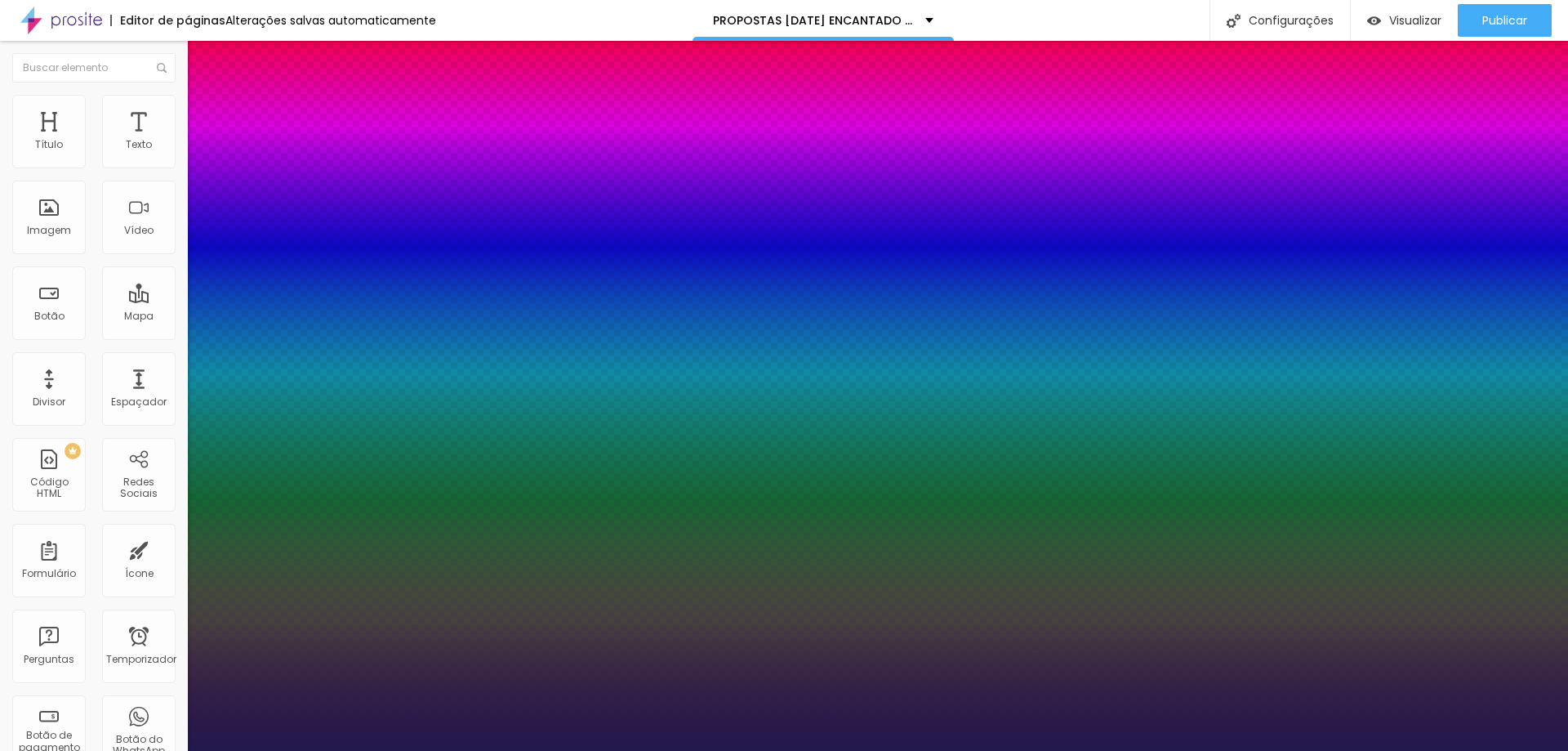
type input "1"
type input "22"
type input "1"
type input "23"
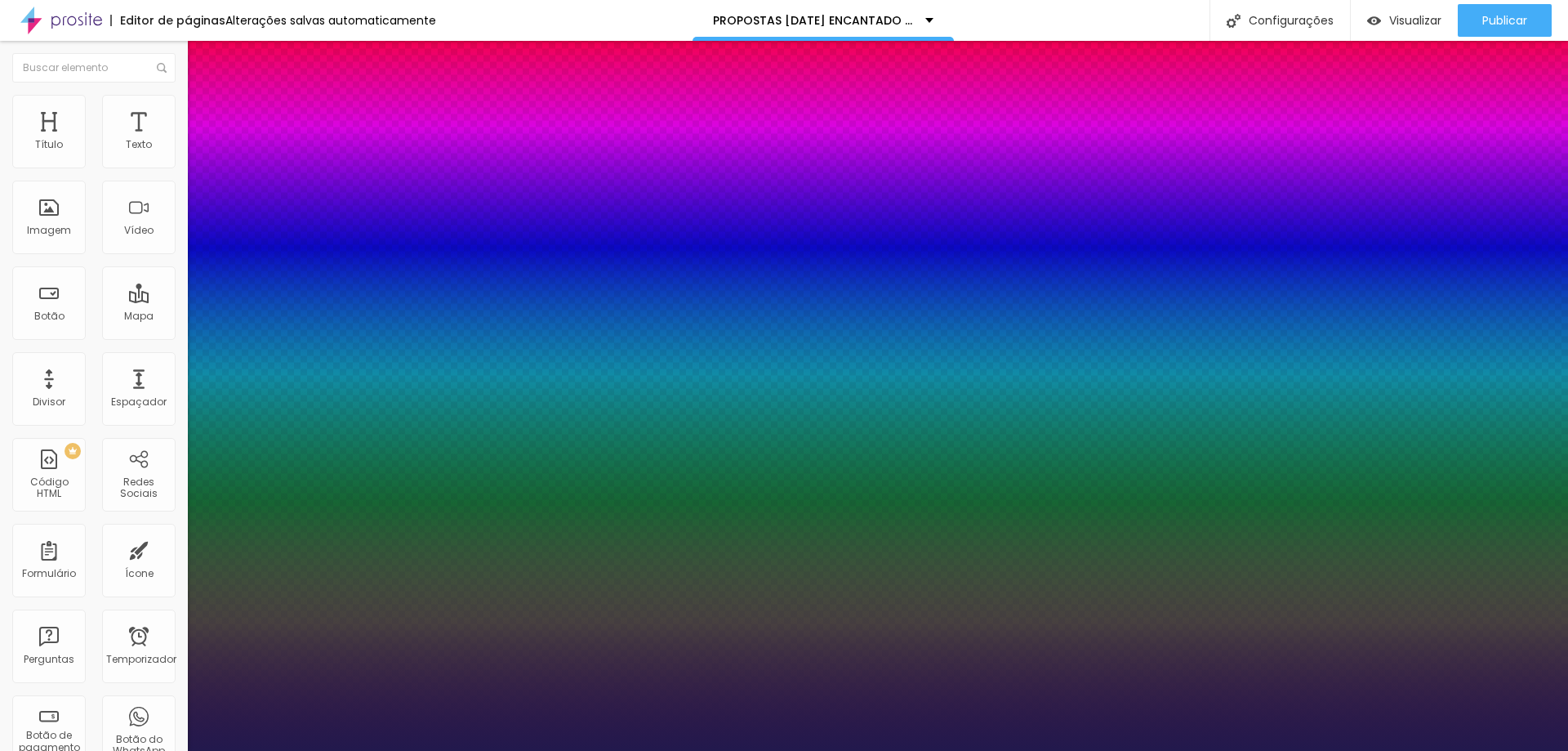
type input "23"
type input "1"
type input "22"
type input "1"
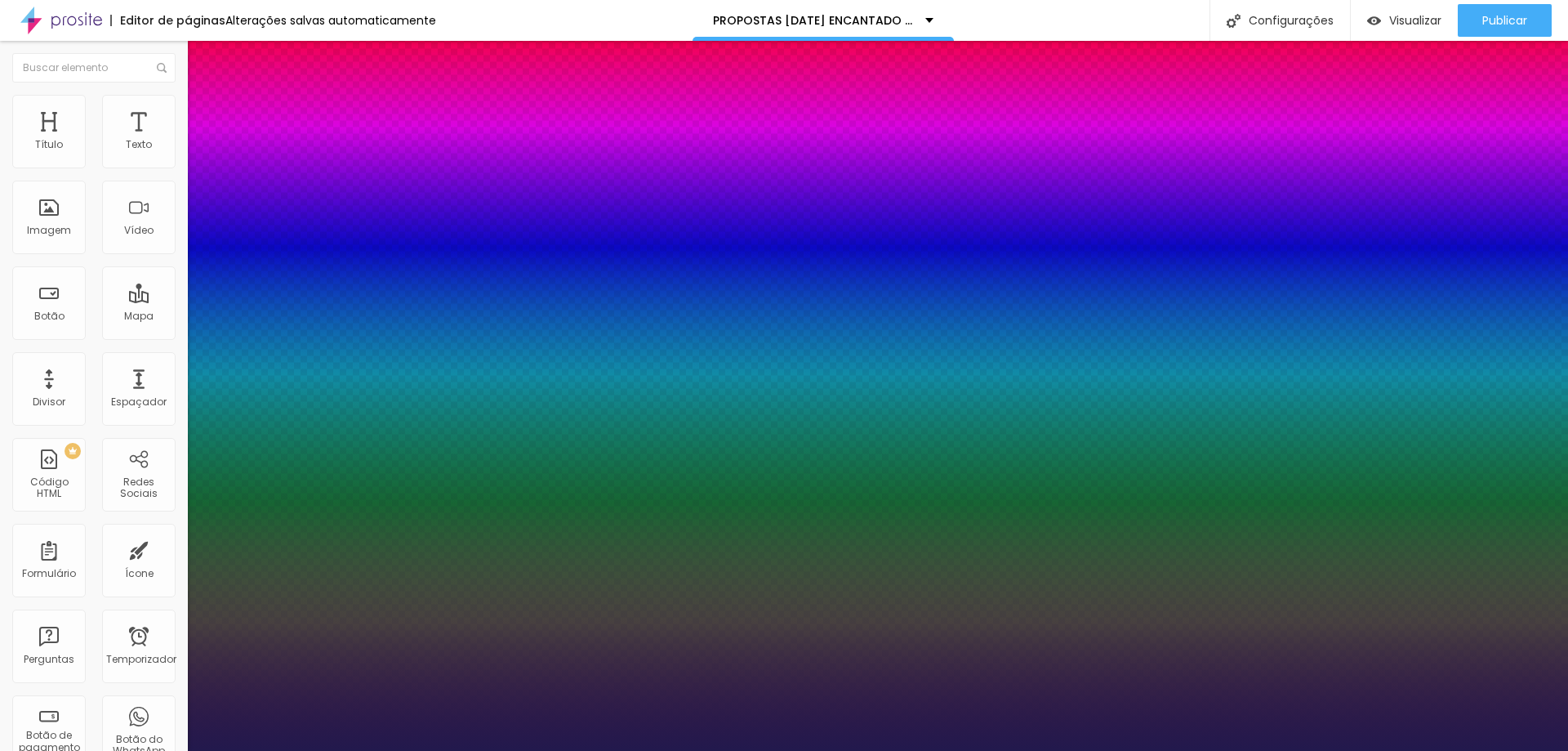
type input "21"
type input "1"
type input "20"
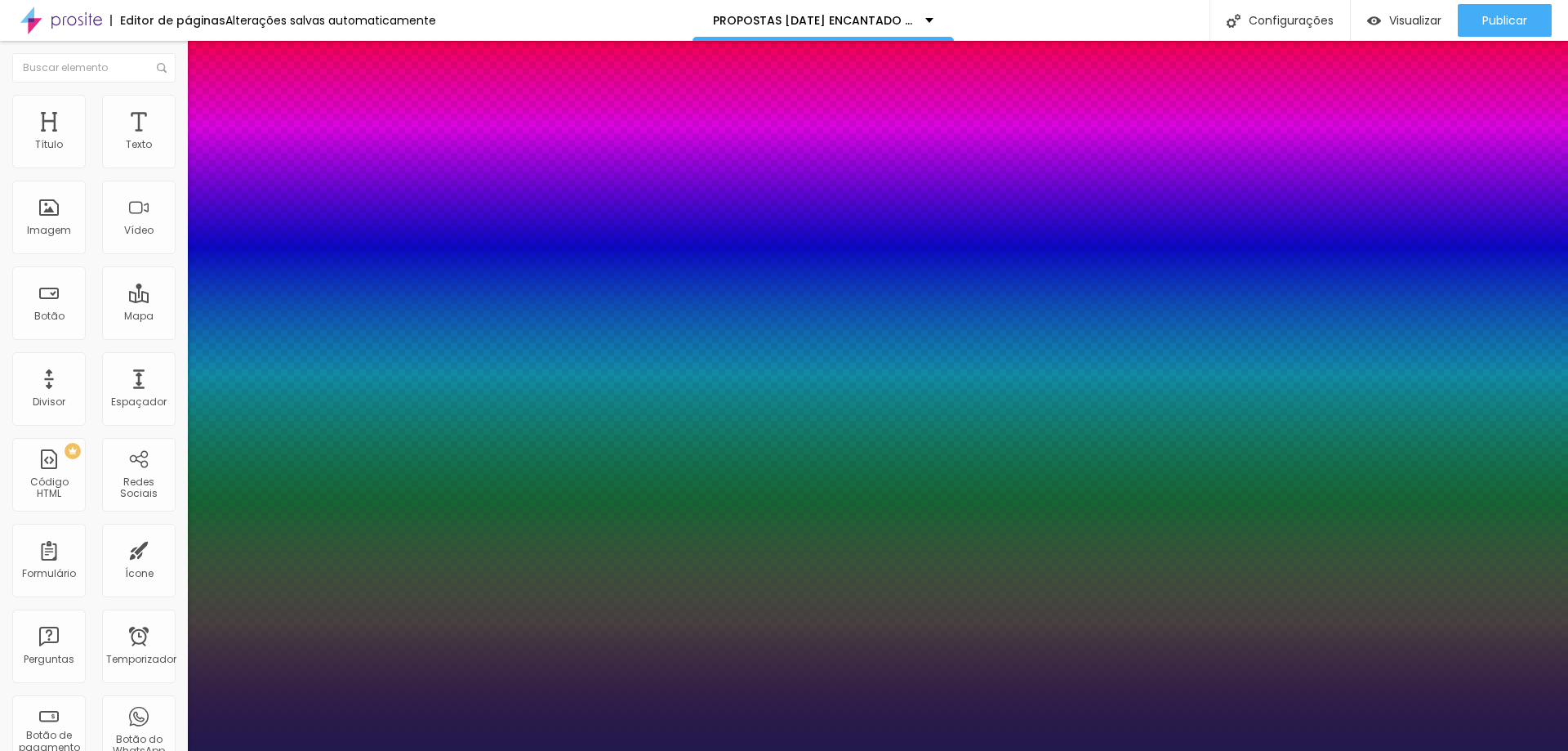
type input "20"
type input "1"
click at [608, 750] on div at bounding box center [784, 751] width 1568 height 0
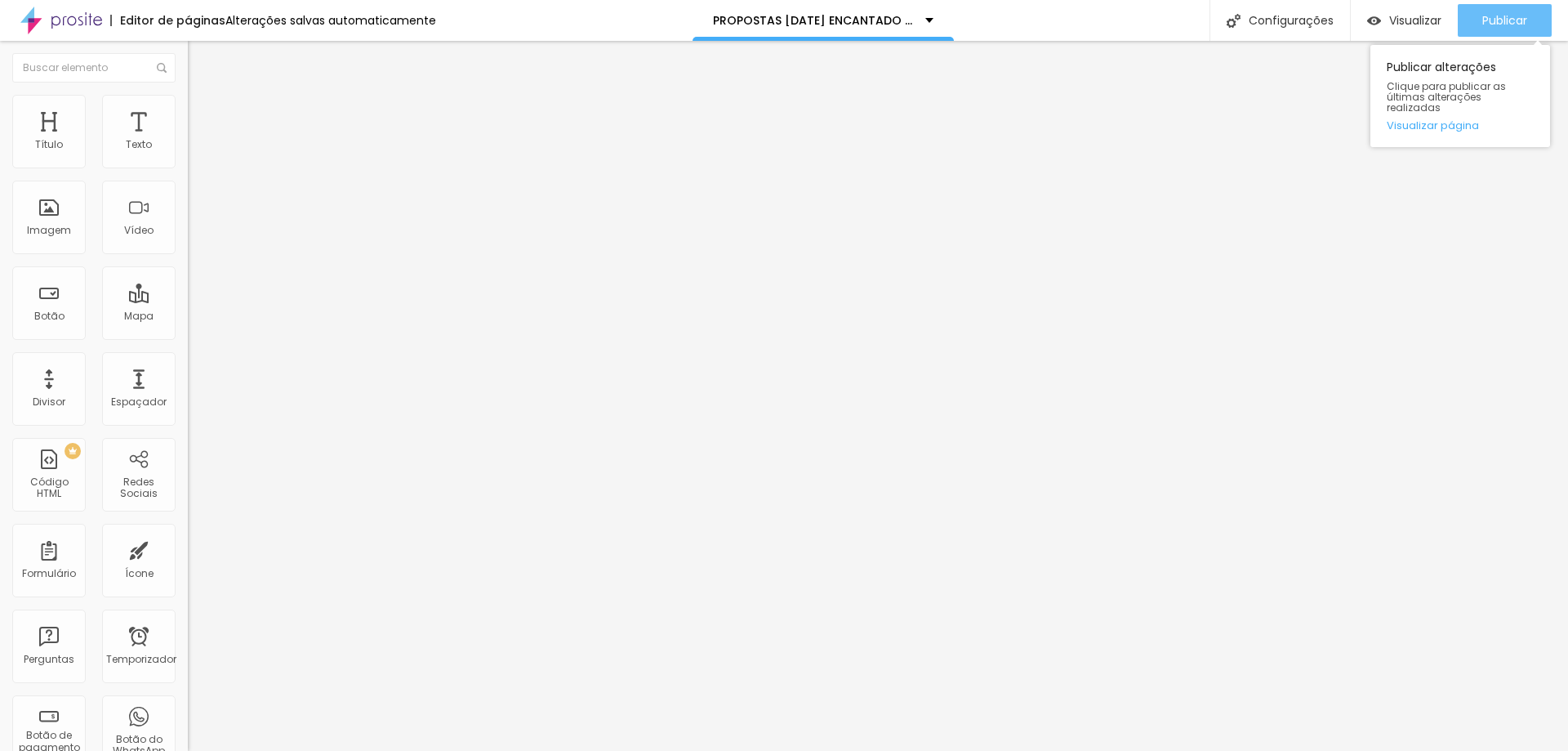
click at [1528, 21] on button "Publicar" at bounding box center [1504, 20] width 94 height 33
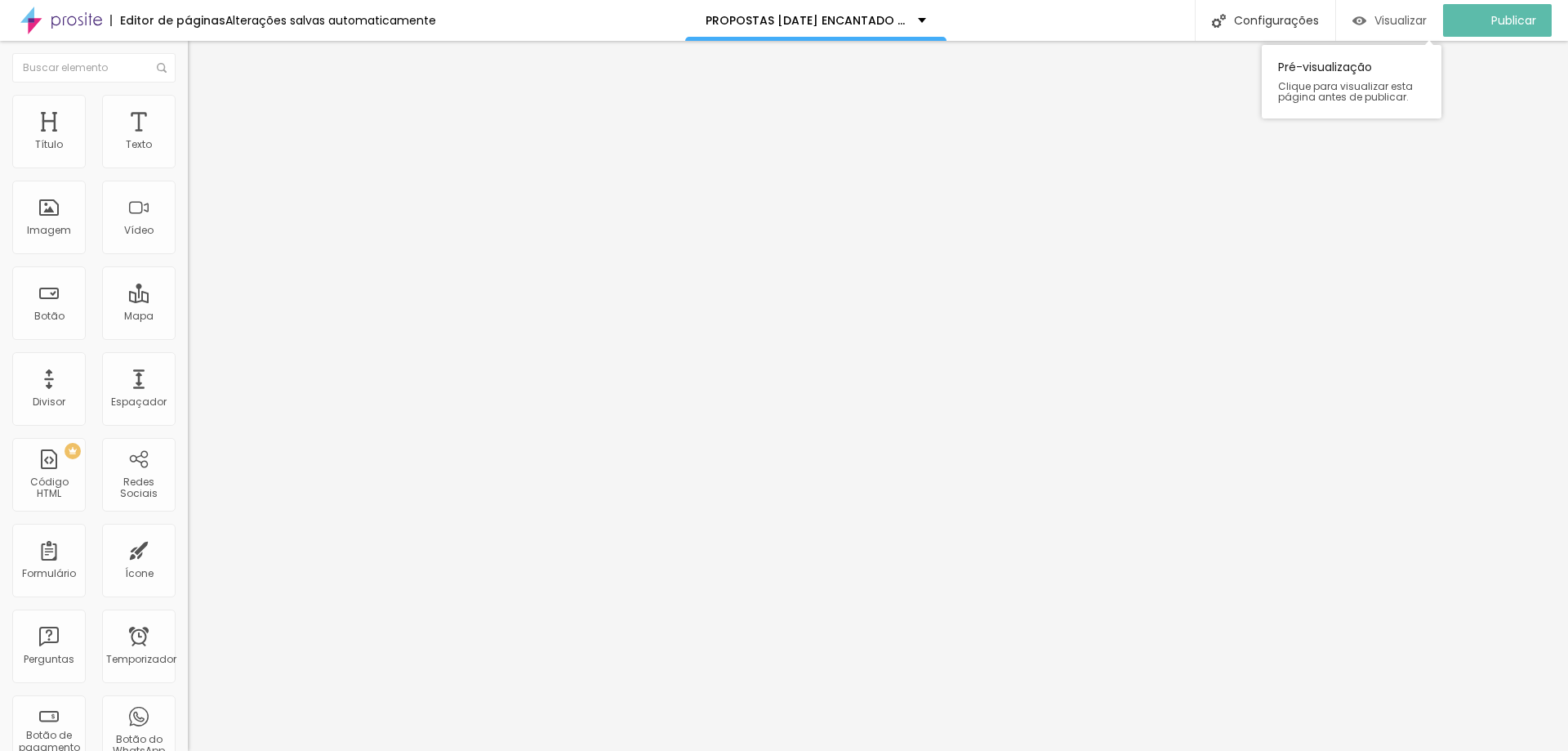
click at [1384, 29] on div "Visualizar" at bounding box center [1389, 20] width 74 height 33
